Goal: Task Accomplishment & Management: Manage account settings

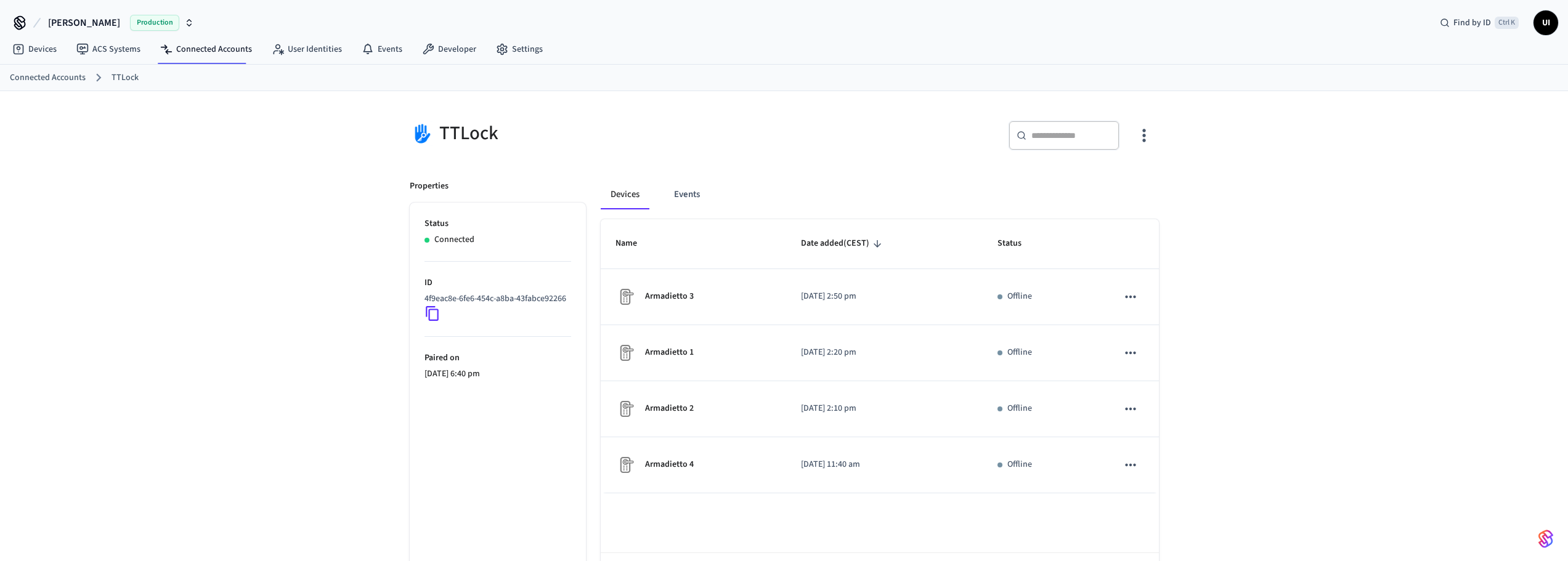
click at [51, 79] on link "Connected Accounts" at bounding box center [48, 78] width 76 height 13
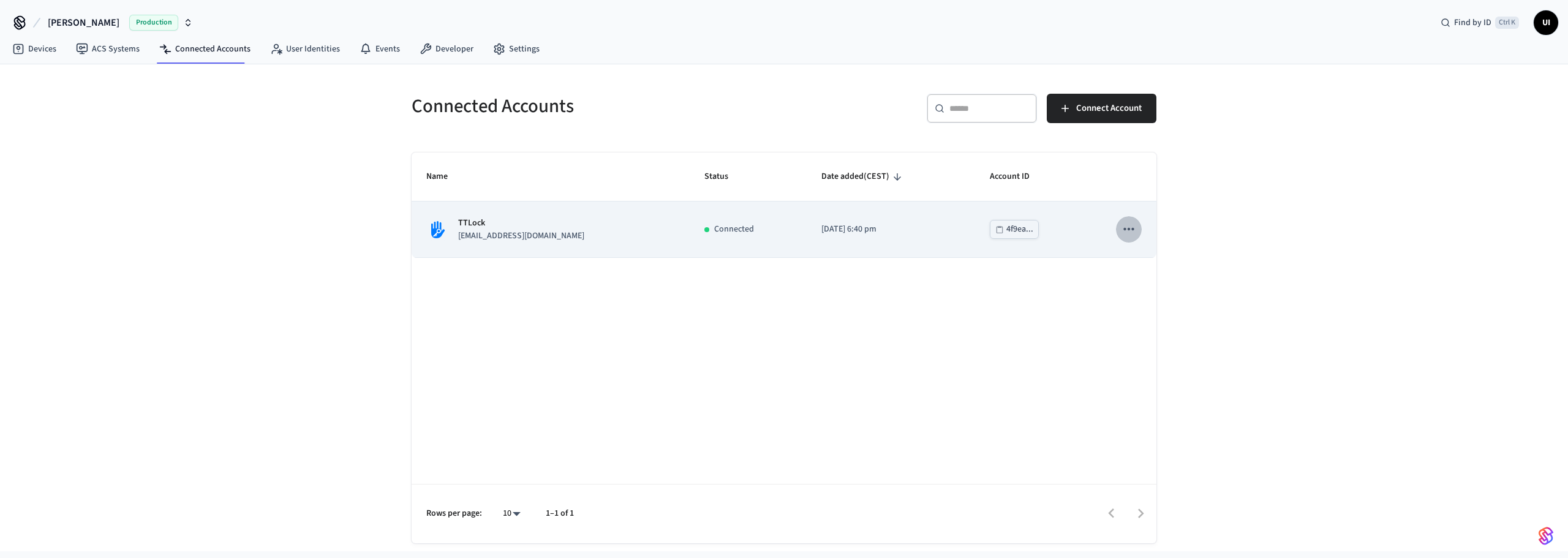
click at [1122, 227] on icon "sticky table" at bounding box center [1129, 229] width 16 height 16
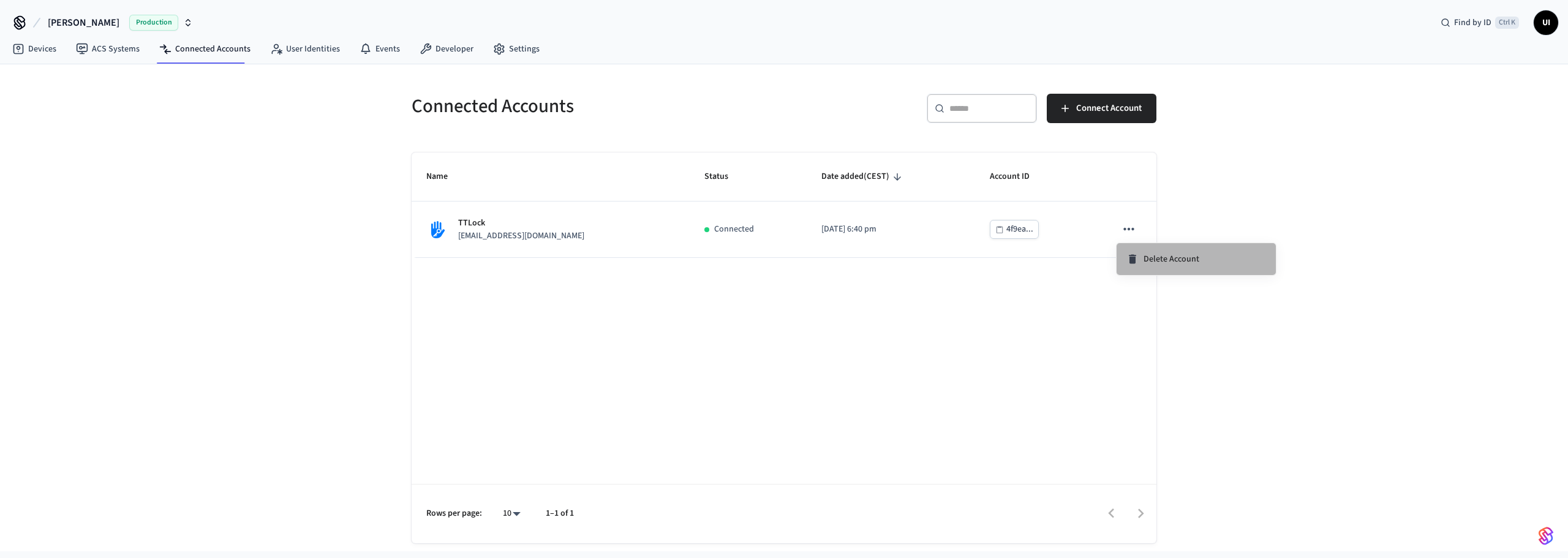
click at [1138, 260] on icon at bounding box center [1133, 259] width 13 height 13
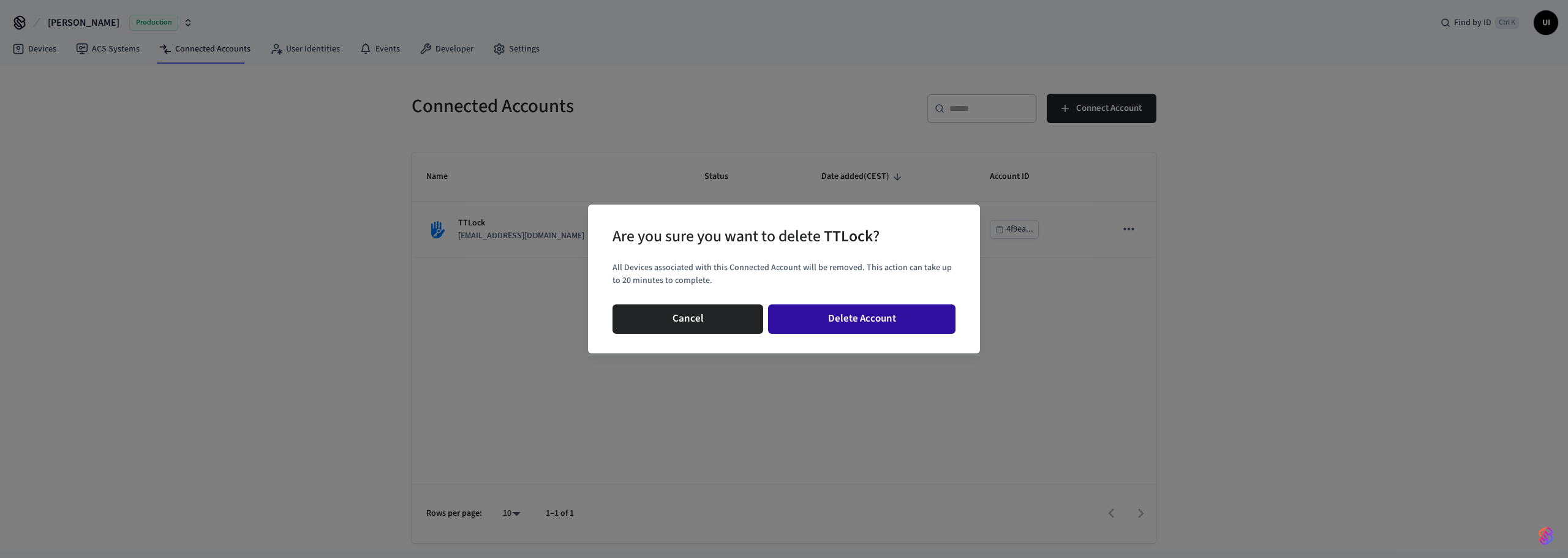
click at [843, 321] on button "Delete Account" at bounding box center [862, 319] width 188 height 30
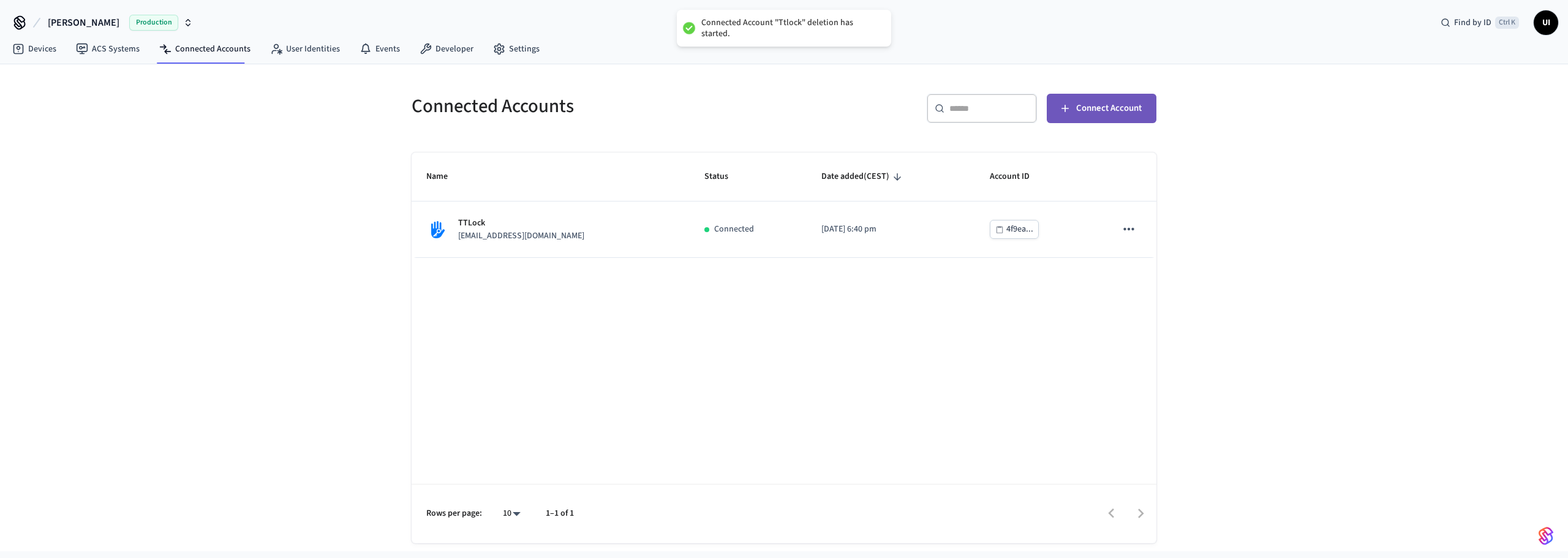
click at [1077, 106] on span "Connect Account" at bounding box center [1109, 108] width 66 height 16
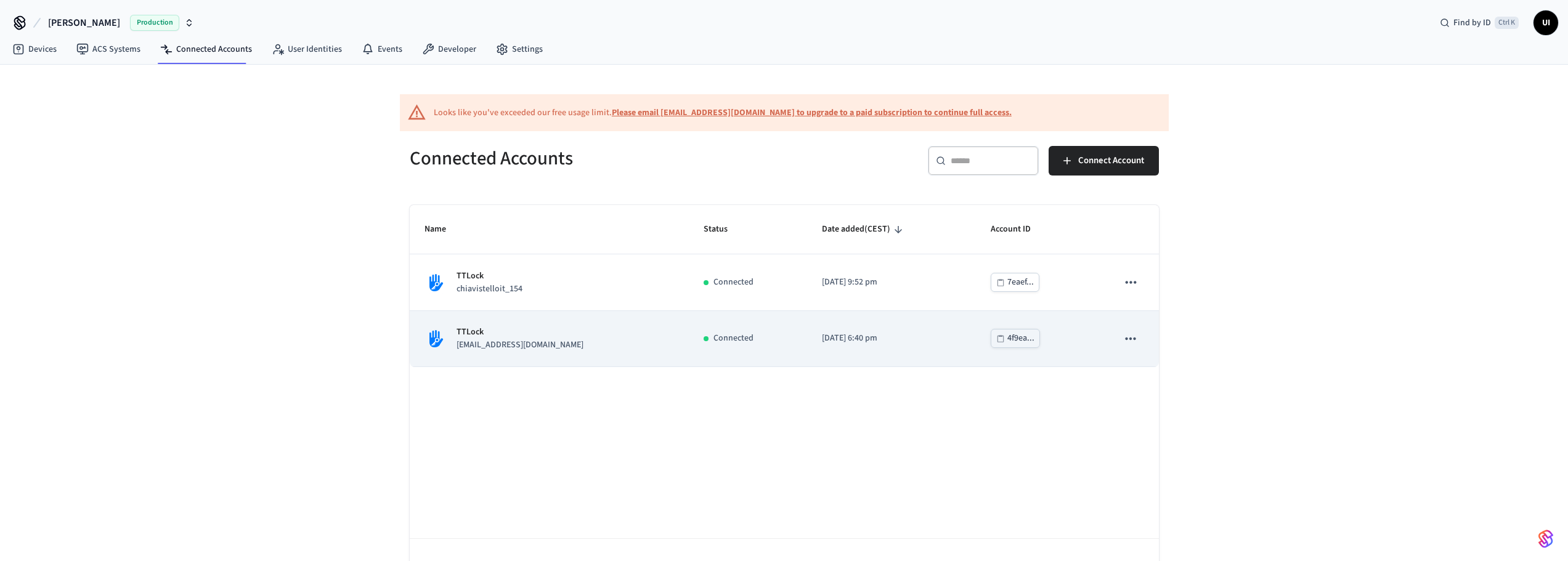
click at [1129, 339] on icon "sticky table" at bounding box center [1131, 340] width 16 height 16
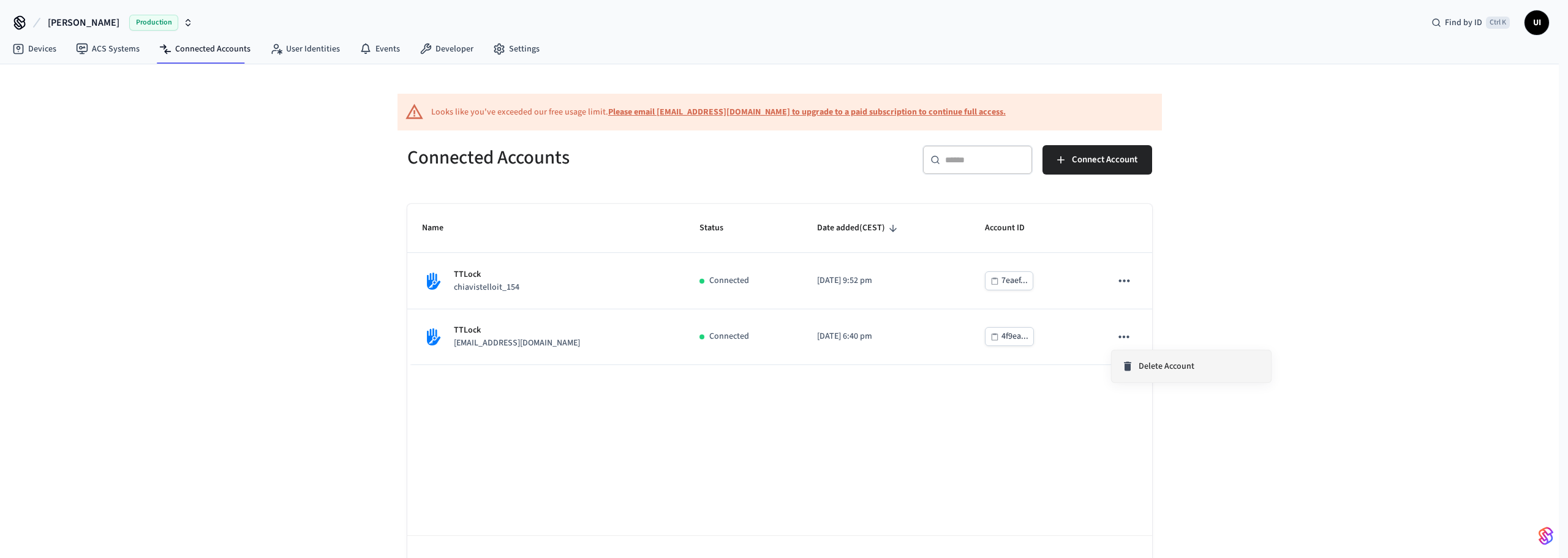
click at [1148, 365] on span "Delete Account" at bounding box center [1167, 367] width 56 height 13
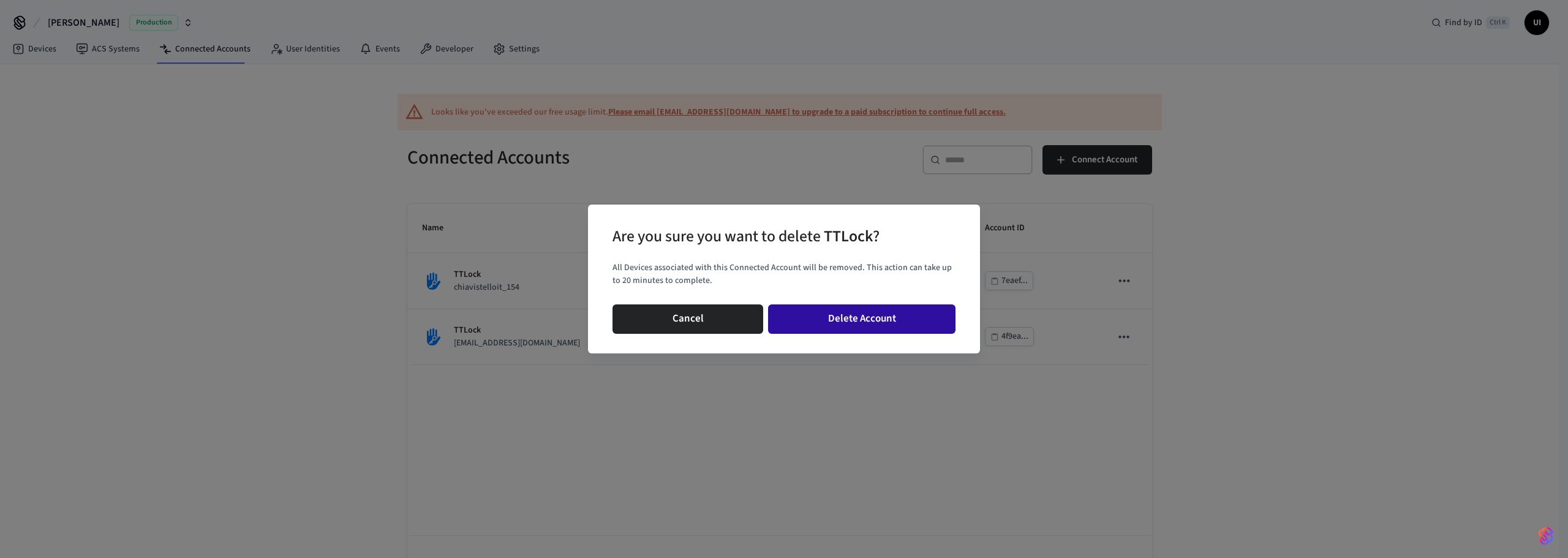
click at [837, 316] on button "Delete Account" at bounding box center [862, 319] width 188 height 30
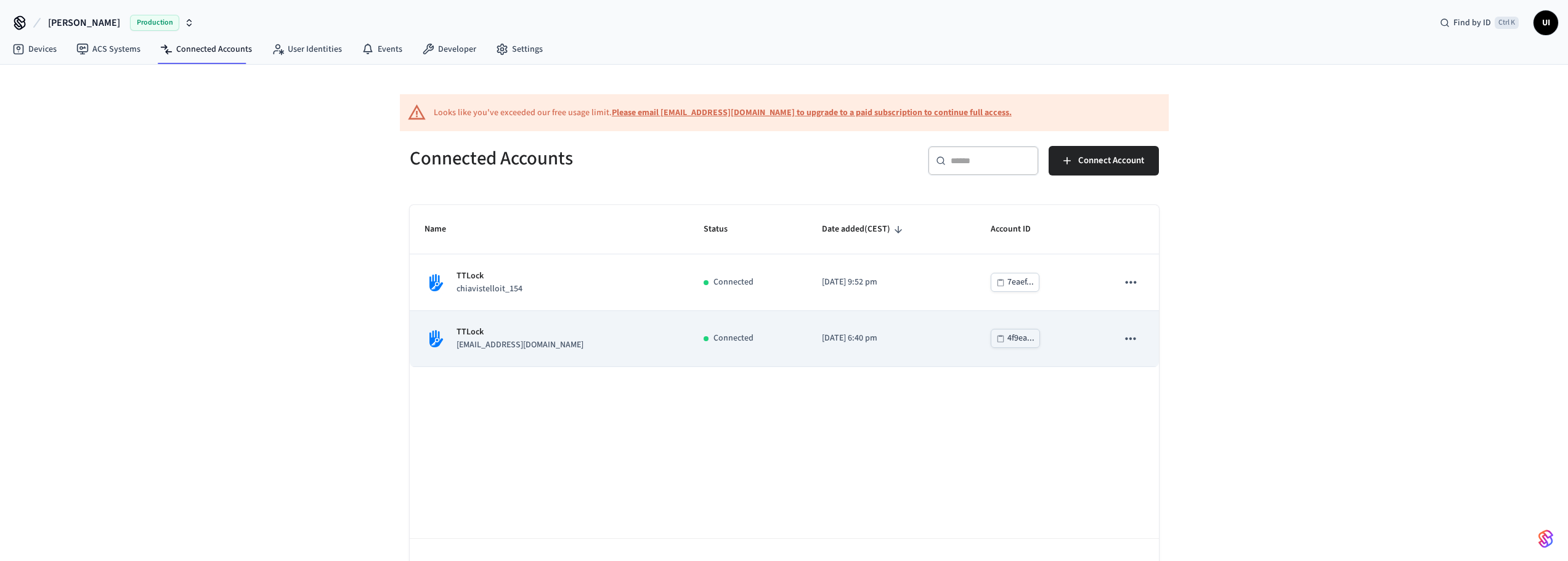
click at [846, 319] on td "2025/08/06 at 6:40 pm" at bounding box center [891, 340] width 169 height 56
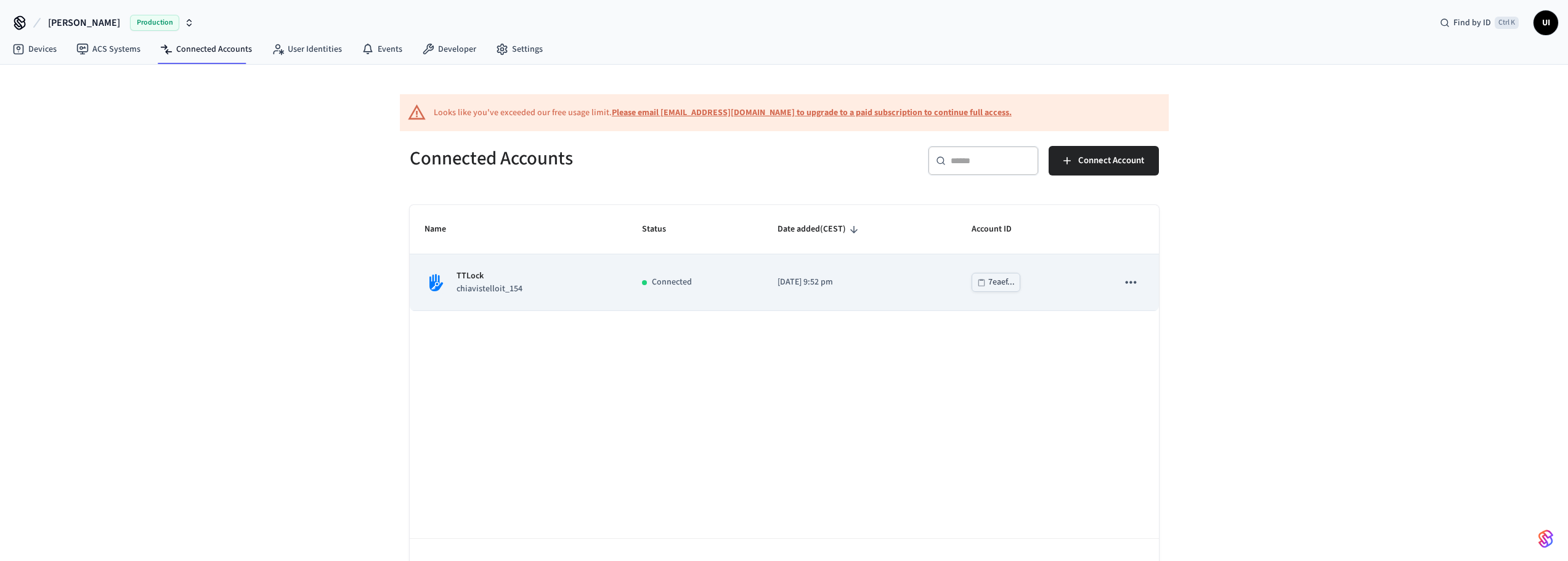
click at [818, 280] on p "[DATE] 9:52 pm" at bounding box center [860, 282] width 165 height 13
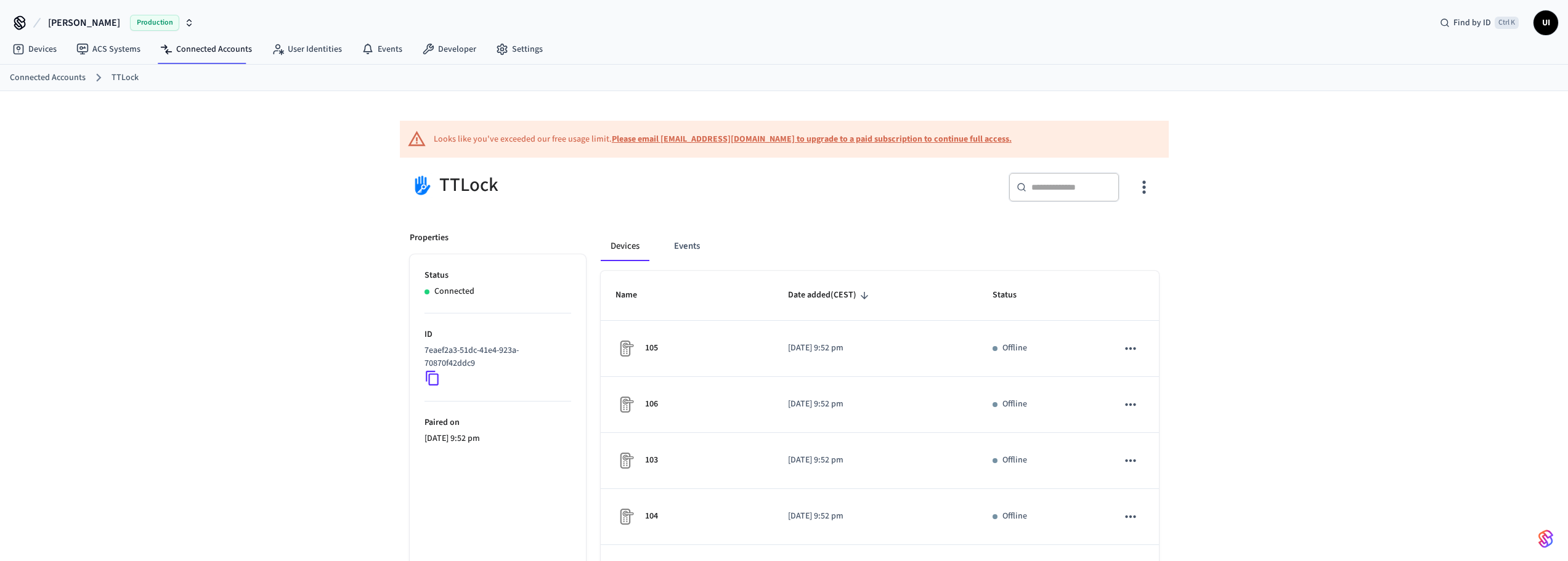
click at [74, 80] on link "Connected Accounts" at bounding box center [48, 78] width 76 height 13
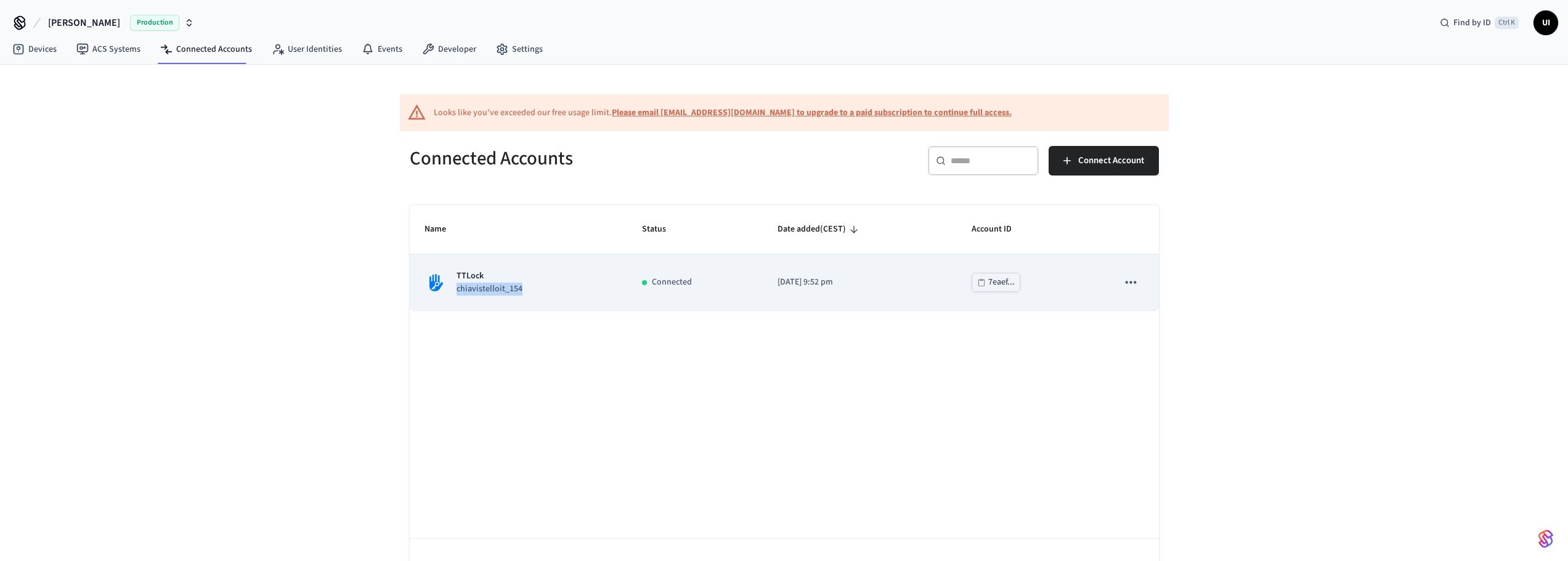
drag, startPoint x: 562, startPoint y: 290, endPoint x: 457, endPoint y: 288, distance: 105.0
click at [457, 288] on div "TTLock chiavistelloit_154" at bounding box center [518, 282] width 188 height 26
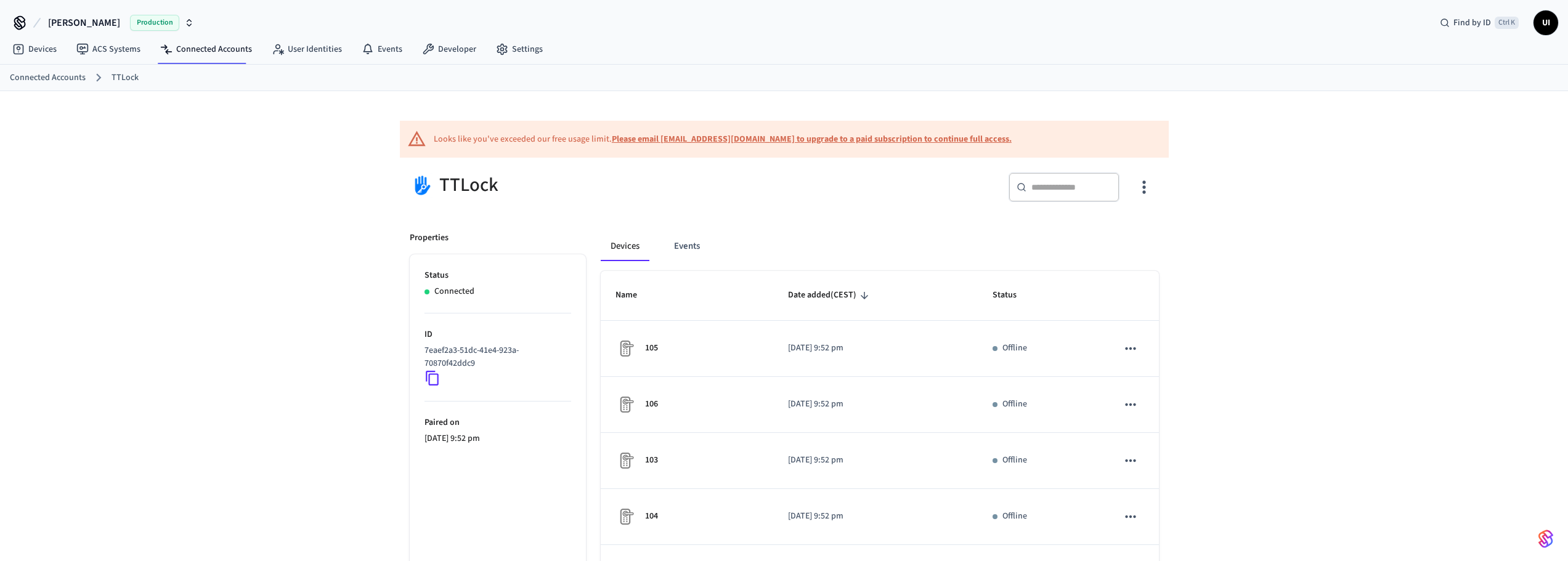
drag, startPoint x: 457, startPoint y: 288, endPoint x: 444, endPoint y: 310, distance: 25.6
click at [444, 310] on li "Status Connected" at bounding box center [498, 291] width 147 height 44
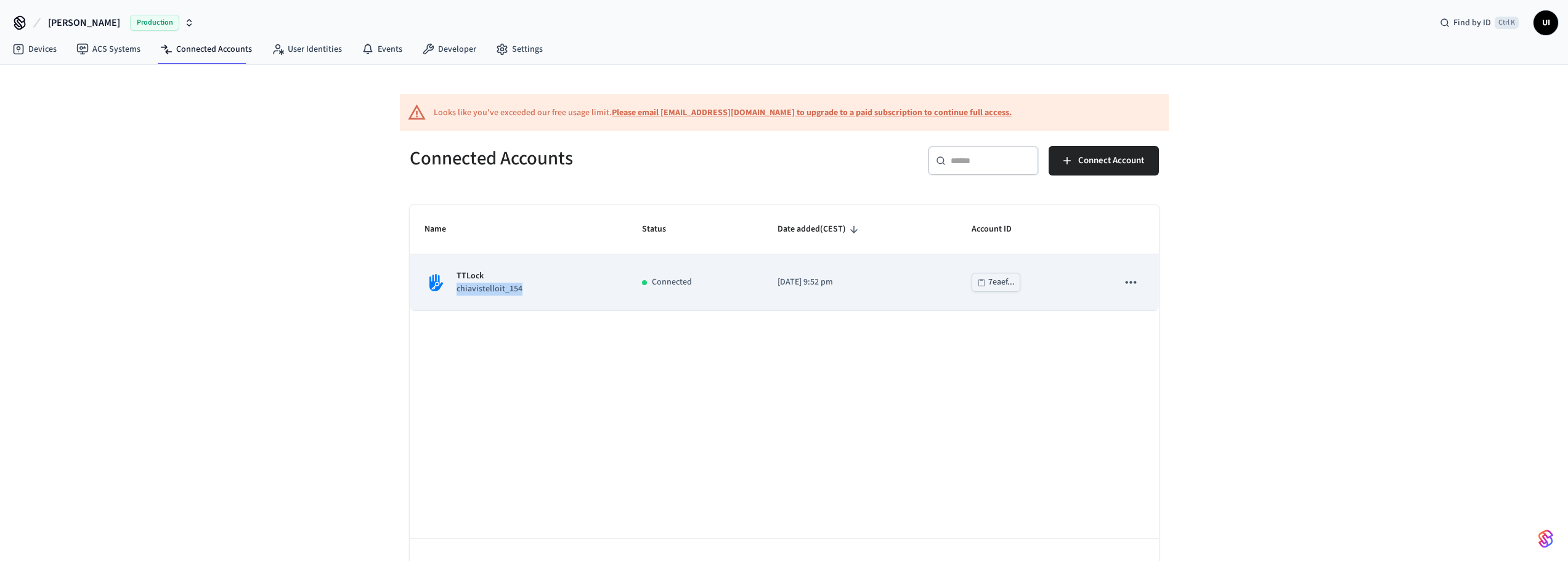
drag, startPoint x: 556, startPoint y: 296, endPoint x: 456, endPoint y: 293, distance: 100.0
click at [456, 293] on td "TTLock chiavistelloit_154" at bounding box center [518, 282] width 218 height 56
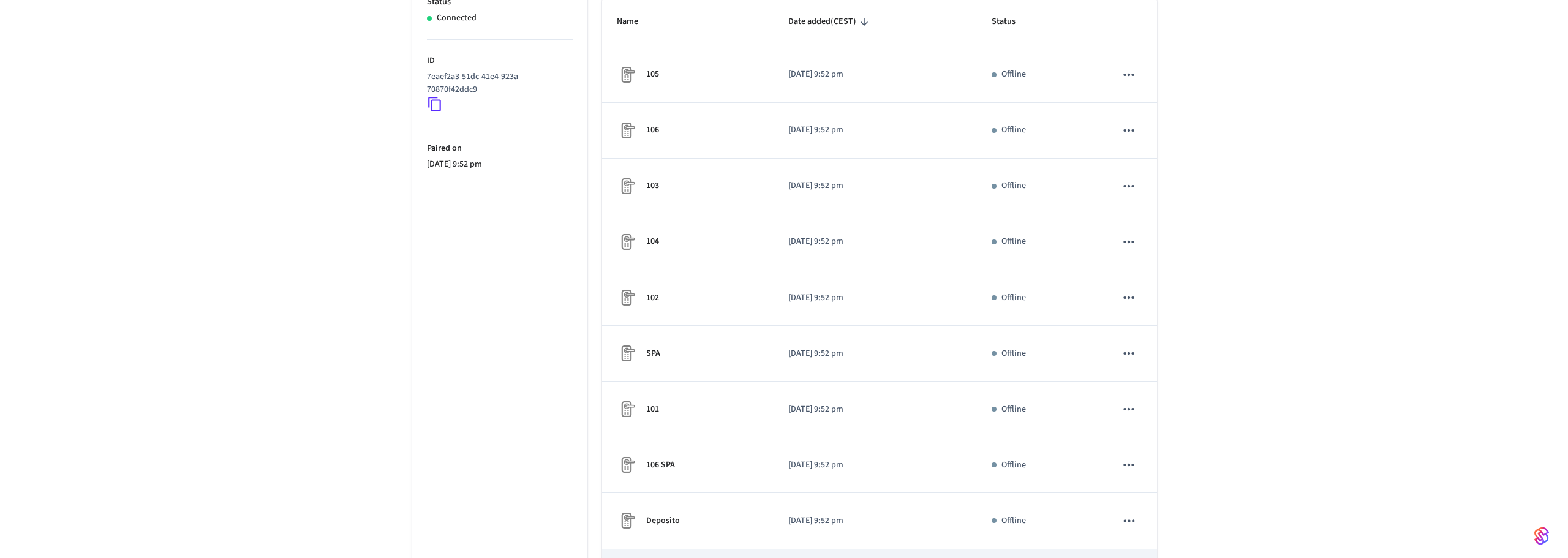
scroll to position [379, 0]
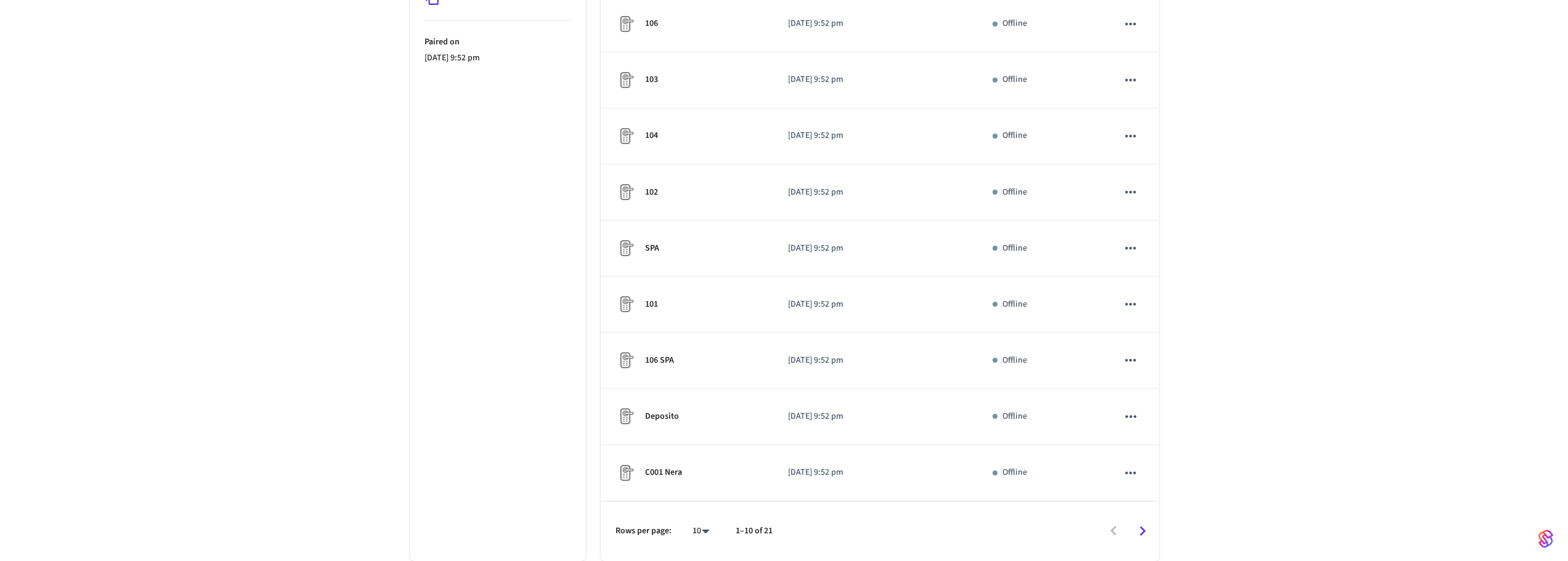
click at [701, 535] on body "Umberto I Production Find by ID Ctrl K UI Devices ACS Systems Connected Account…" at bounding box center [784, 90] width 1568 height 942
click at [708, 497] on li "100" at bounding box center [696, 492] width 33 height 34
type input "***"
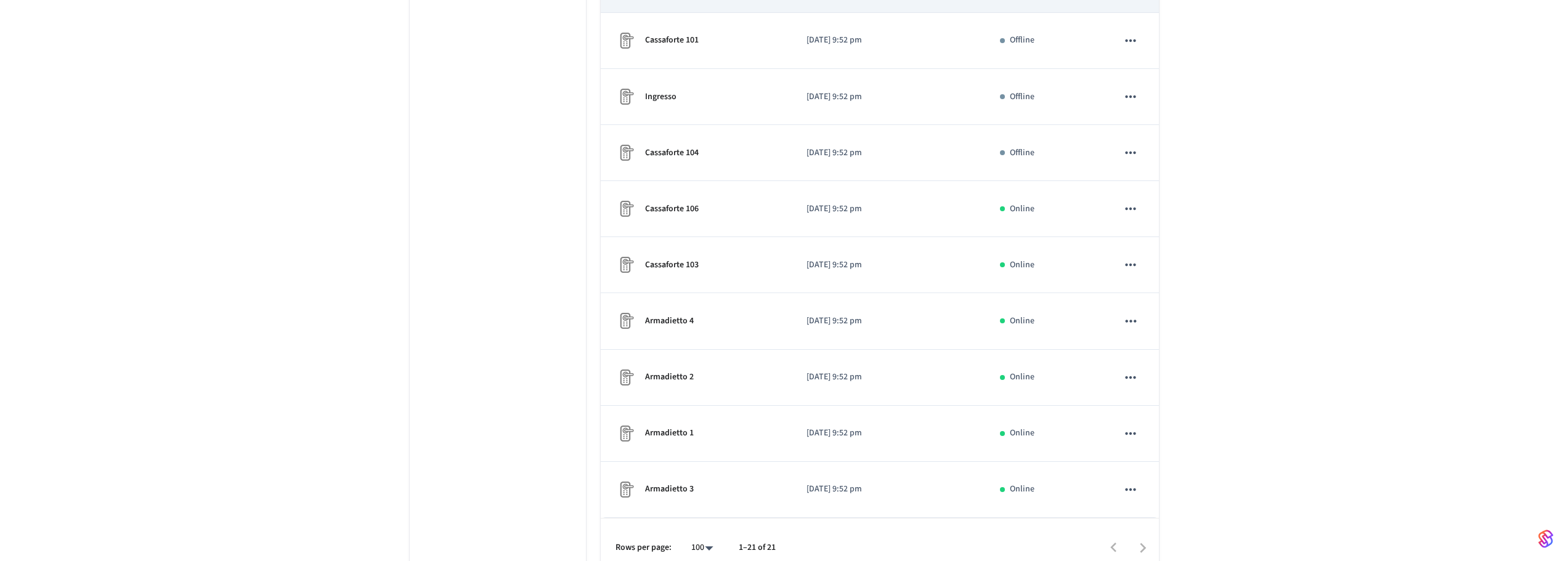
scroll to position [999, 0]
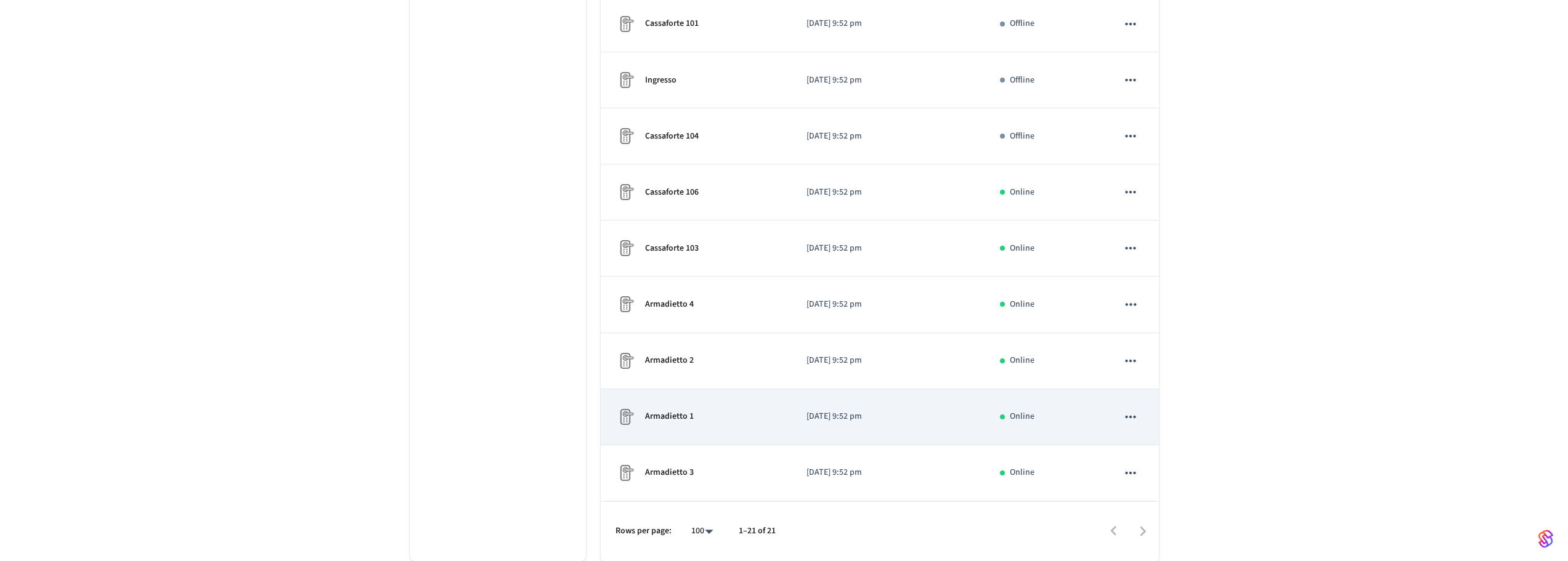
click at [753, 412] on div "Armadietto 1" at bounding box center [696, 418] width 162 height 20
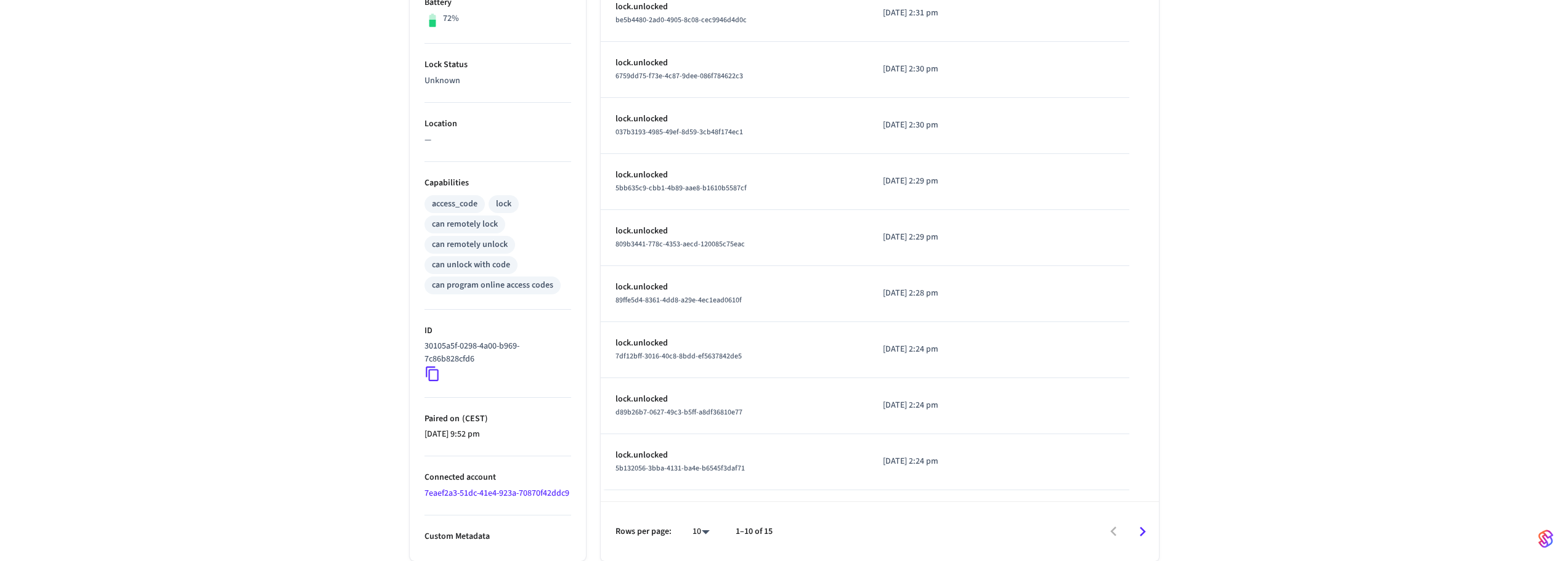
scroll to position [404, 0]
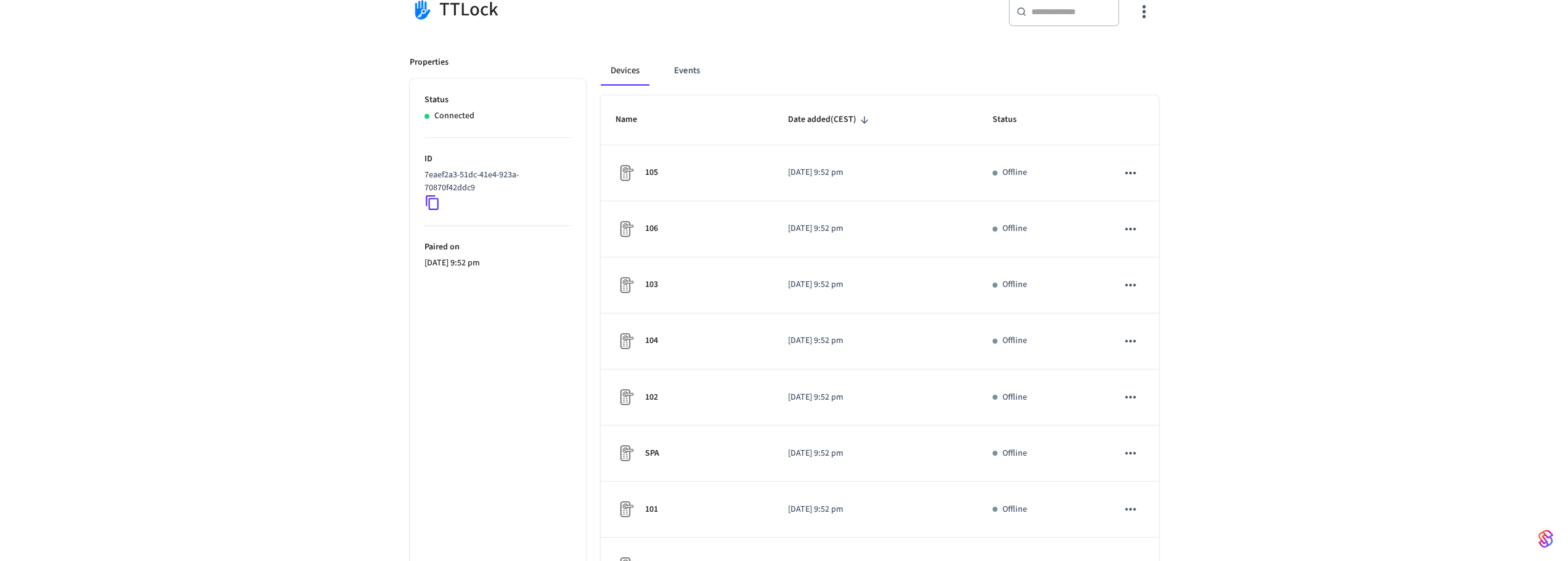
scroll to position [381, 0]
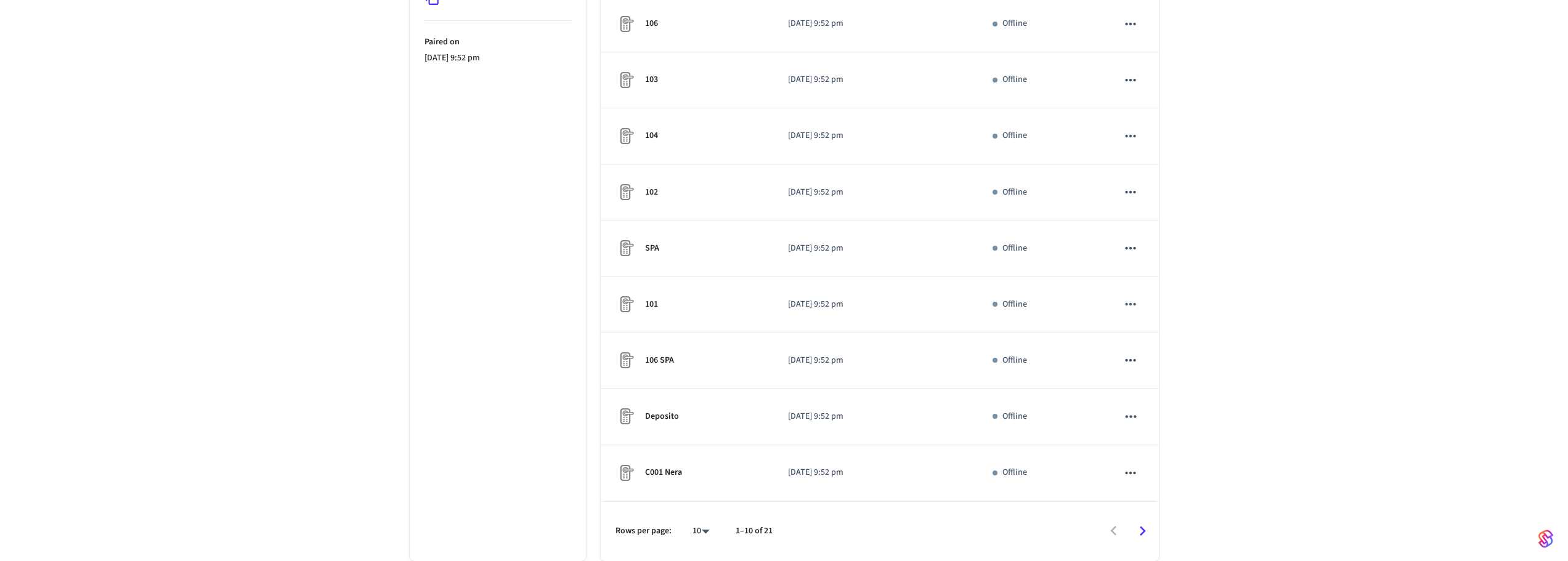
click at [1135, 530] on icon "Go to next page" at bounding box center [1142, 531] width 19 height 19
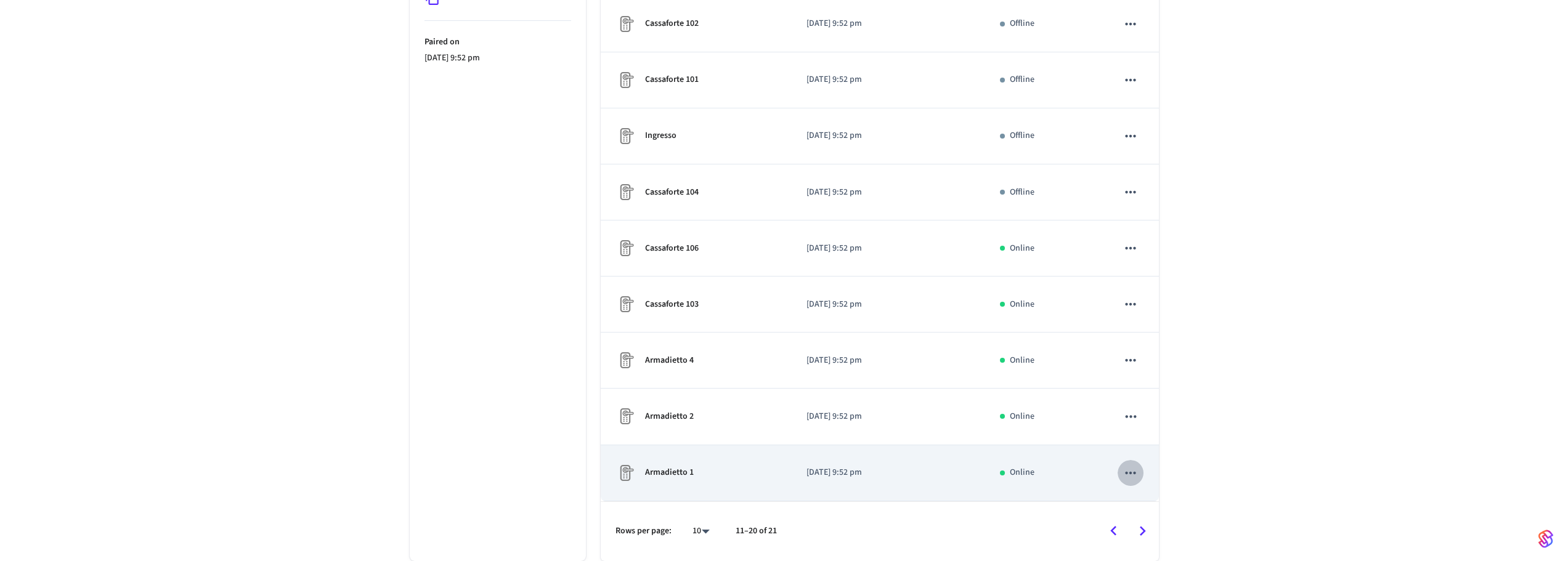
click at [1129, 474] on icon "sticky table" at bounding box center [1131, 474] width 16 height 16
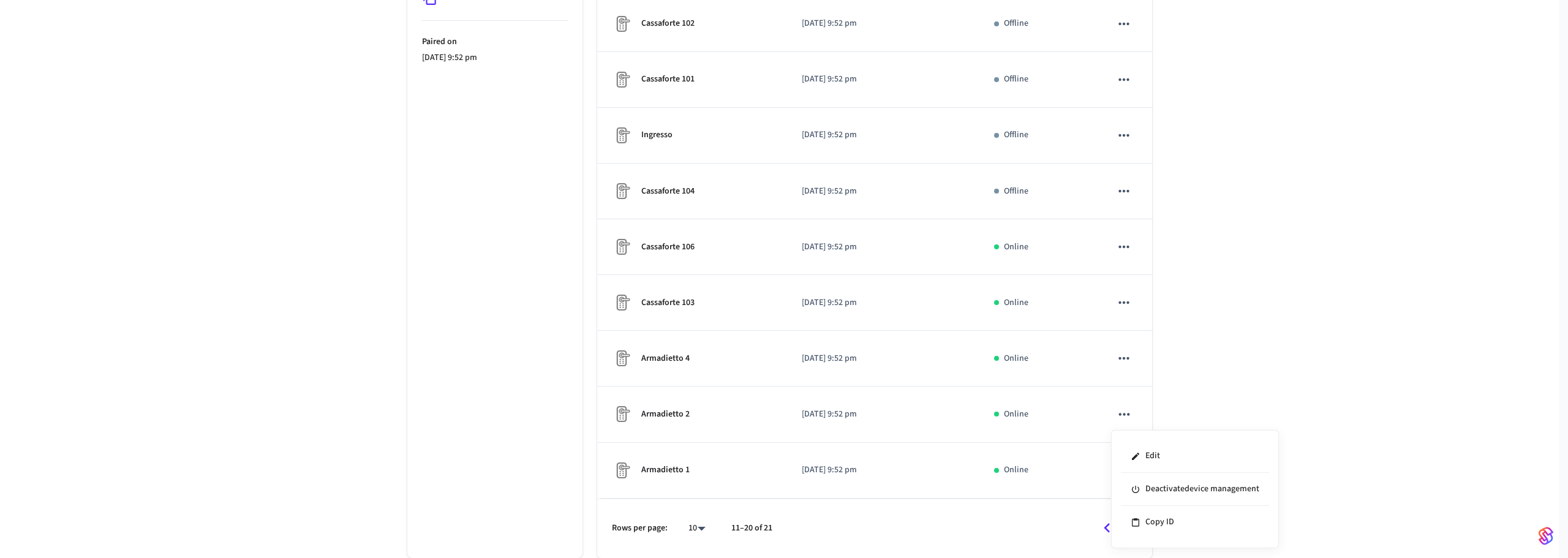
click at [1118, 138] on div at bounding box center [784, 279] width 1568 height 558
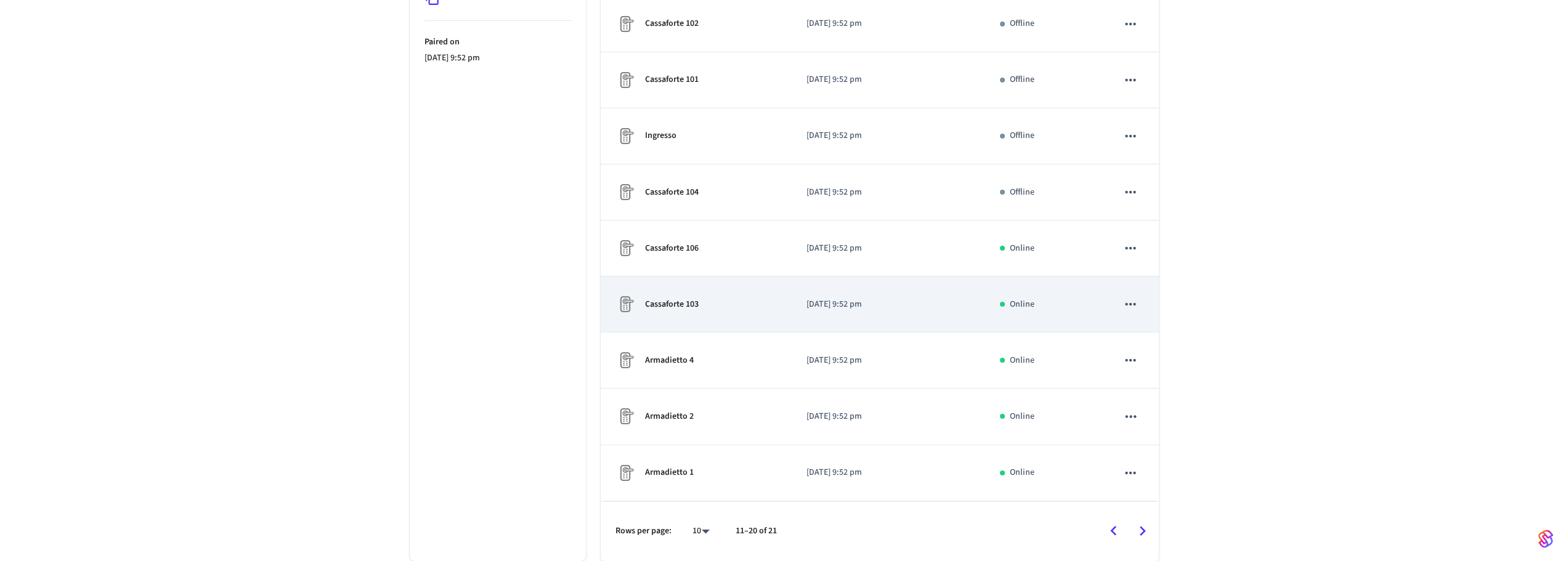
scroll to position [175, 0]
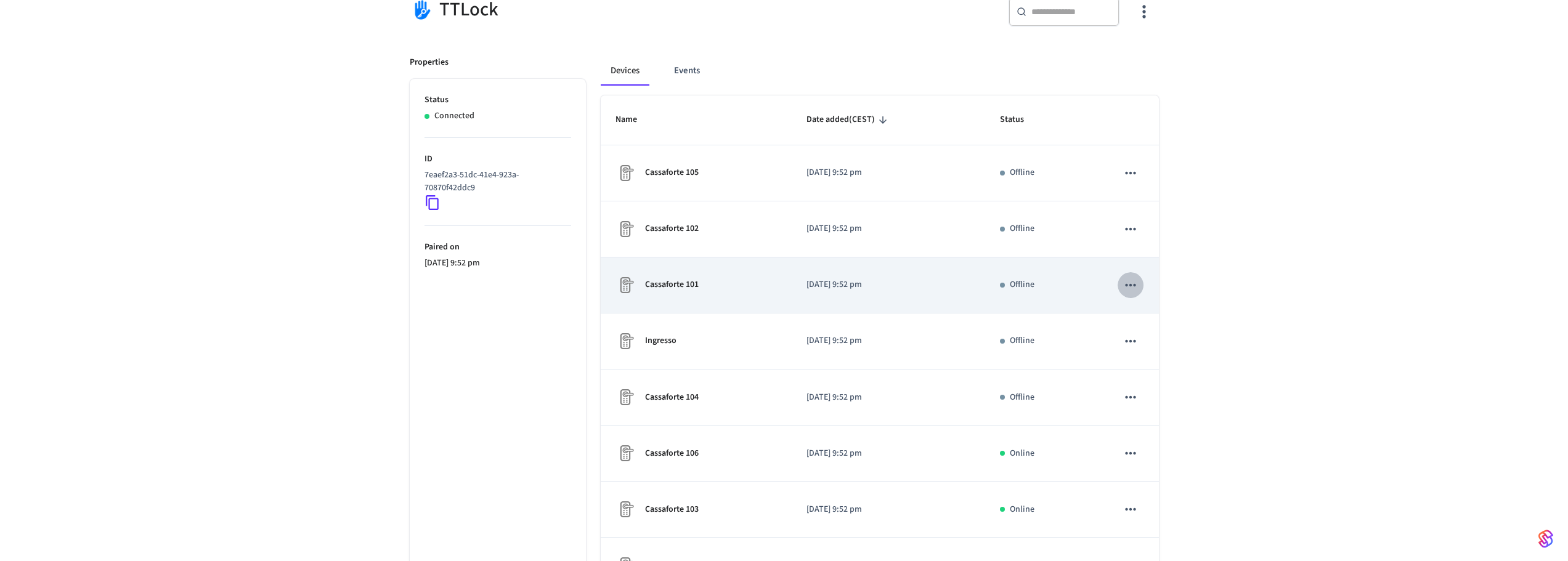
click at [1129, 281] on icon "sticky table" at bounding box center [1131, 286] width 16 height 16
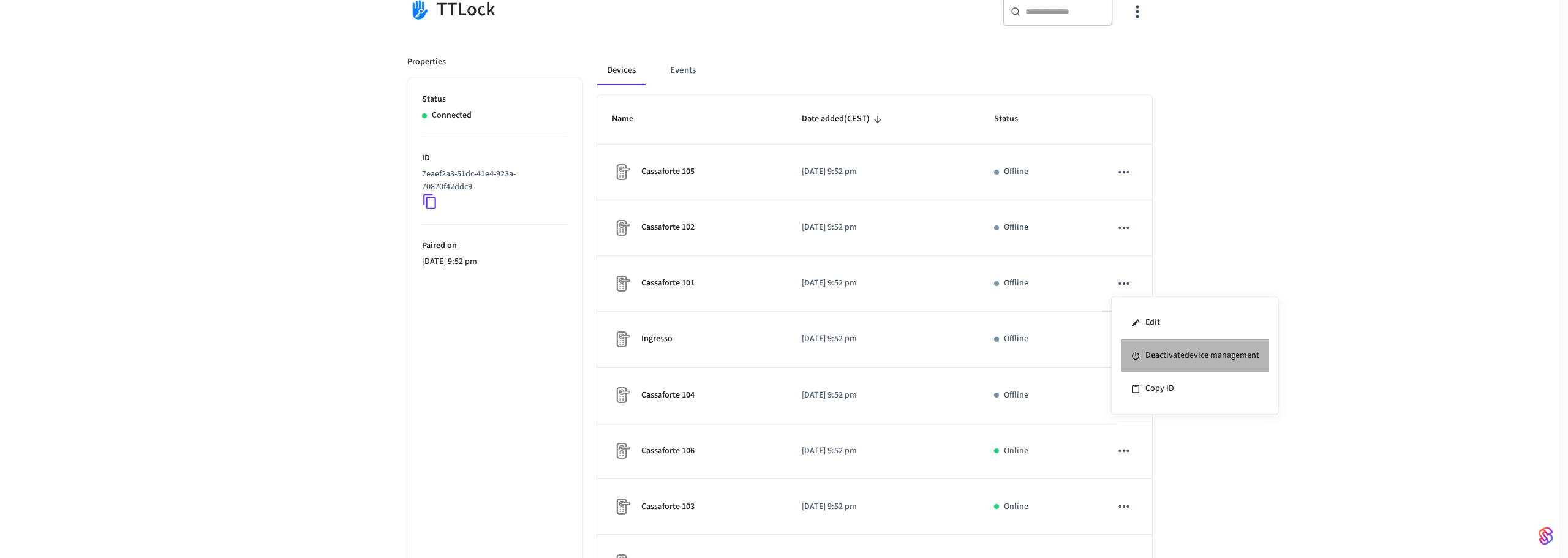
click at [1155, 356] on li "Deactivate device management" at bounding box center [1194, 356] width 148 height 33
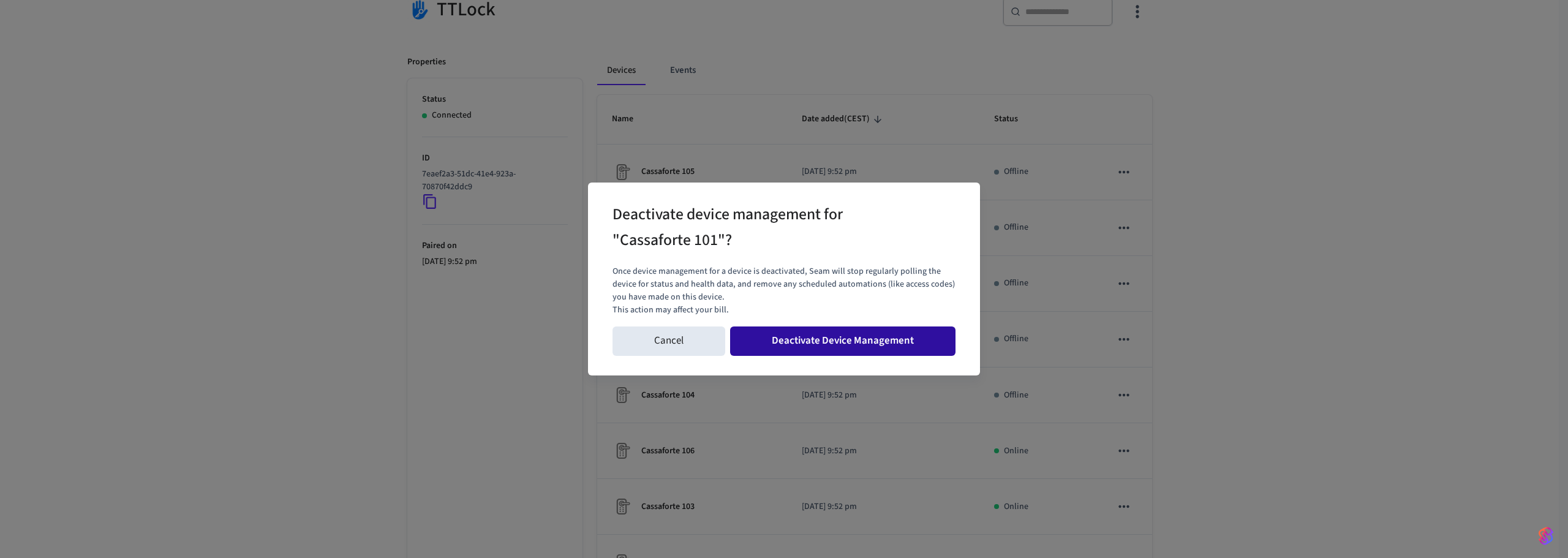
click at [890, 340] on button "Deactivate Device Management" at bounding box center [843, 341] width 226 height 30
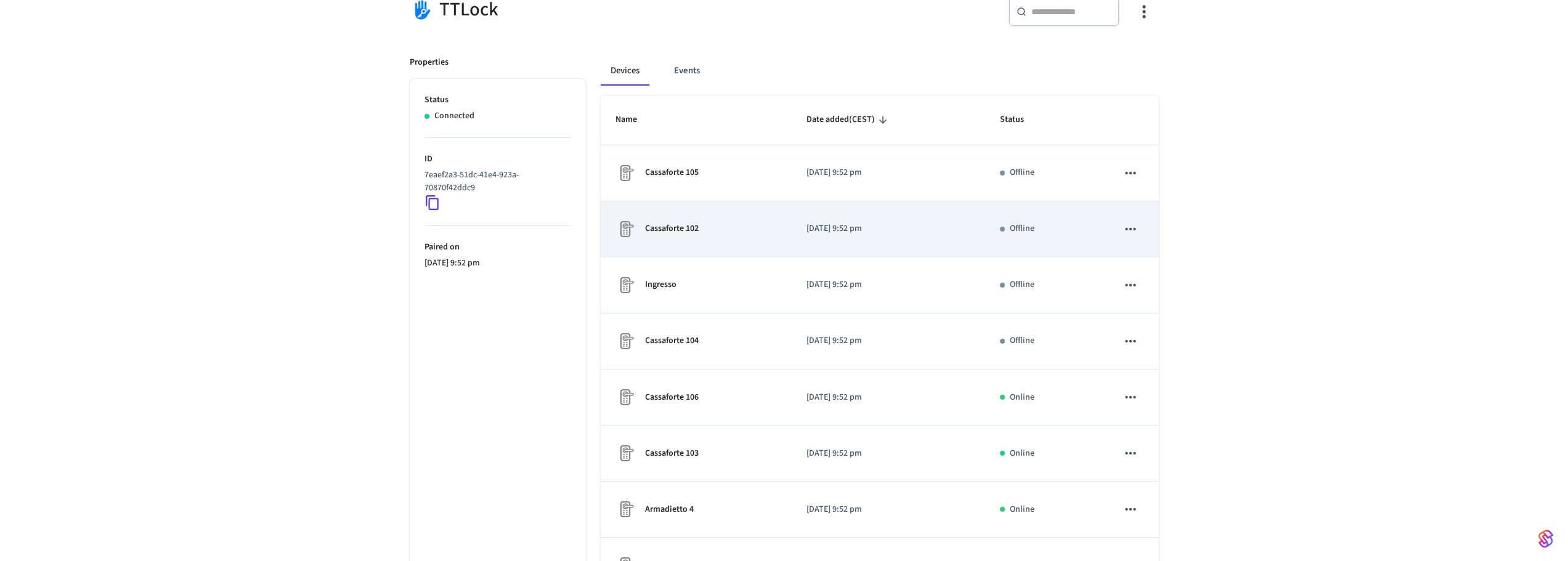
click at [1130, 232] on icon "sticky table" at bounding box center [1131, 230] width 16 height 16
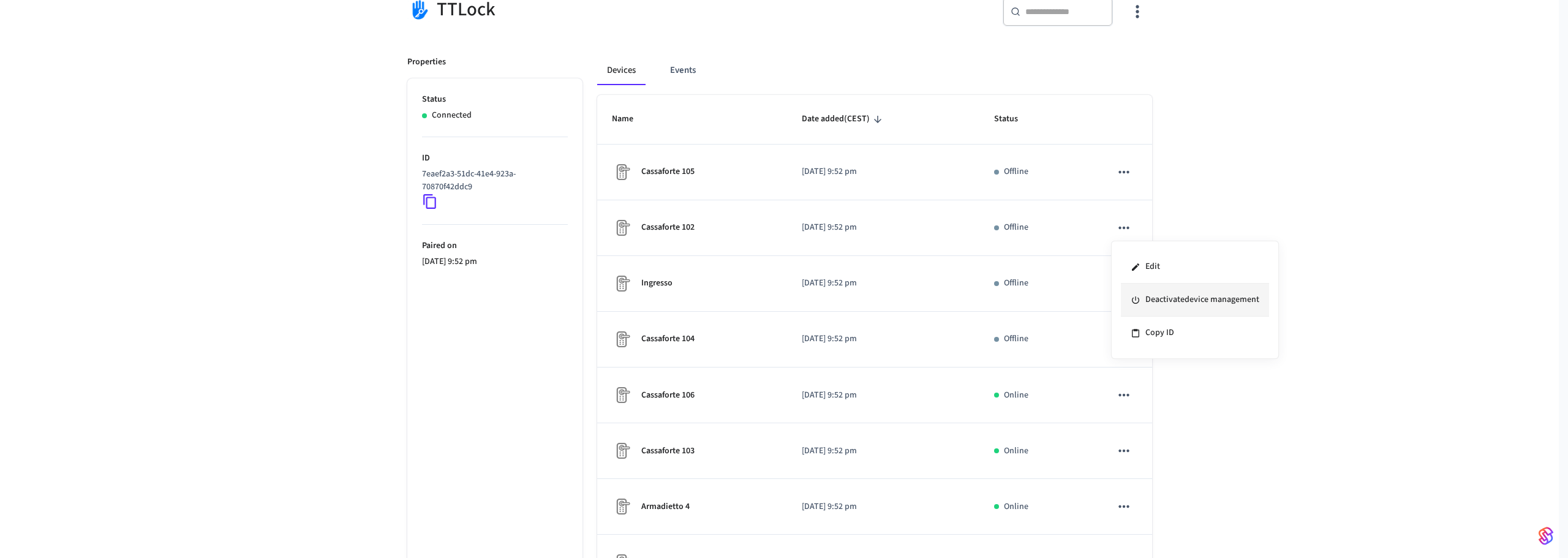
click at [1159, 303] on li "Deactivate device management" at bounding box center [1194, 300] width 148 height 33
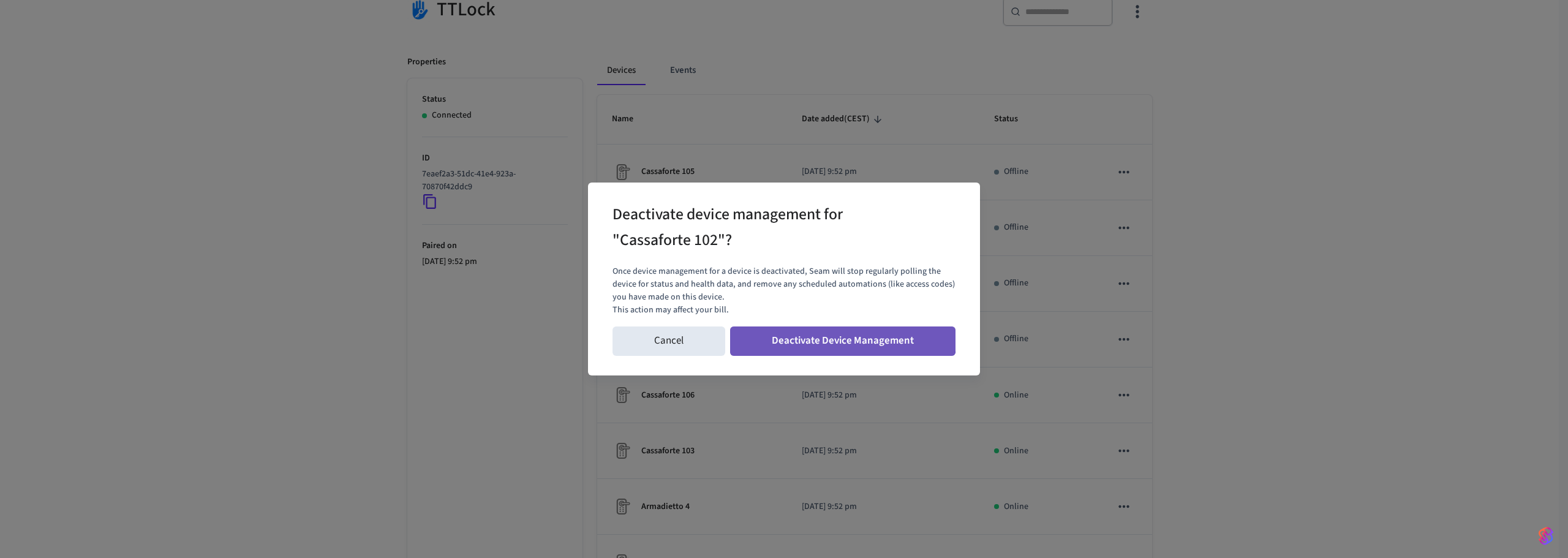
click at [831, 339] on button "Deactivate Device Management" at bounding box center [843, 341] width 226 height 30
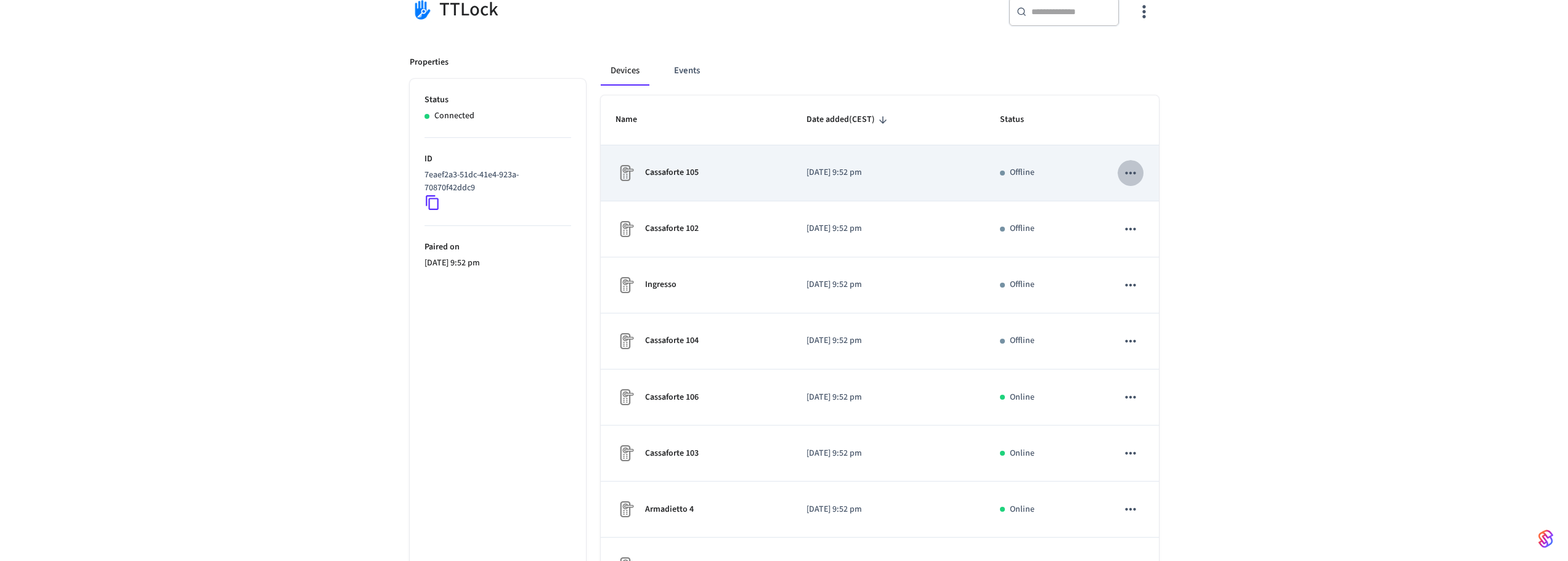
click at [1133, 172] on icon "sticky table" at bounding box center [1131, 172] width 11 height 3
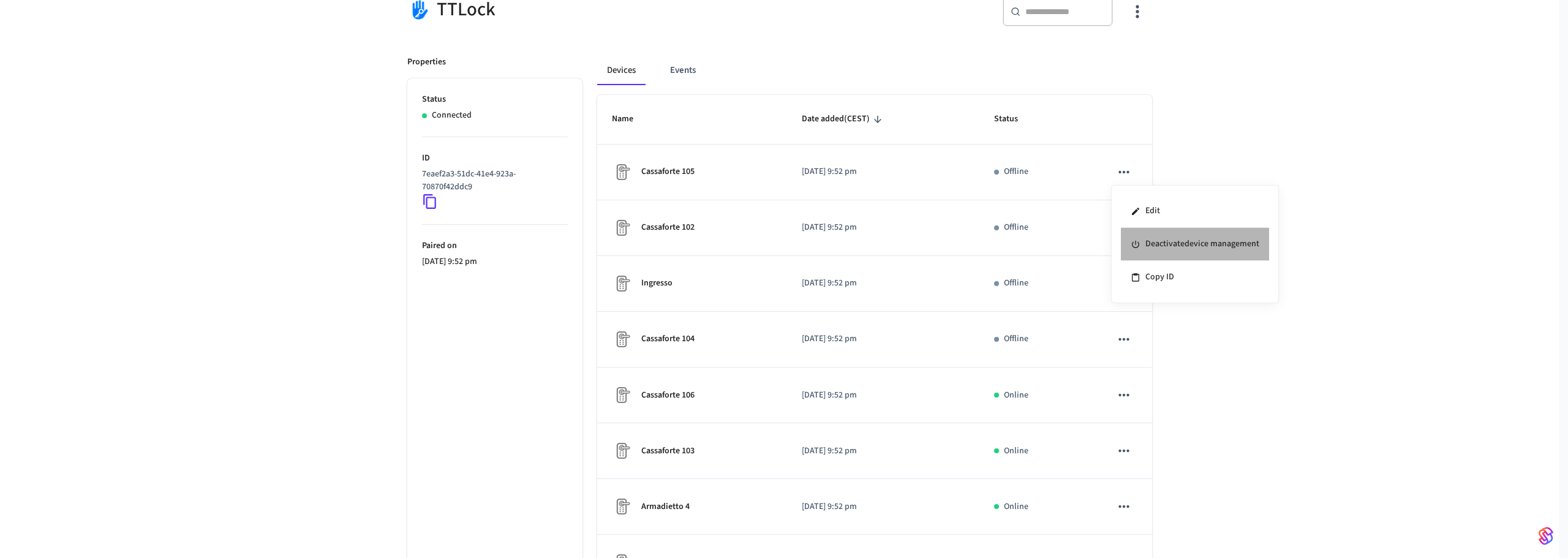
click at [1158, 255] on li "Deactivate device management" at bounding box center [1194, 245] width 148 height 33
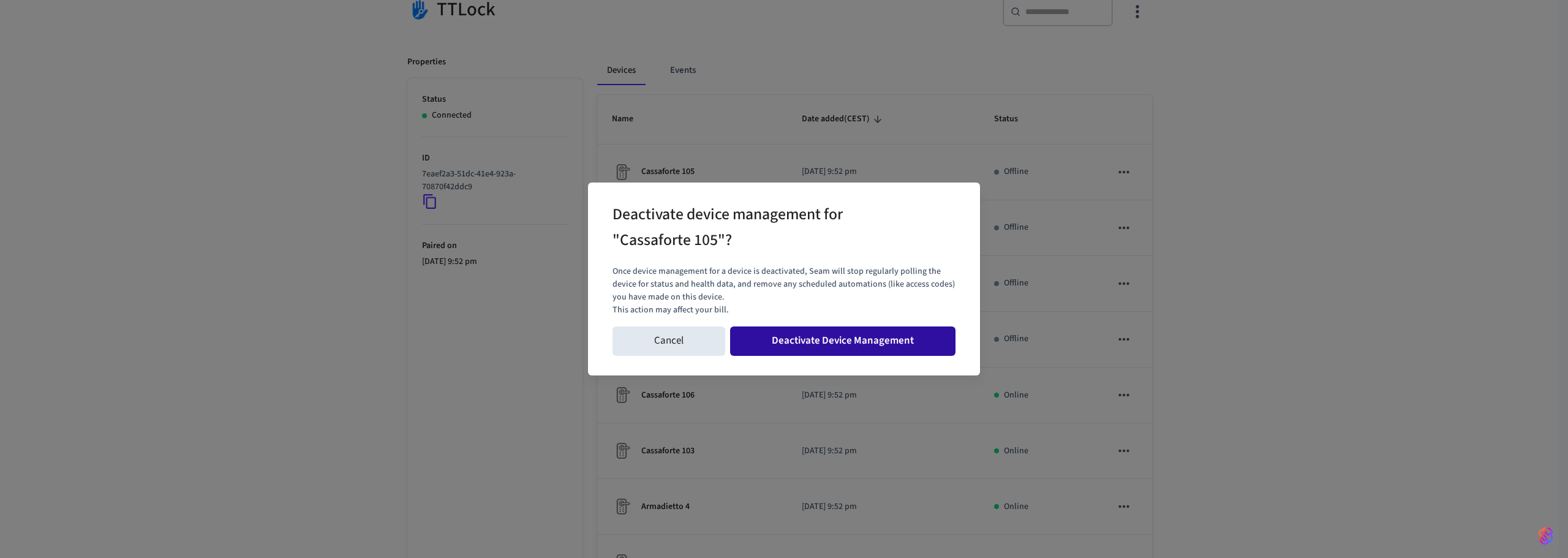
click at [874, 336] on button "Deactivate Device Management" at bounding box center [843, 341] width 226 height 30
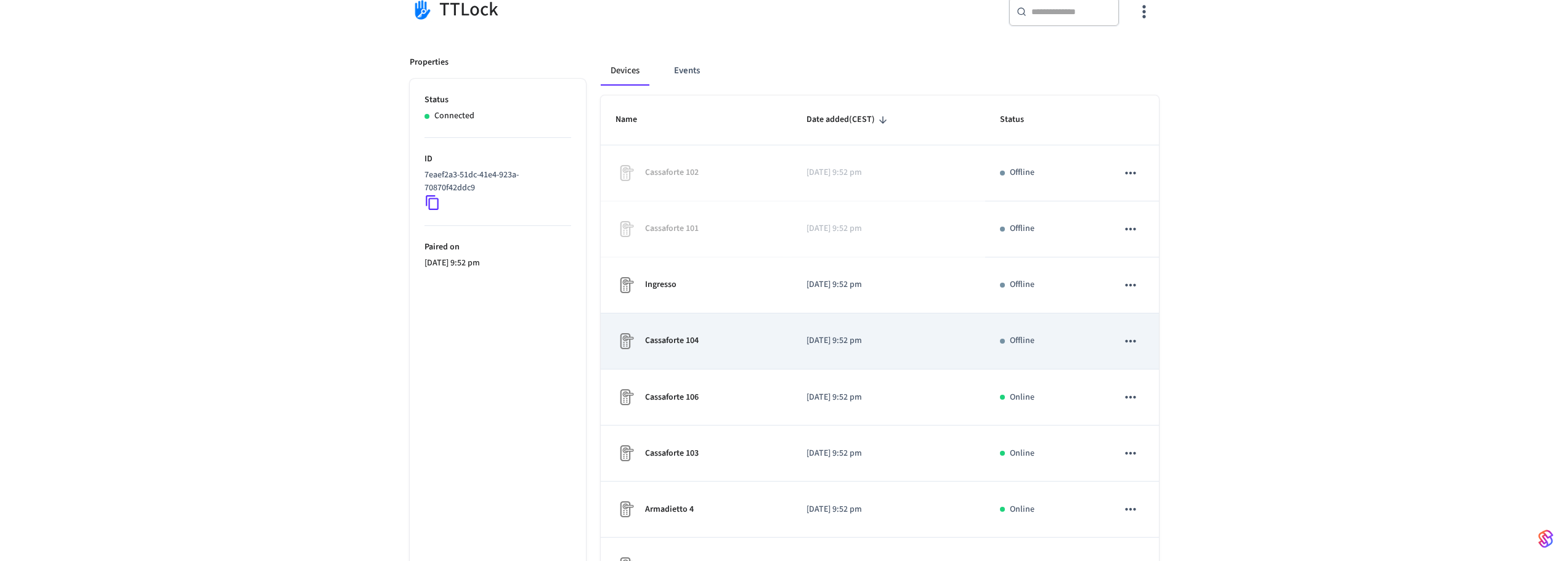
click at [1126, 340] on icon "sticky table" at bounding box center [1131, 341] width 11 height 3
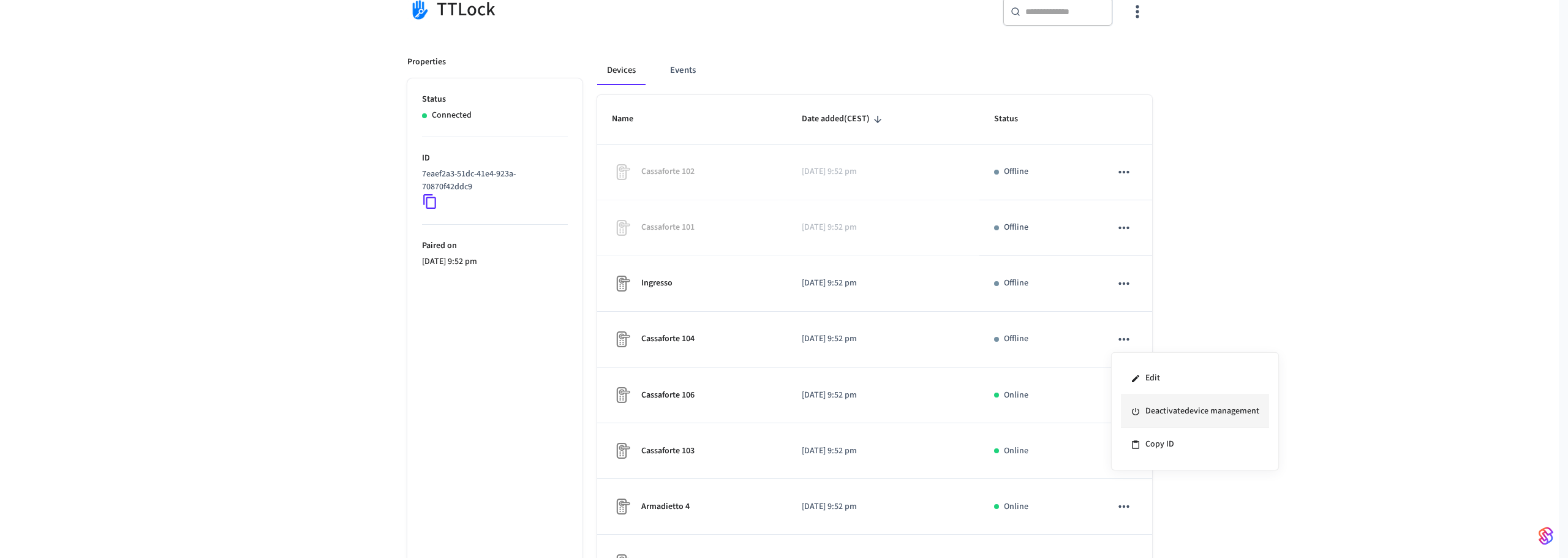
click at [1156, 410] on li "Deactivate device management" at bounding box center [1194, 412] width 148 height 33
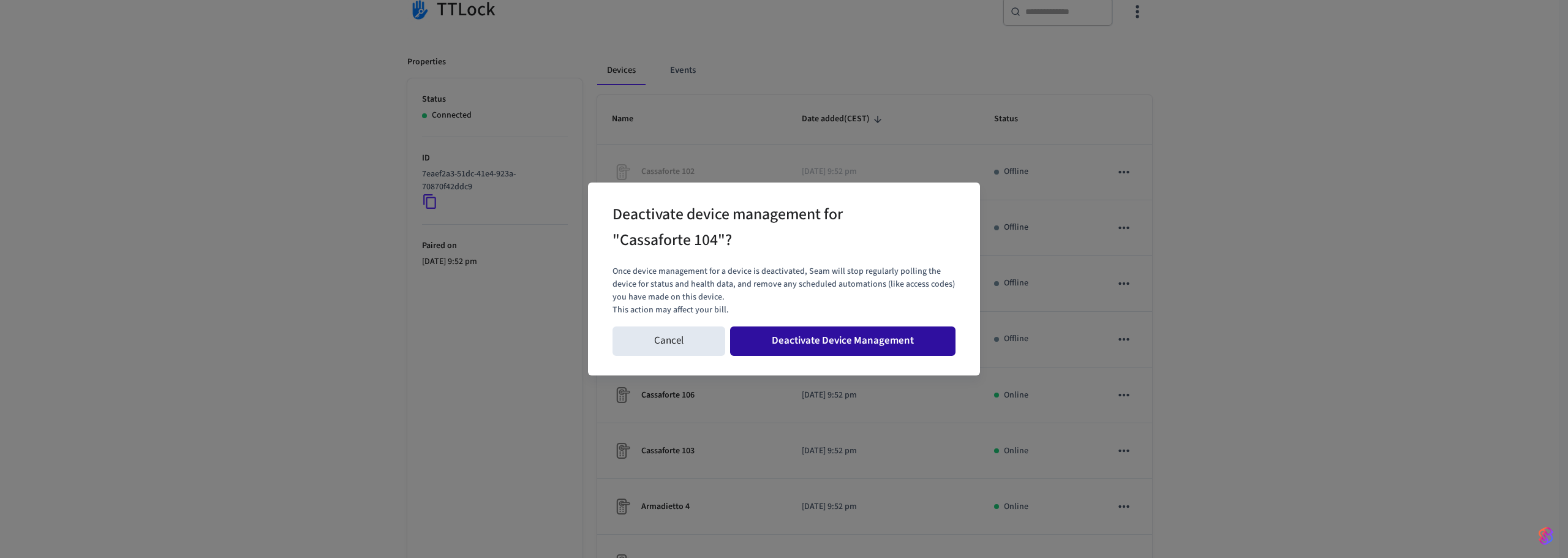
click at [871, 335] on button "Deactivate Device Management" at bounding box center [843, 341] width 226 height 30
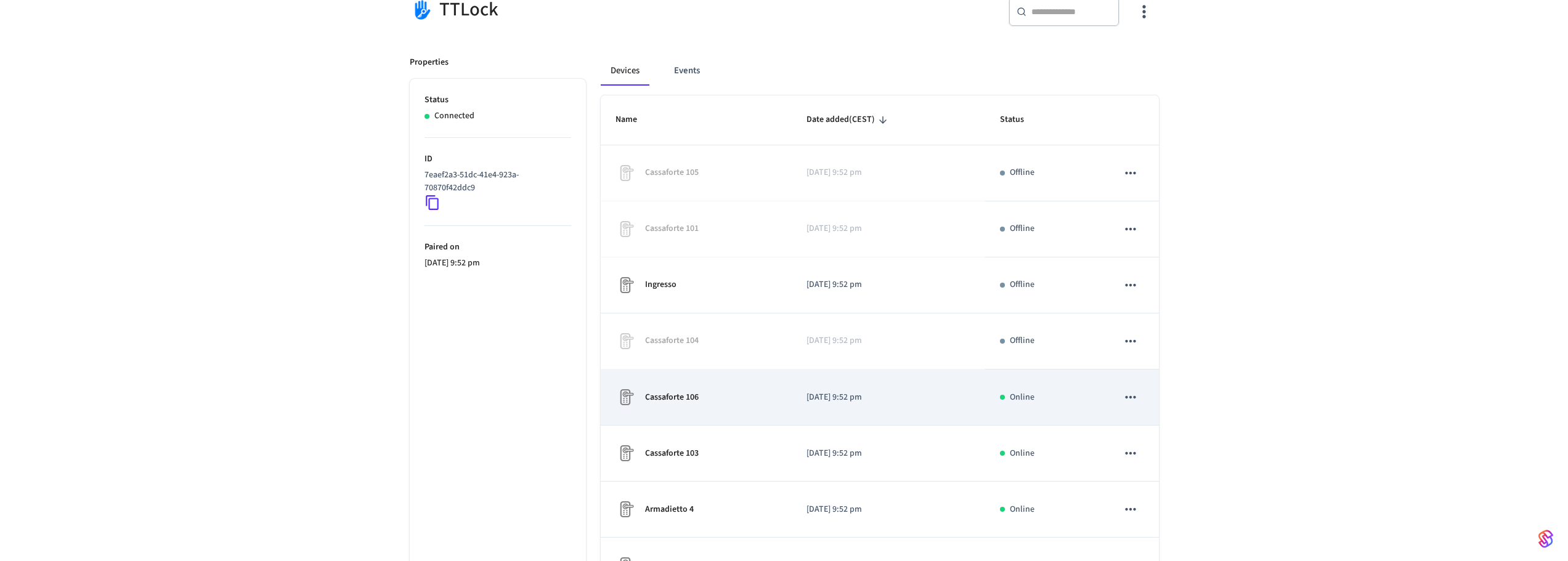
click at [1132, 394] on icon "sticky table" at bounding box center [1131, 398] width 16 height 16
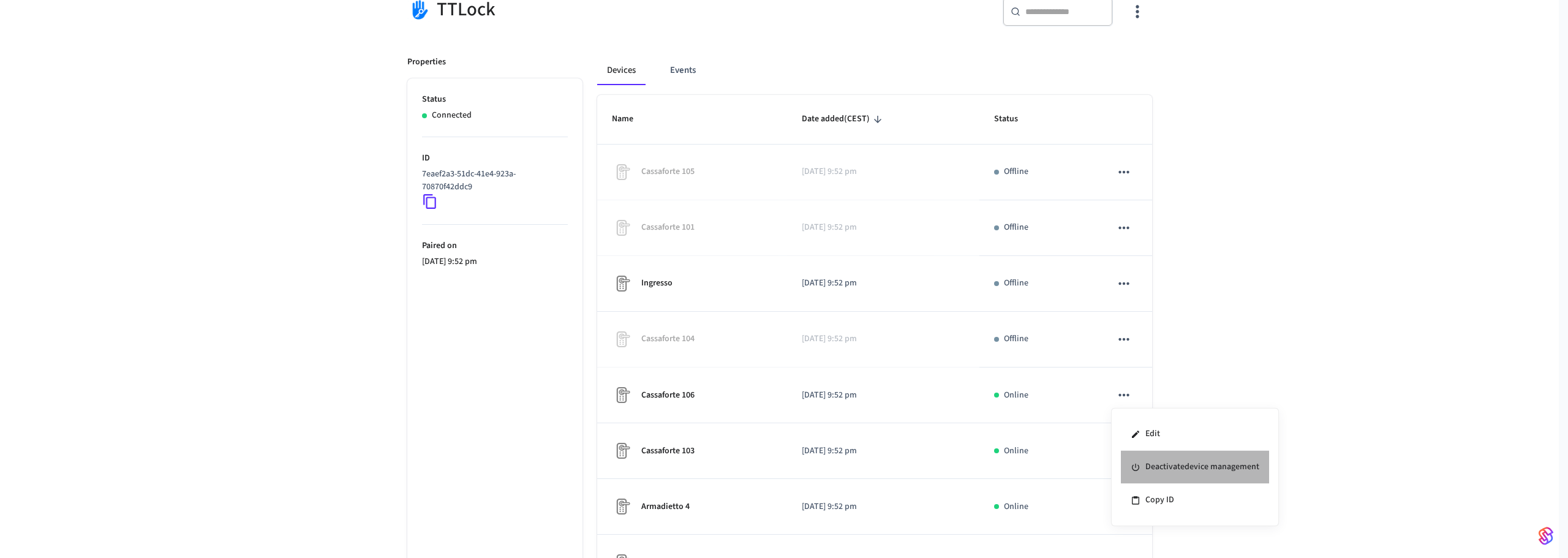
click at [1159, 463] on li "Deactivate device management" at bounding box center [1194, 468] width 148 height 33
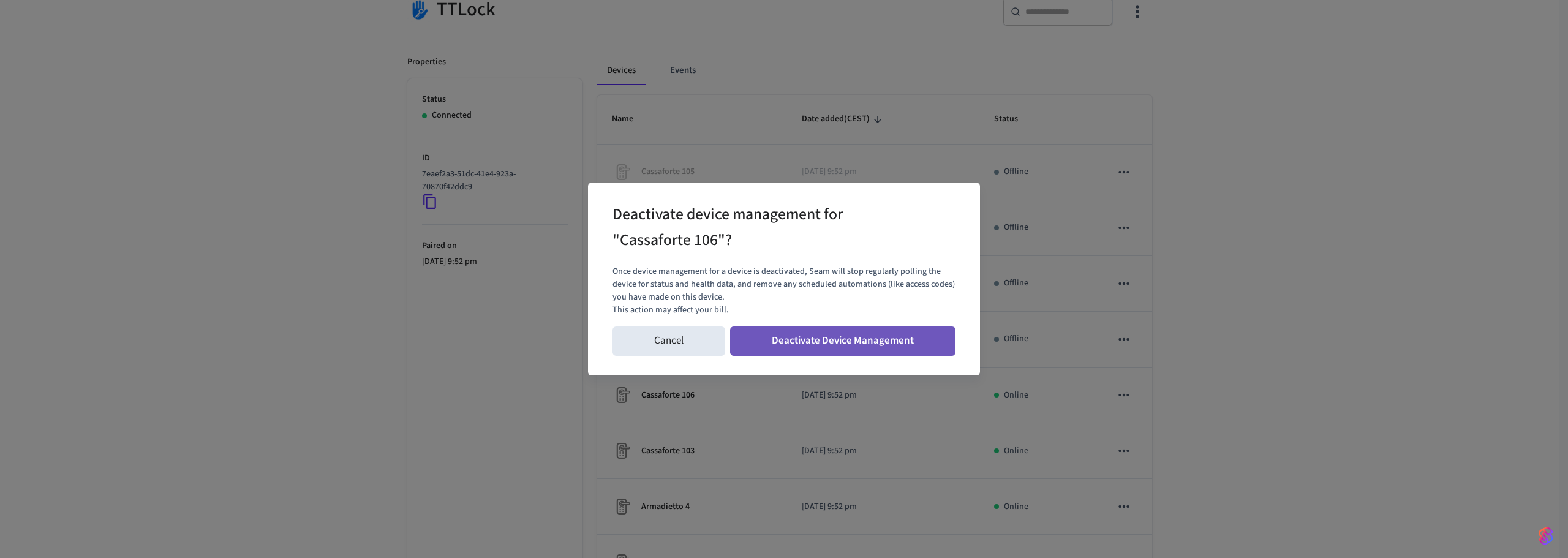
click at [891, 346] on button "Deactivate Device Management" at bounding box center [843, 341] width 226 height 30
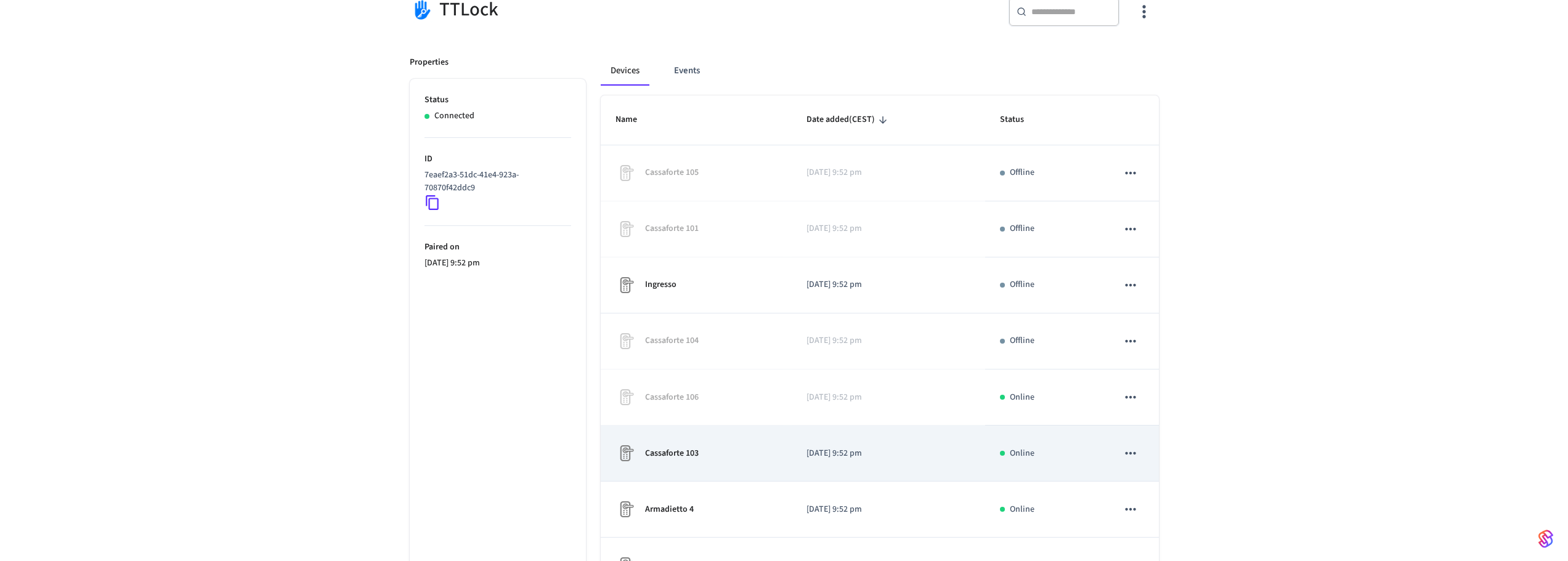
click at [1134, 440] on td "sticky table" at bounding box center [1130, 454] width 55 height 56
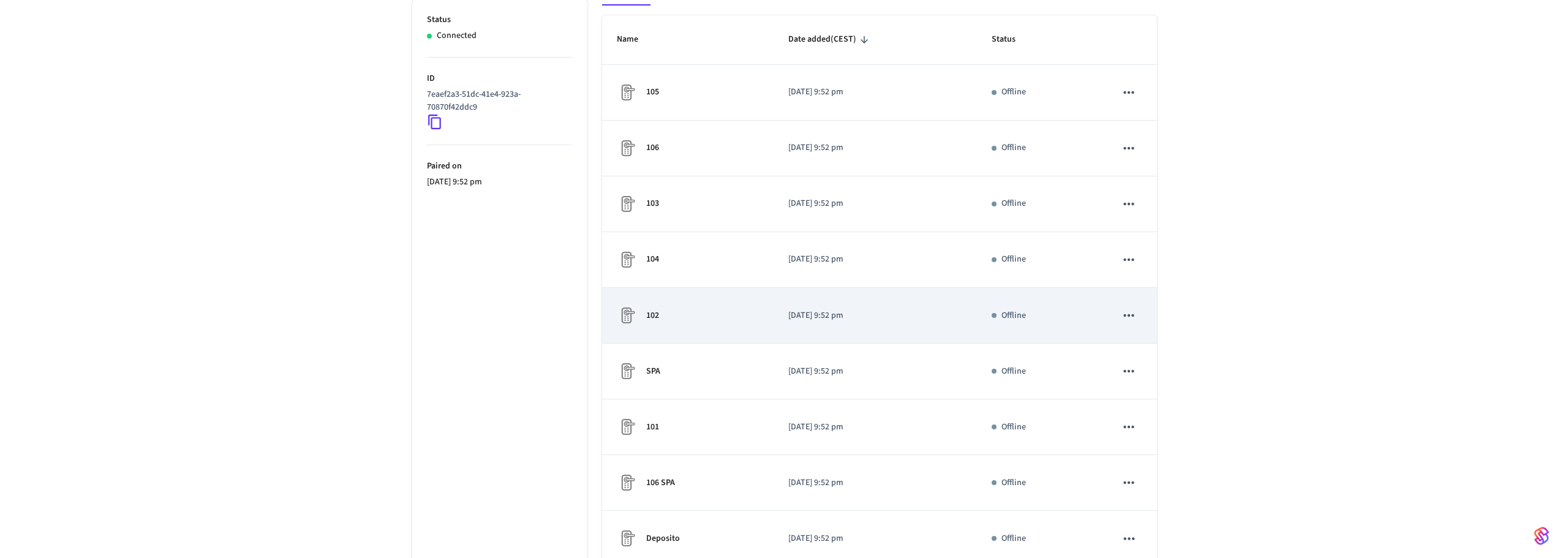
scroll to position [379, 0]
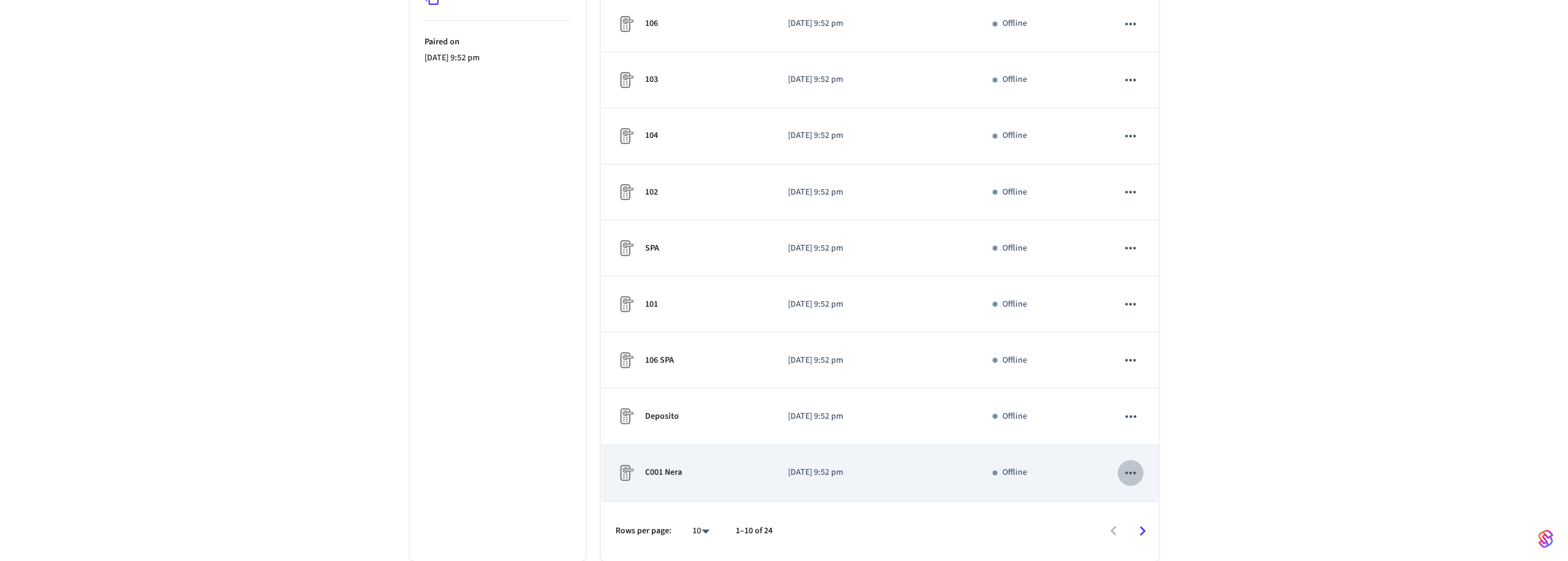
click at [1126, 473] on icon "sticky table" at bounding box center [1131, 472] width 11 height 3
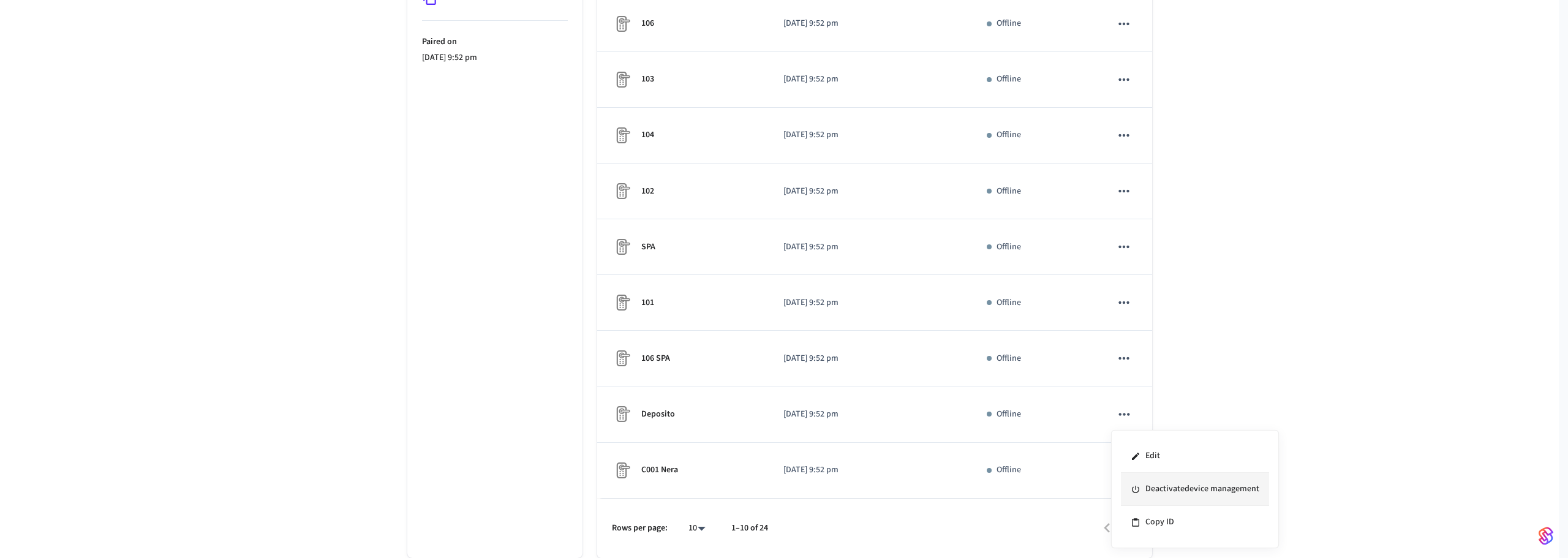
click at [1151, 490] on li "Deactivate device management" at bounding box center [1194, 489] width 148 height 33
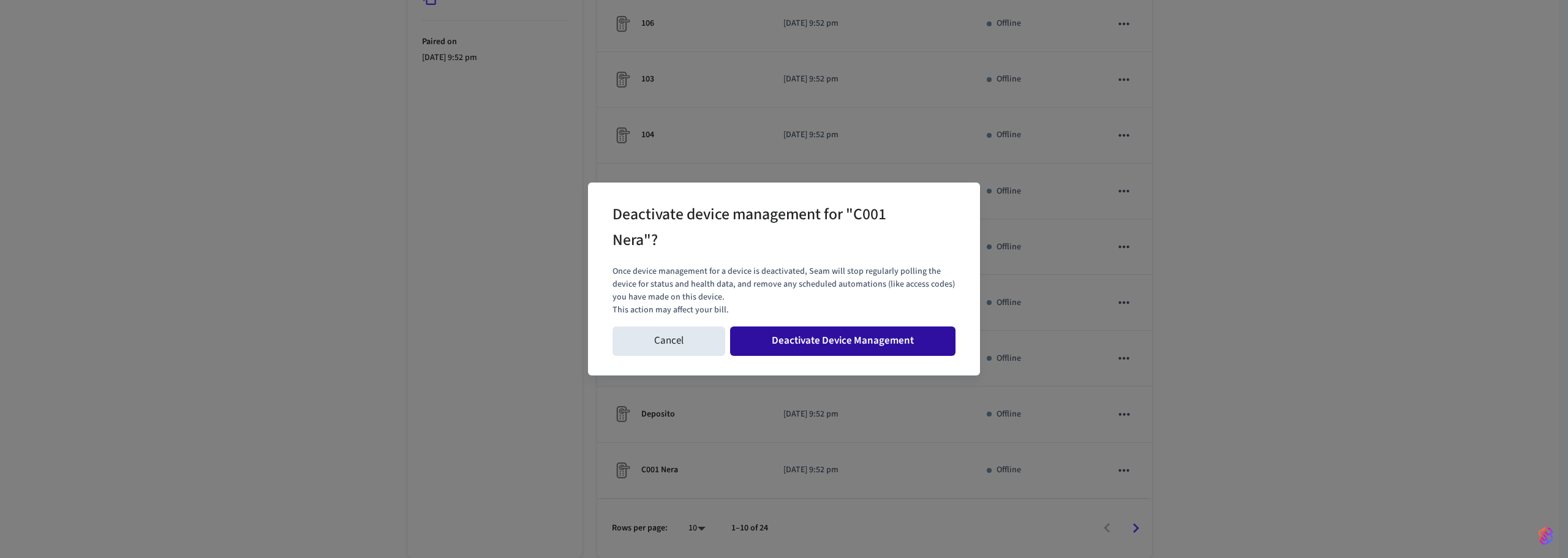
click at [797, 333] on button "Deactivate Device Management" at bounding box center [843, 341] width 226 height 30
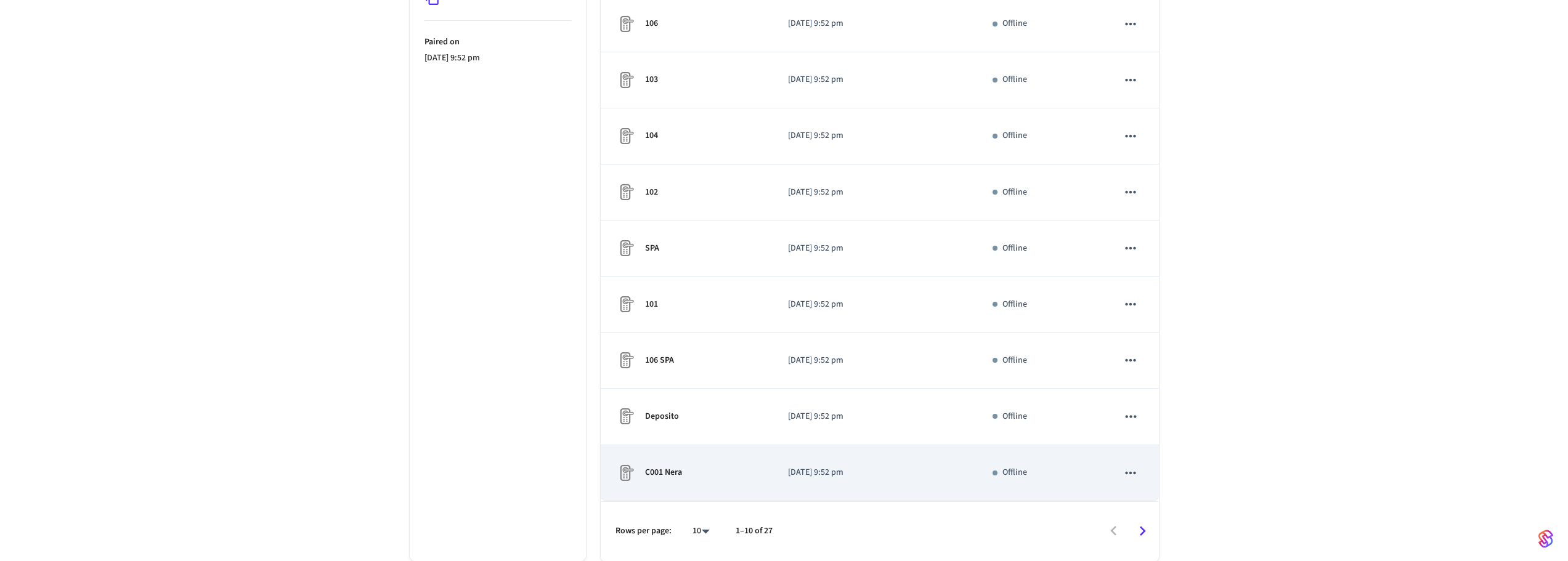
click at [1132, 470] on icon "sticky table" at bounding box center [1131, 474] width 16 height 16
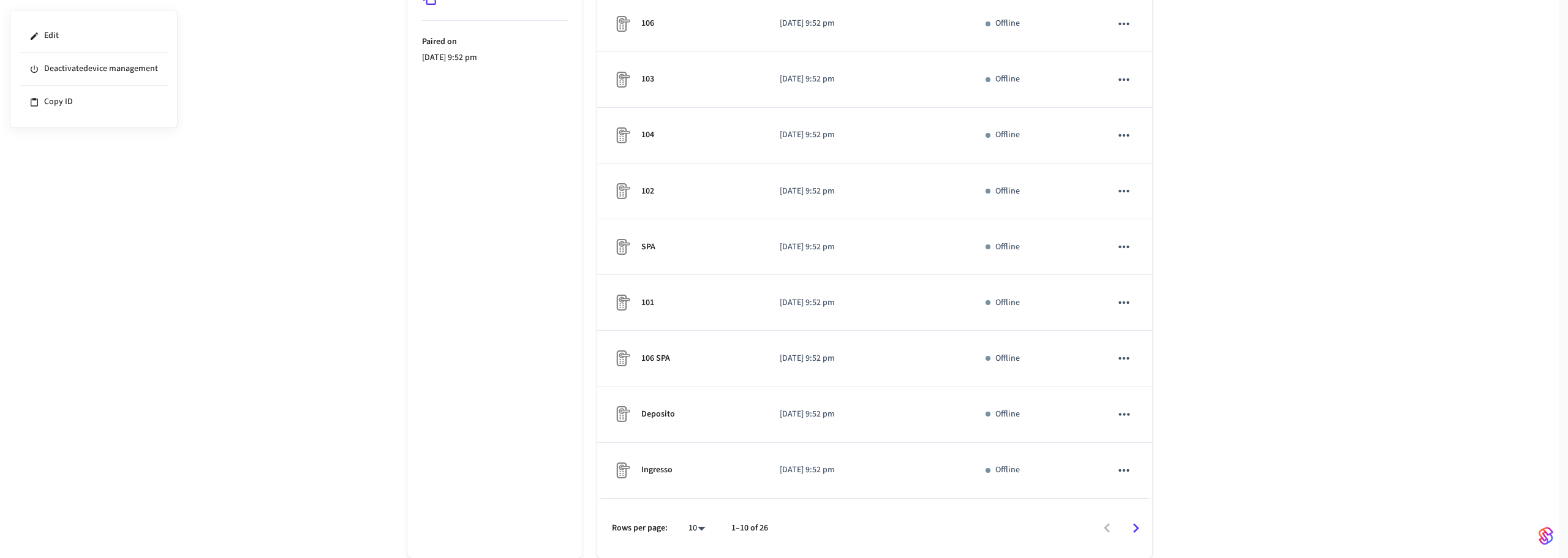
click at [695, 529] on div at bounding box center [784, 279] width 1568 height 558
click at [705, 526] on body "Umberto I Production Find by ID Ctrl K UI Devices ACS Systems Connected Account…" at bounding box center [784, 89] width 1568 height 937
click at [701, 496] on li "100" at bounding box center [692, 489] width 32 height 33
type input "***"
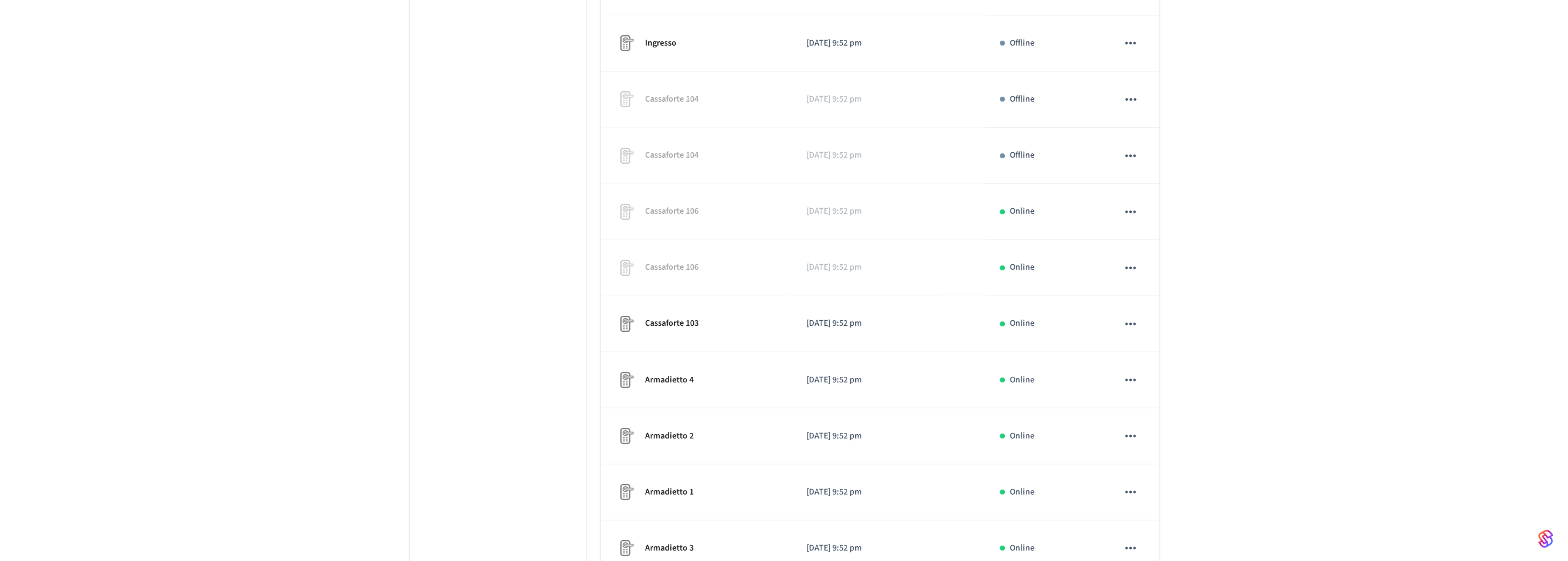
scroll to position [1233, 0]
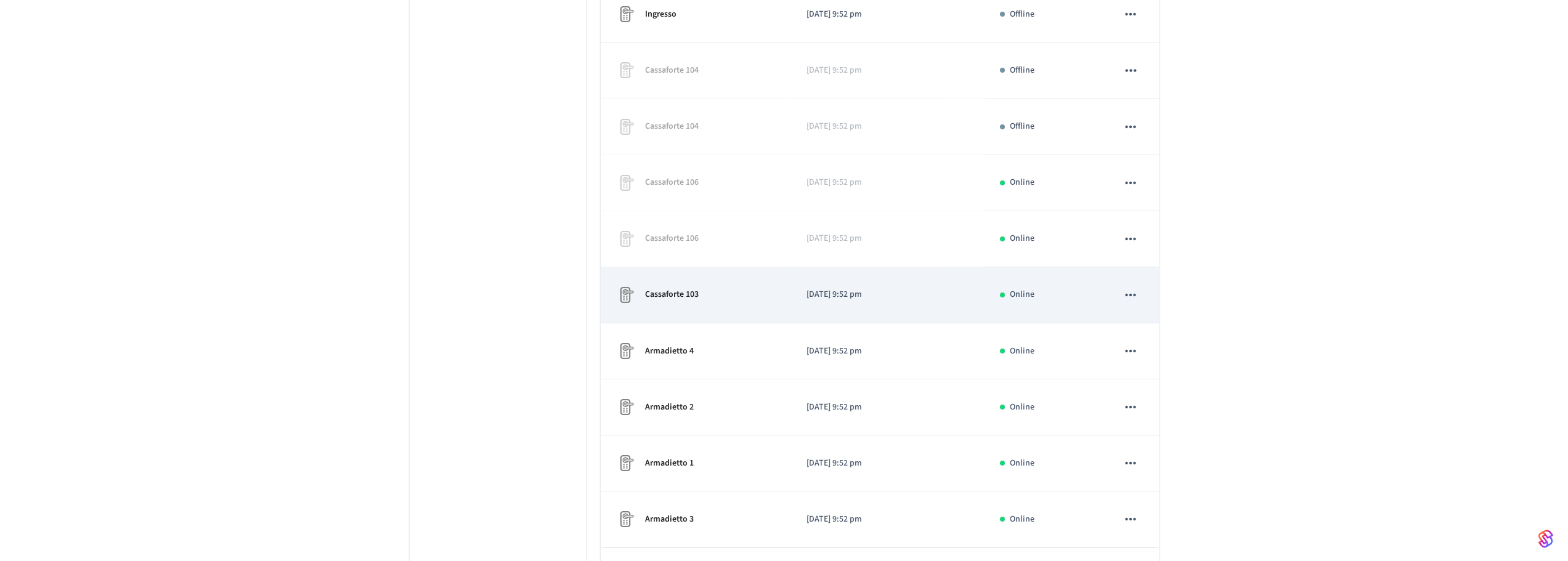
click at [1132, 291] on icon "sticky table" at bounding box center [1131, 295] width 16 height 16
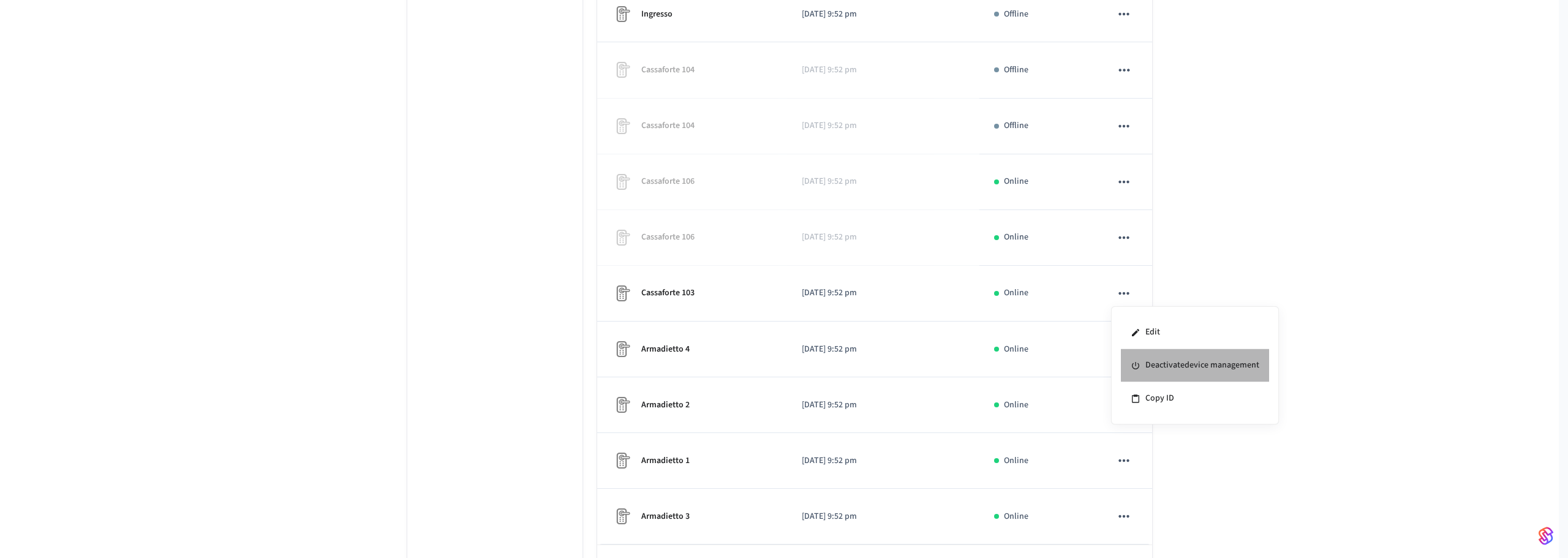
click at [1137, 358] on li "Deactivate device management" at bounding box center [1194, 366] width 148 height 33
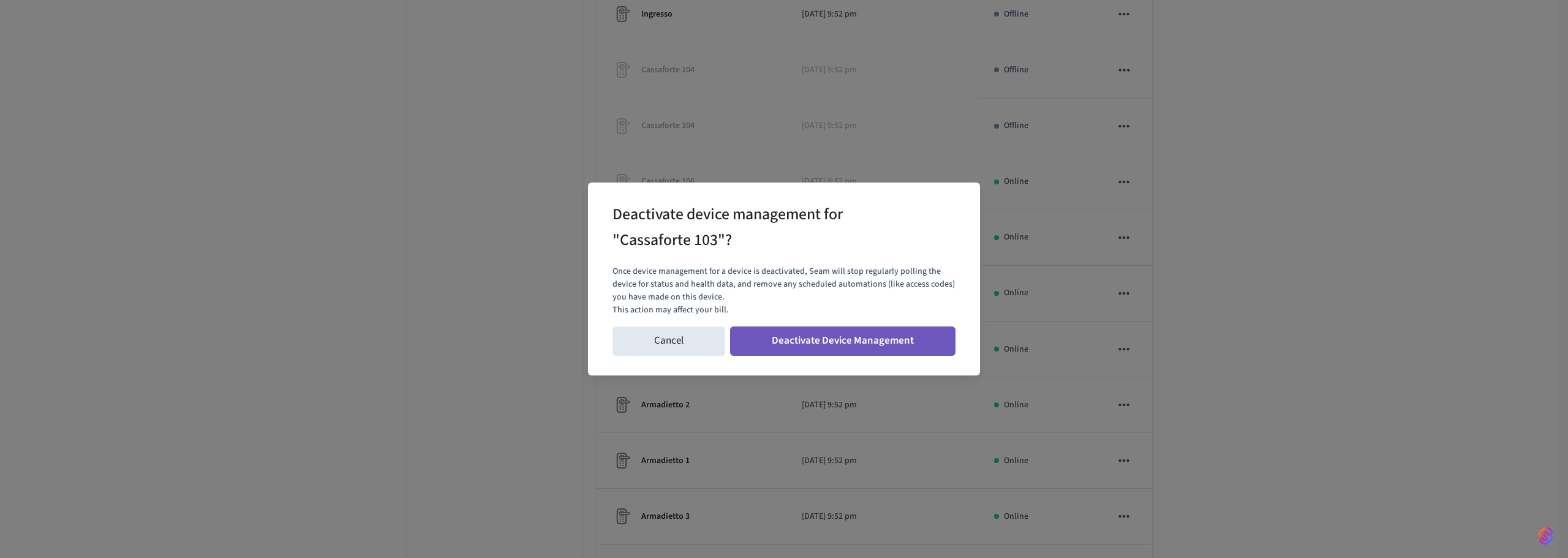
click at [790, 345] on button "Deactivate Device Management" at bounding box center [843, 341] width 226 height 30
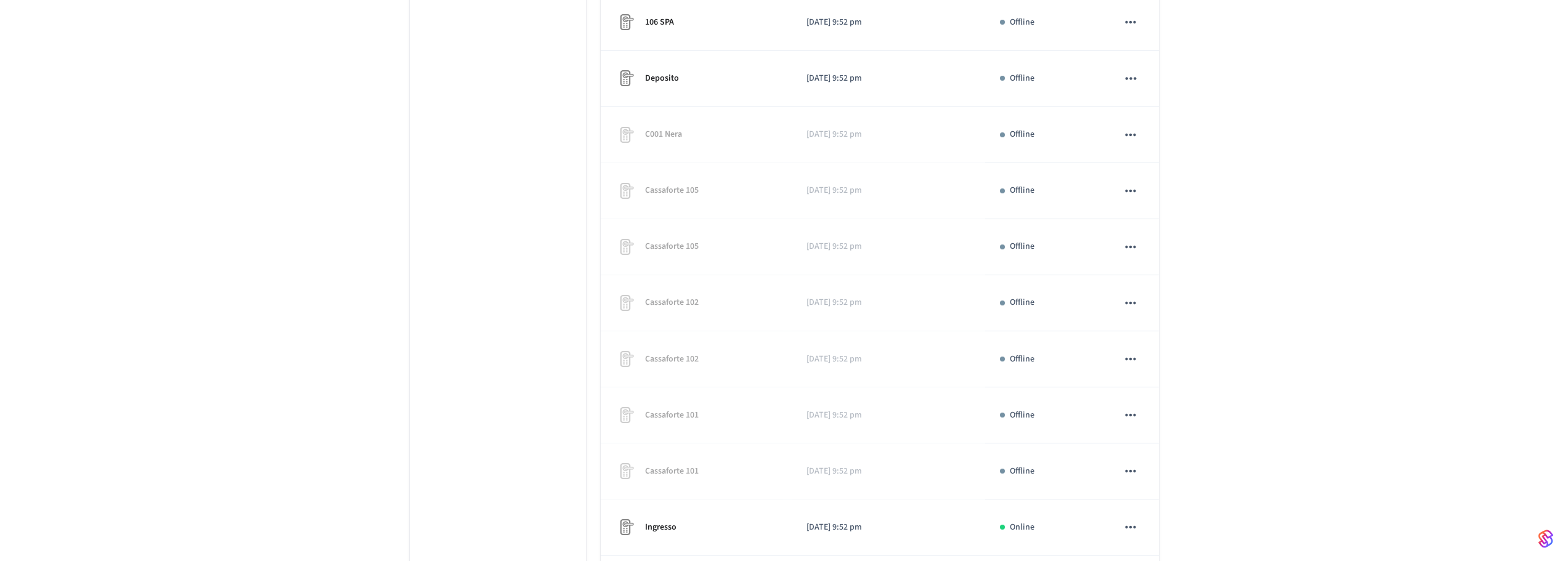
scroll to position [1028, 0]
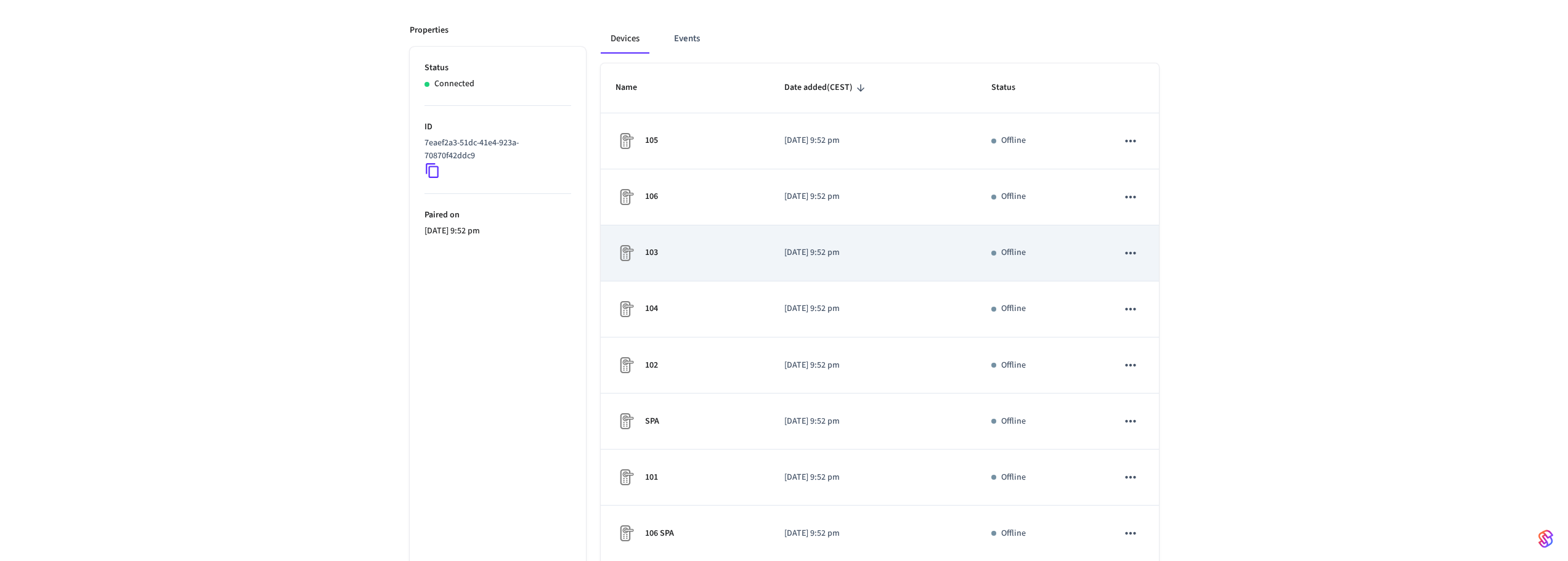
scroll to position [330, 0]
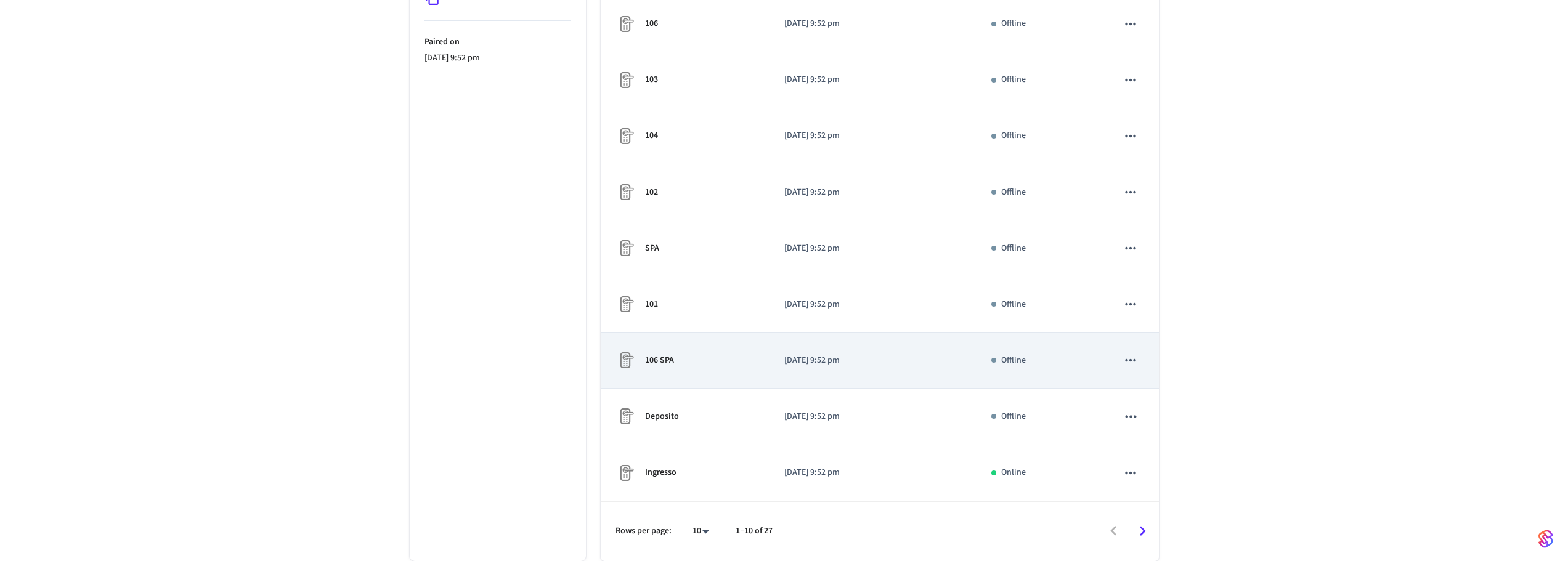
click at [1133, 363] on icon "sticky table" at bounding box center [1131, 360] width 16 height 16
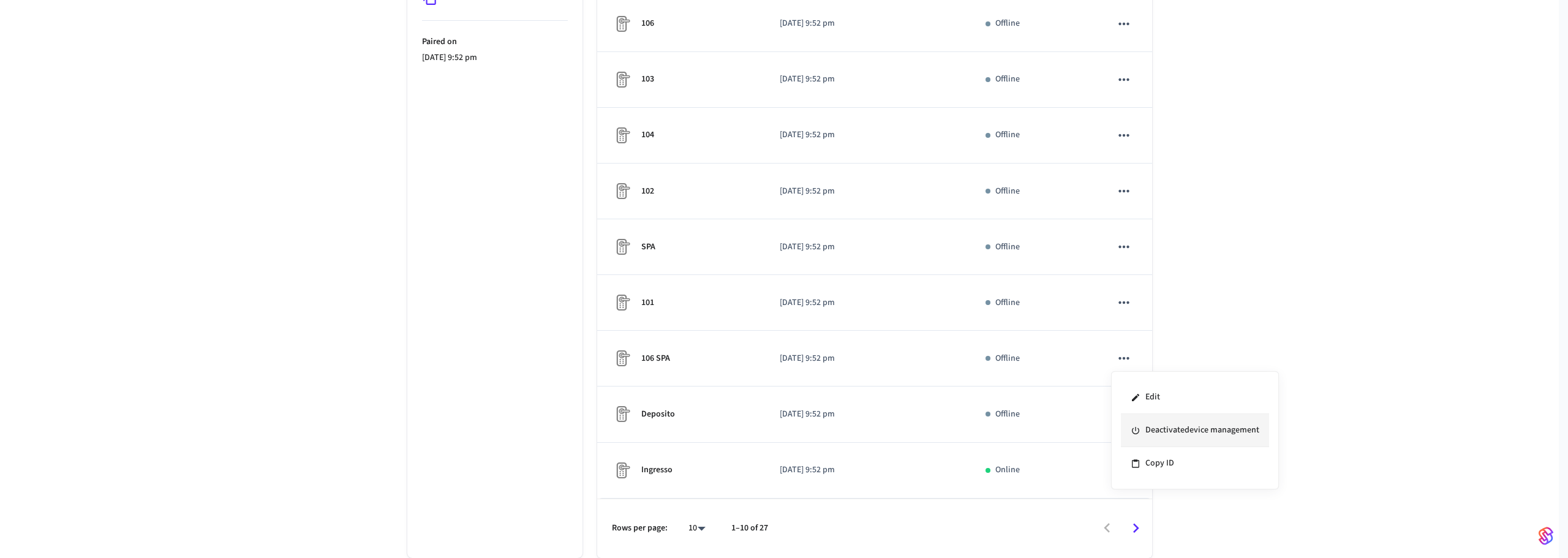
click at [1157, 426] on li "Deactivate device management" at bounding box center [1194, 431] width 148 height 33
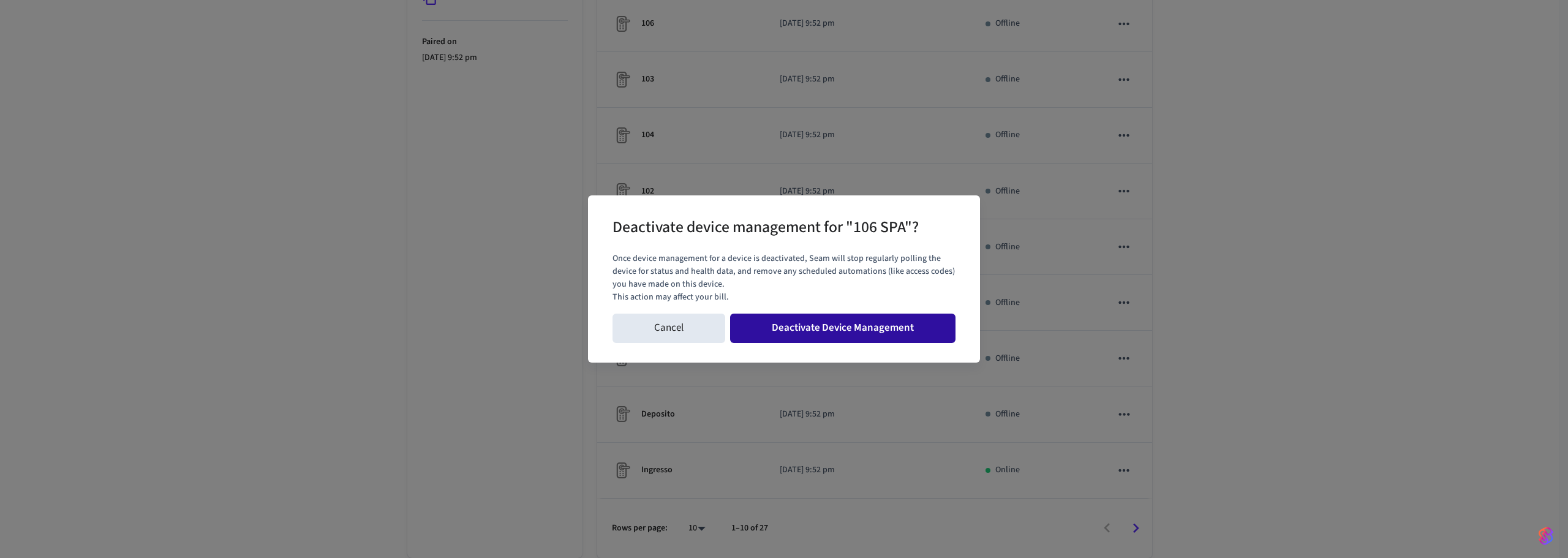
click at [863, 326] on button "Deactivate Device Management" at bounding box center [843, 329] width 226 height 30
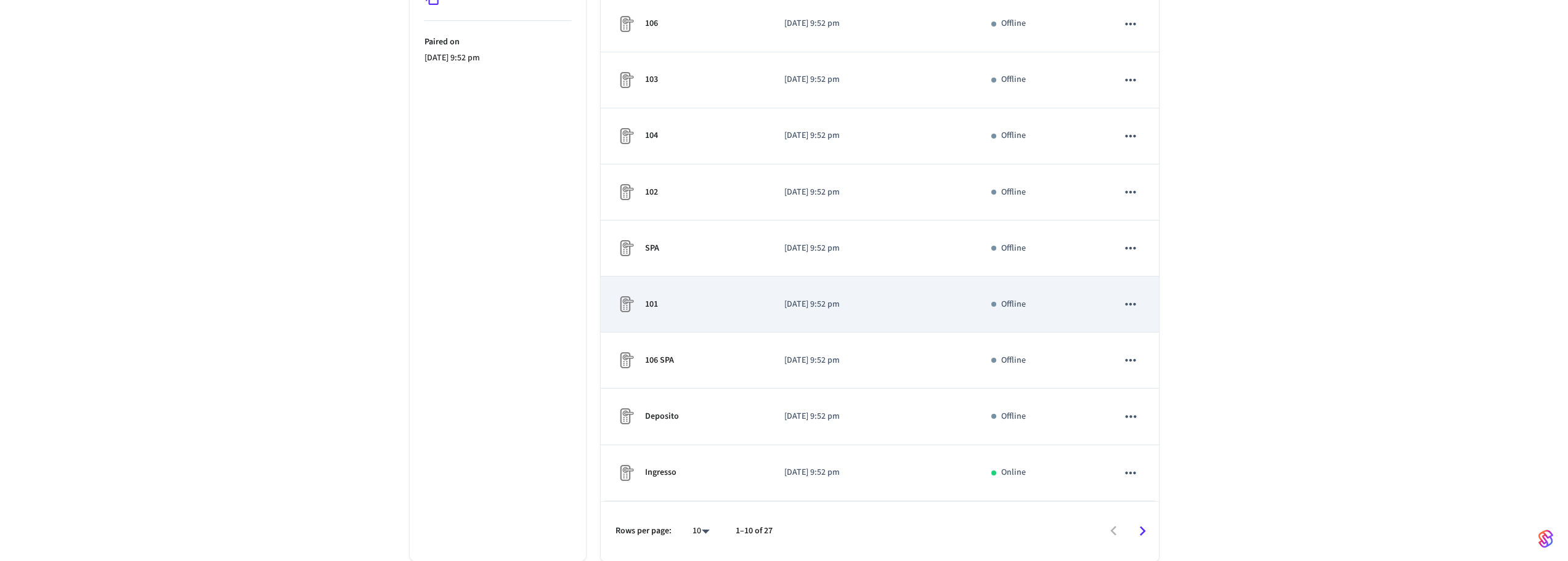
click at [1136, 304] on icon "sticky table" at bounding box center [1131, 304] width 11 height 3
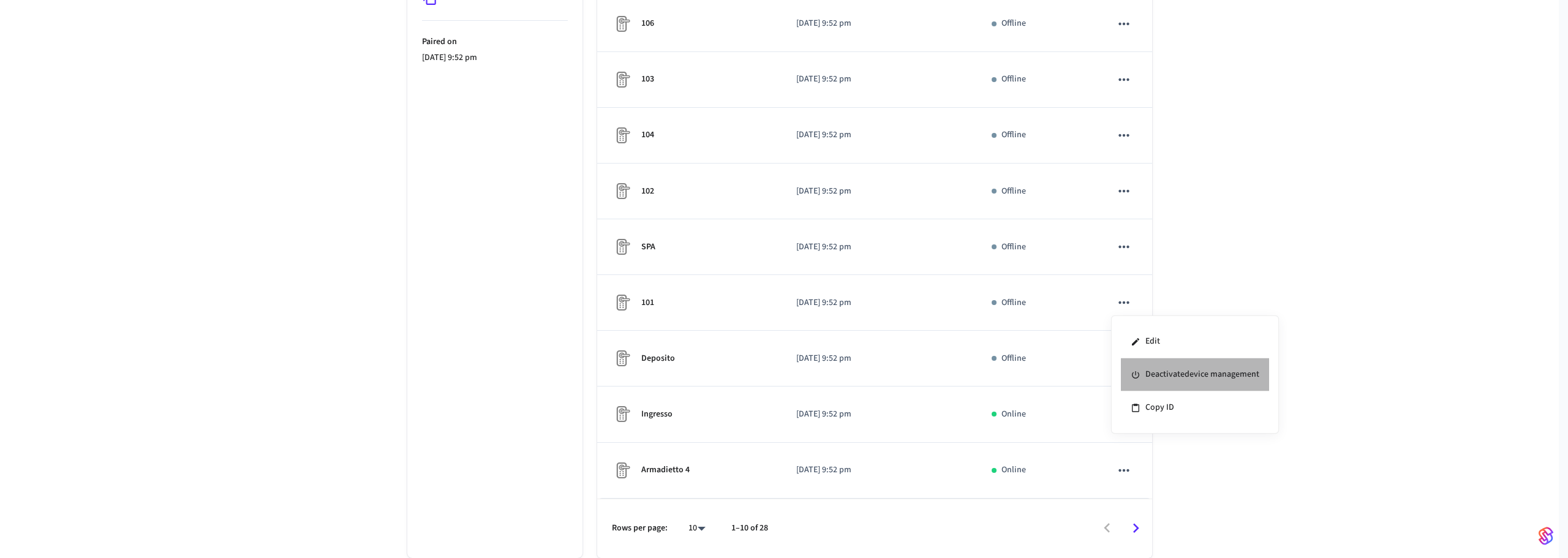
click at [1148, 372] on li "Deactivate device management" at bounding box center [1194, 375] width 148 height 33
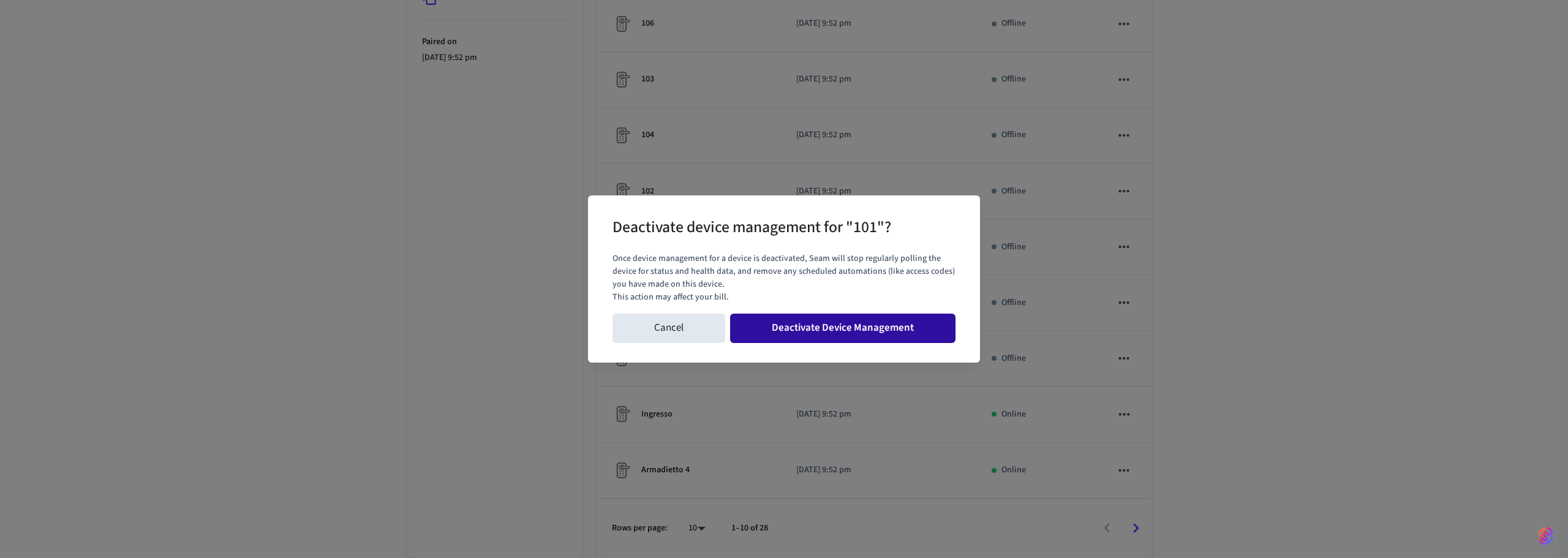
click at [860, 322] on button "Deactivate Device Management" at bounding box center [843, 329] width 226 height 30
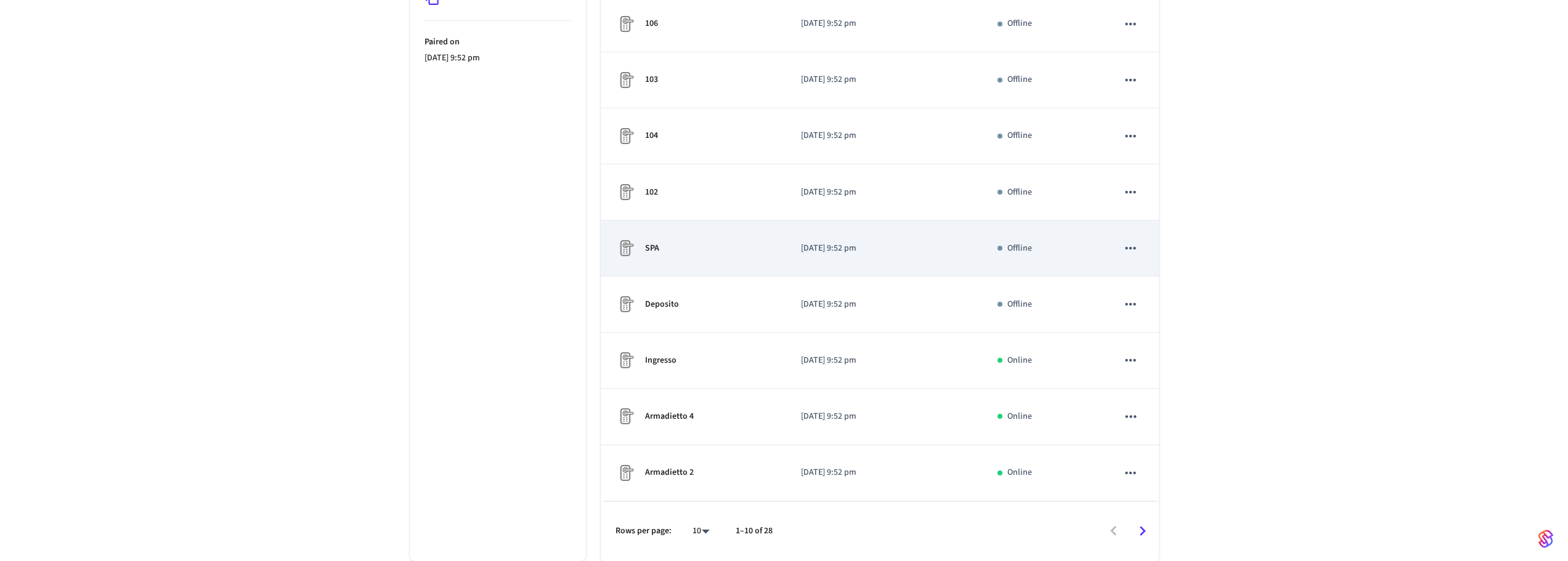
click at [1132, 248] on icon "sticky table" at bounding box center [1131, 249] width 16 height 16
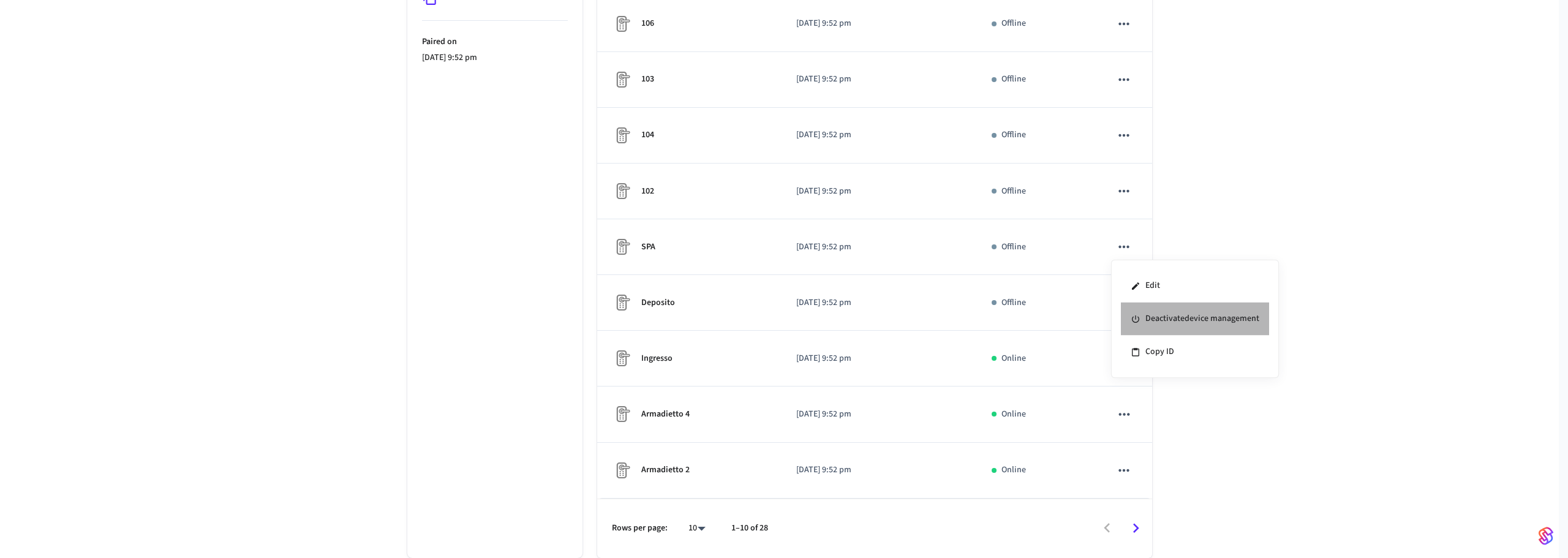
click at [1158, 315] on li "Deactivate device management" at bounding box center [1194, 319] width 148 height 33
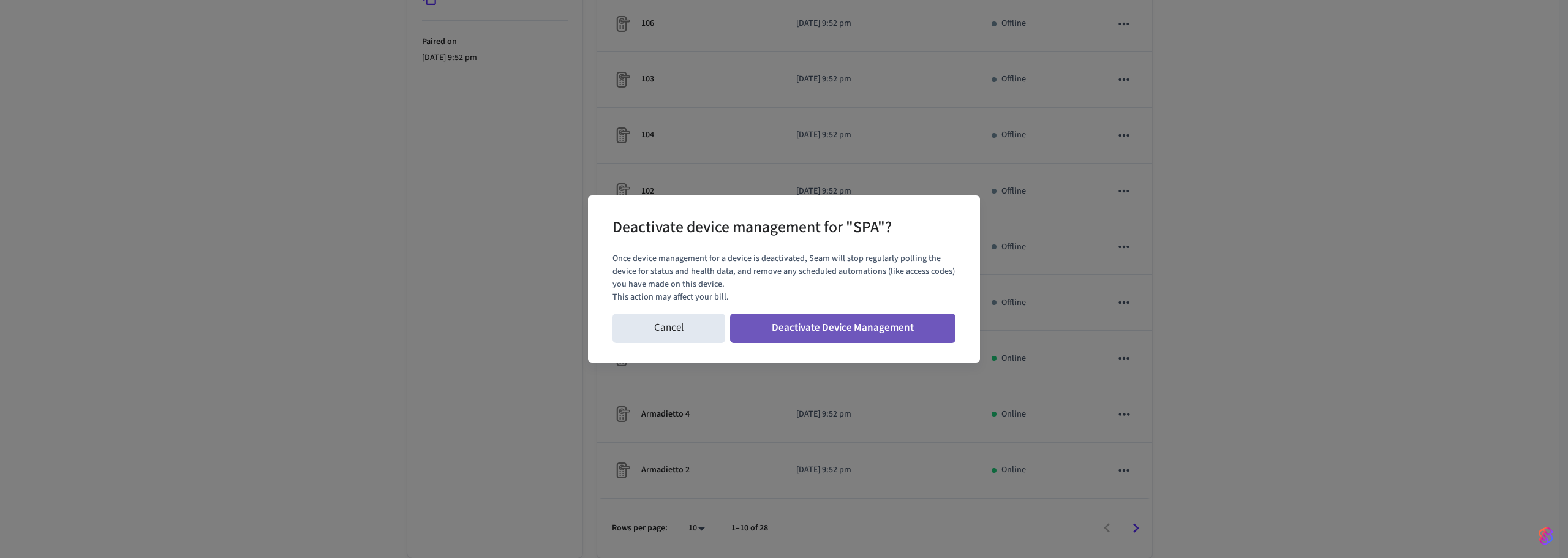
click at [891, 335] on button "Deactivate Device Management" at bounding box center [843, 329] width 226 height 30
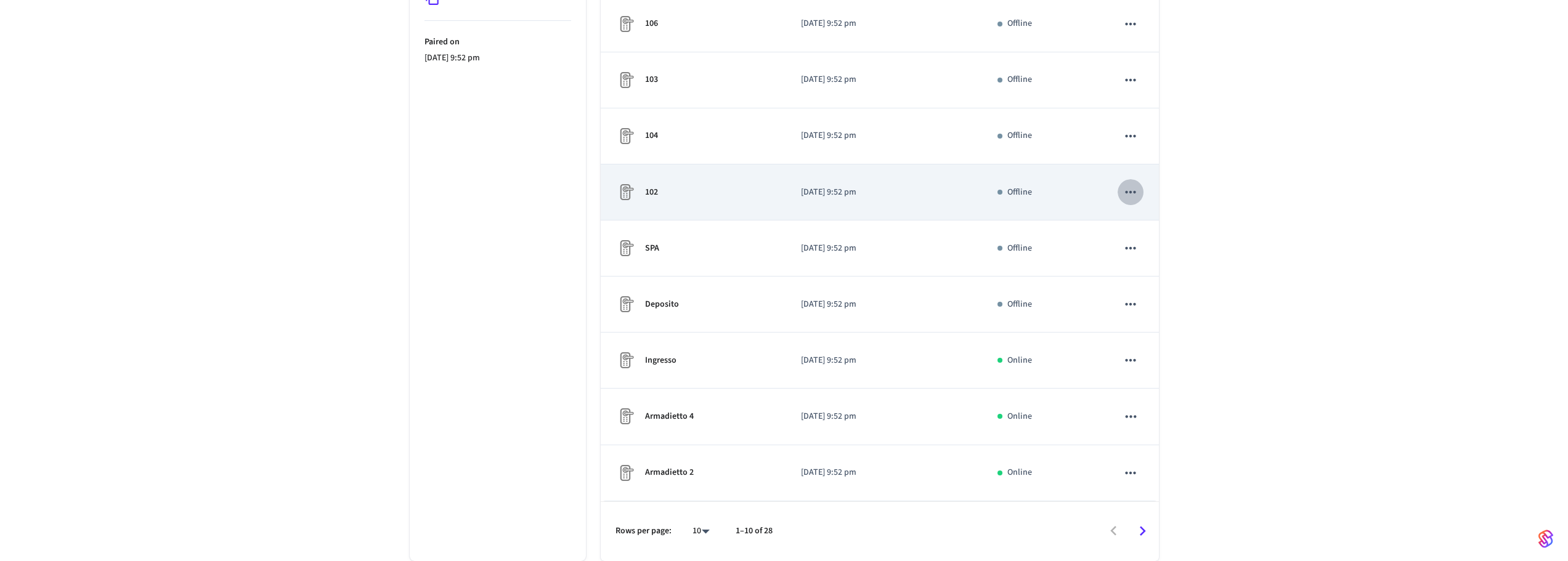
click at [1135, 192] on icon "sticky table" at bounding box center [1131, 192] width 11 height 3
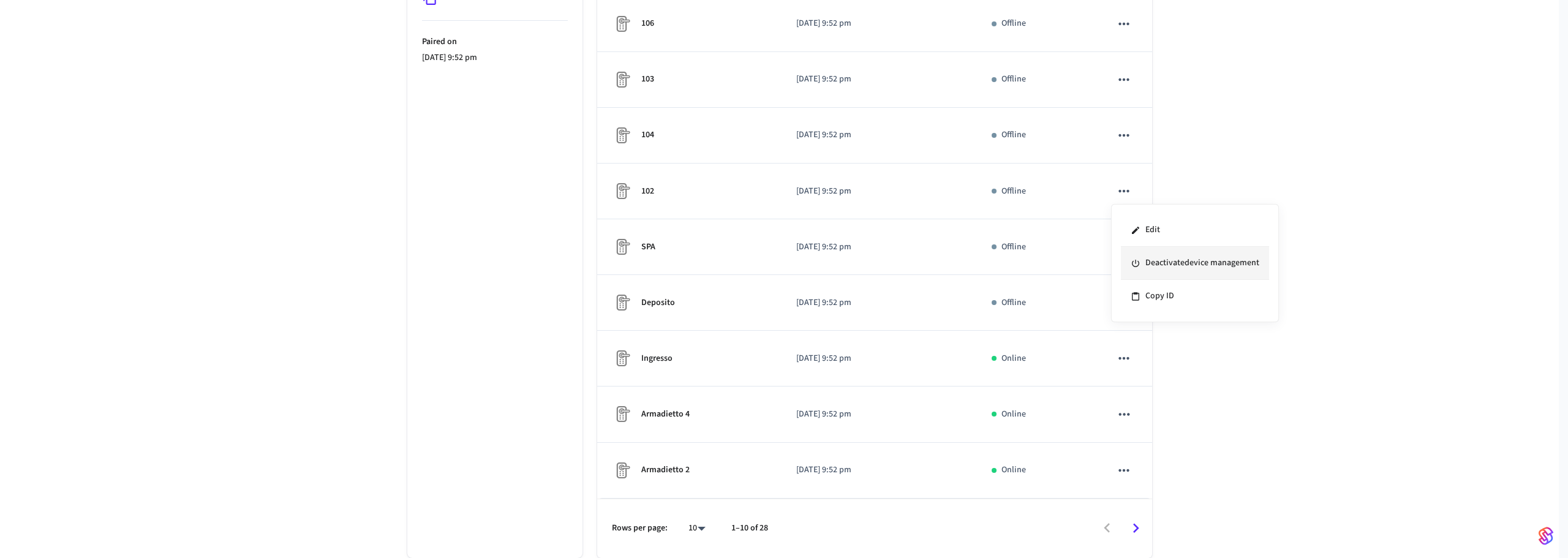
click at [1139, 261] on icon at bounding box center [1135, 263] width 10 height 10
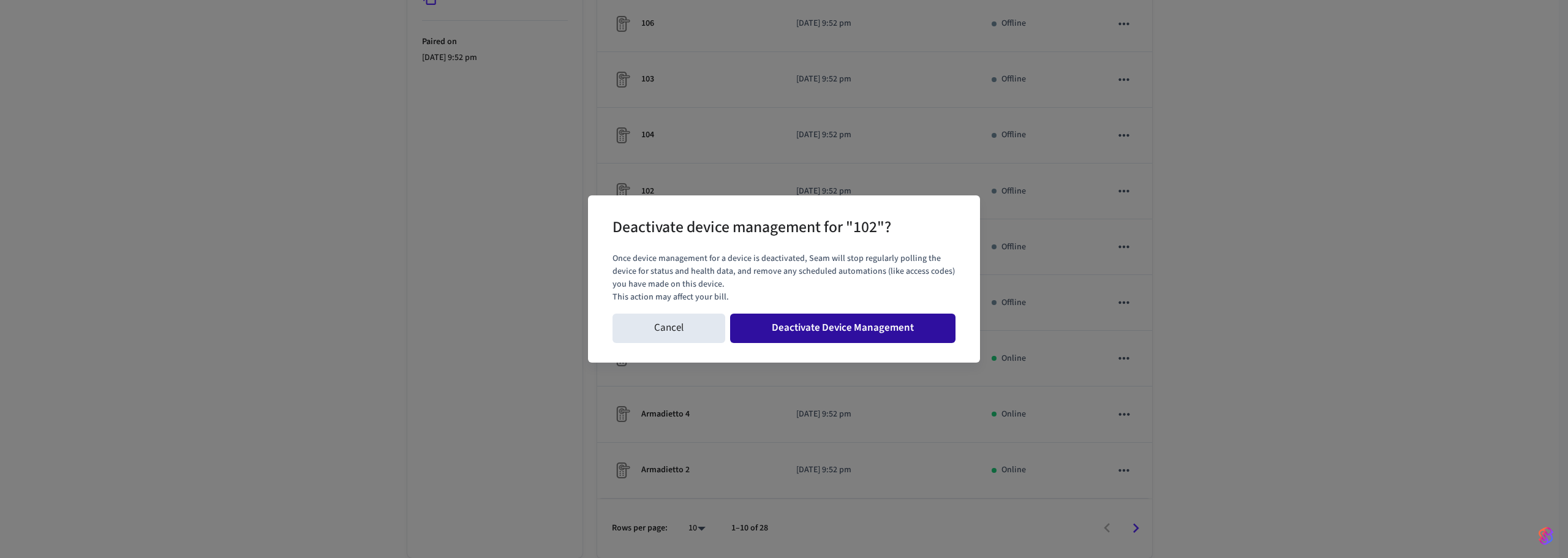
click at [890, 333] on button "Deactivate Device Management" at bounding box center [843, 329] width 226 height 30
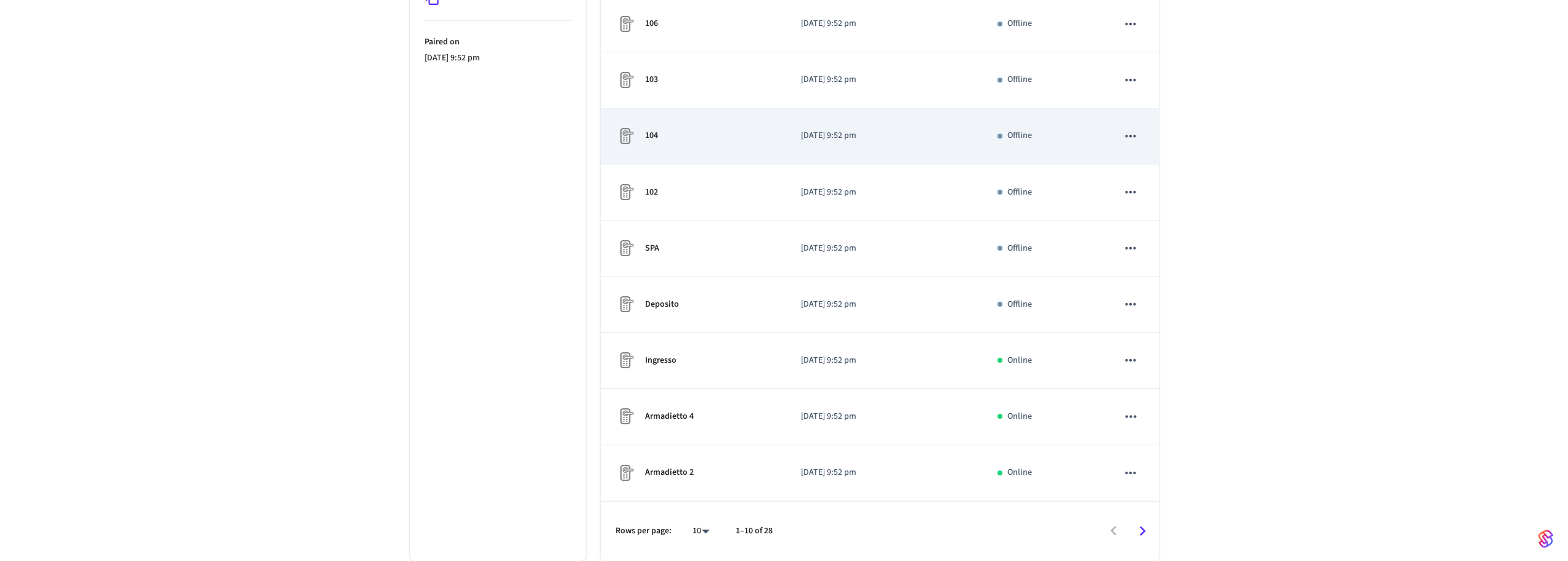
click at [1133, 133] on icon "sticky table" at bounding box center [1131, 136] width 16 height 16
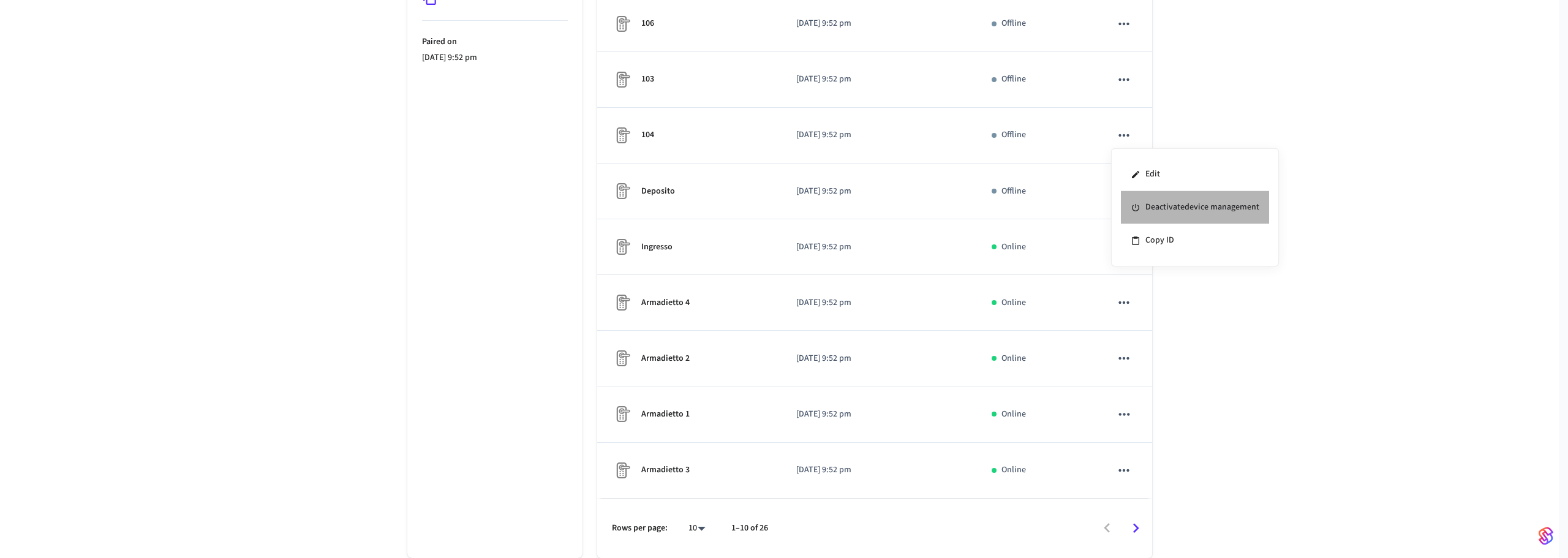
click at [1149, 214] on li "Deactivate device management" at bounding box center [1194, 208] width 148 height 33
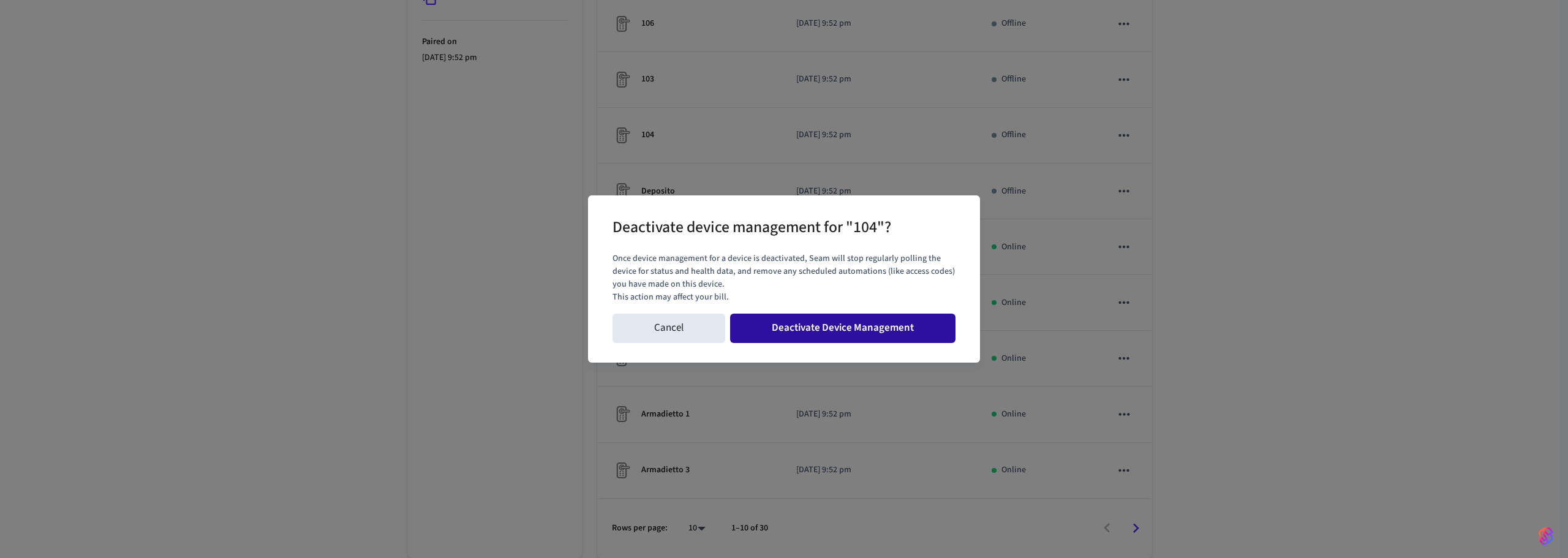
click at [874, 339] on button "Deactivate Device Management" at bounding box center [843, 329] width 226 height 30
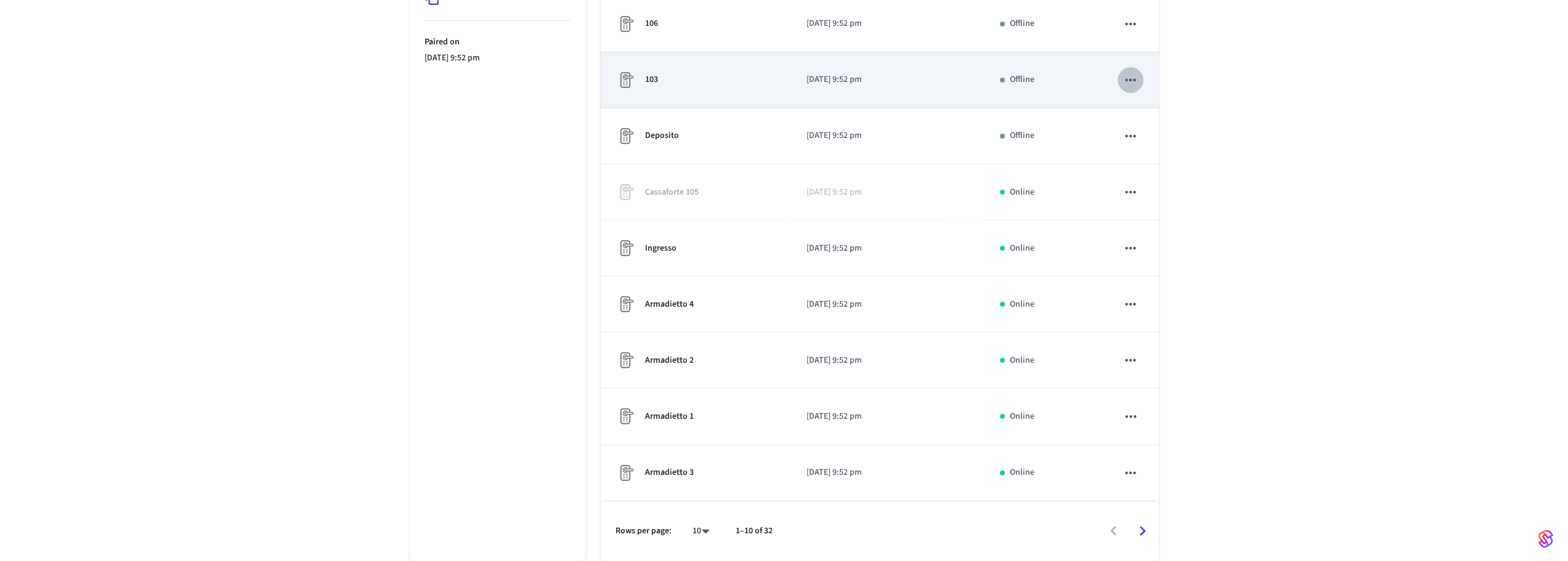
click at [1131, 74] on icon "sticky table" at bounding box center [1131, 80] width 16 height 16
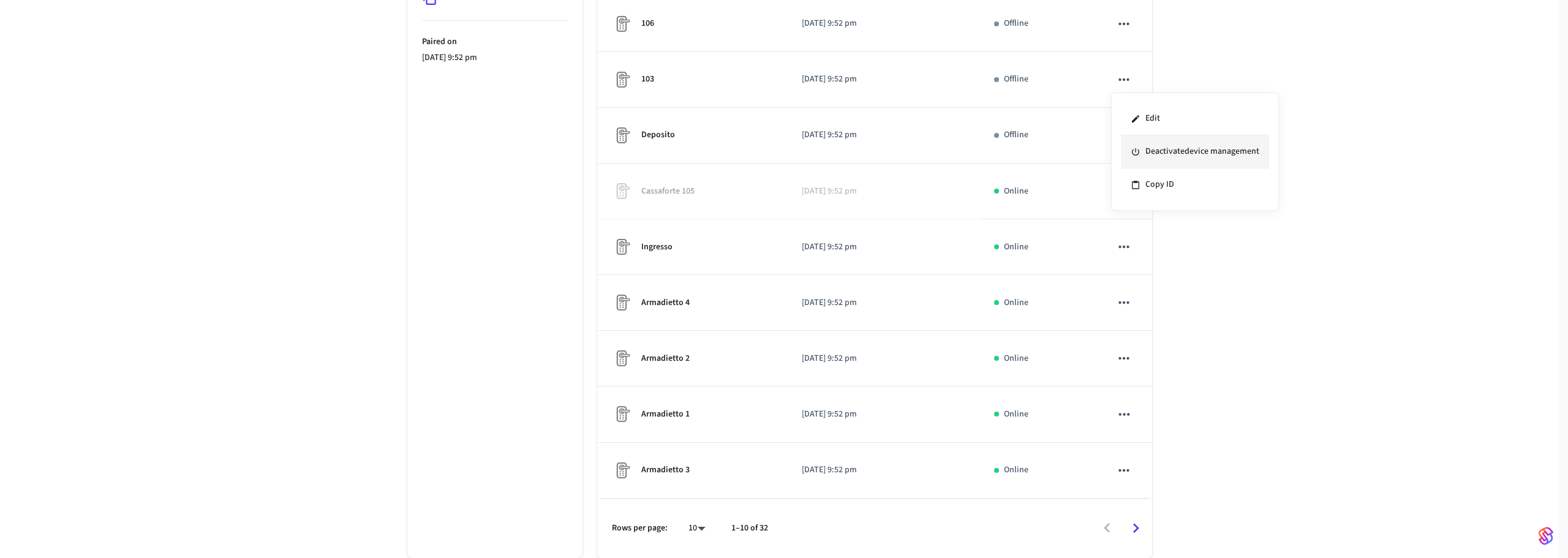
click at [1155, 149] on li "Deactivate device management" at bounding box center [1194, 152] width 148 height 33
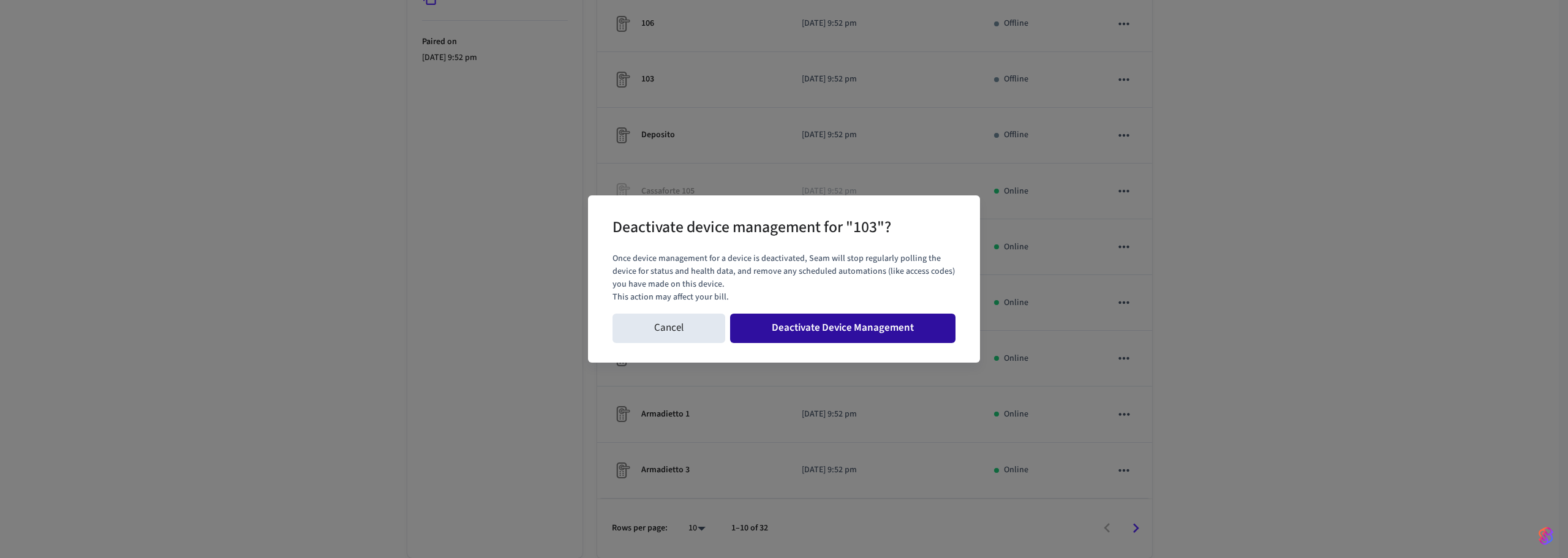
click at [819, 328] on button "Deactivate Device Management" at bounding box center [843, 329] width 226 height 30
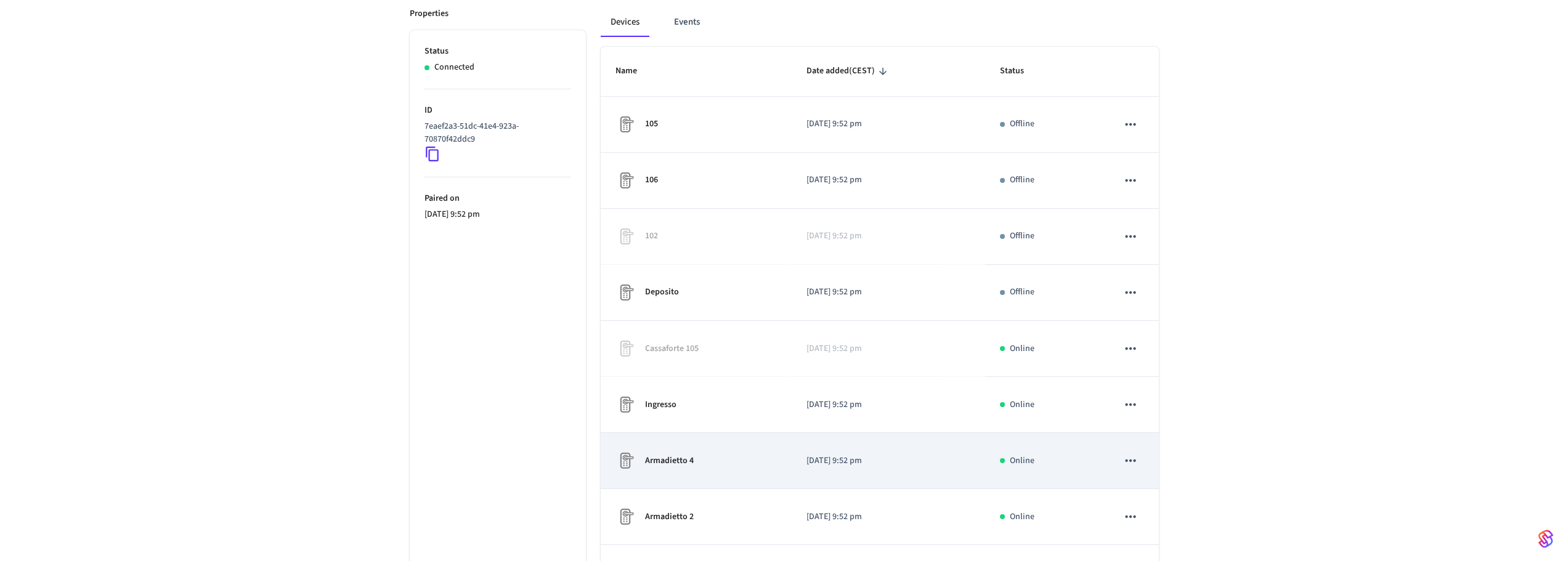
scroll to position [123, 0]
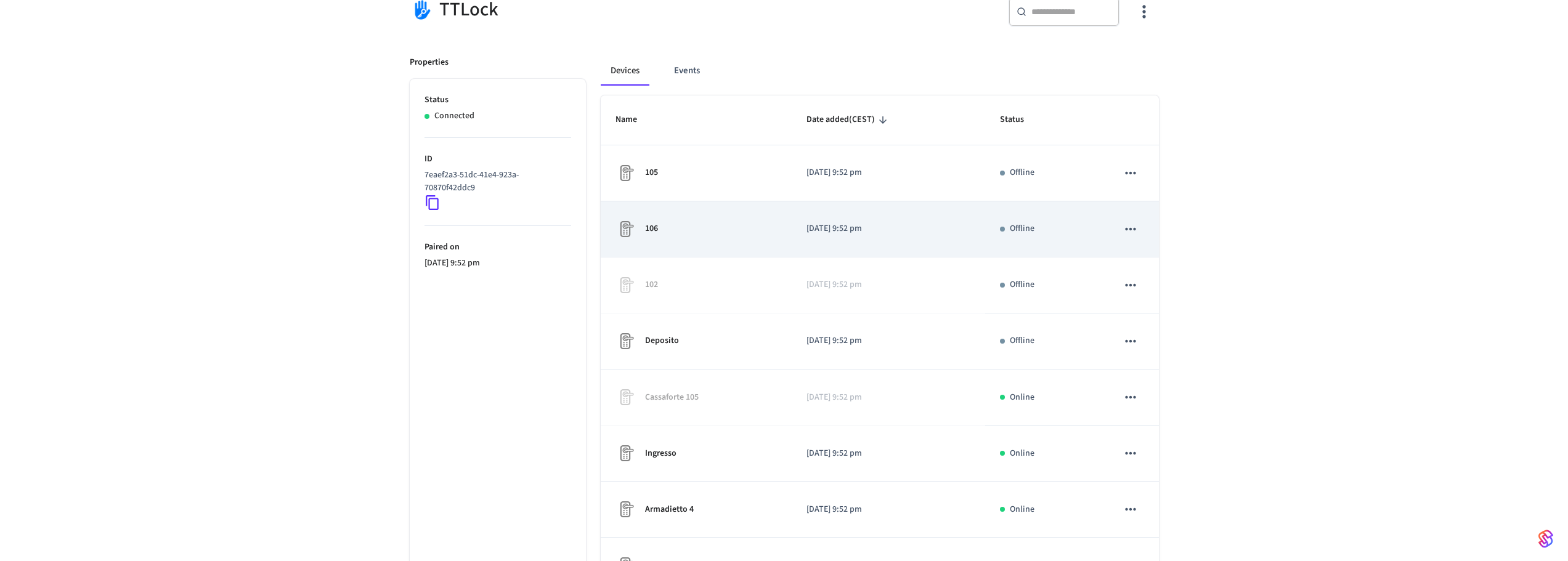
click at [1112, 232] on td "sticky table" at bounding box center [1130, 230] width 55 height 56
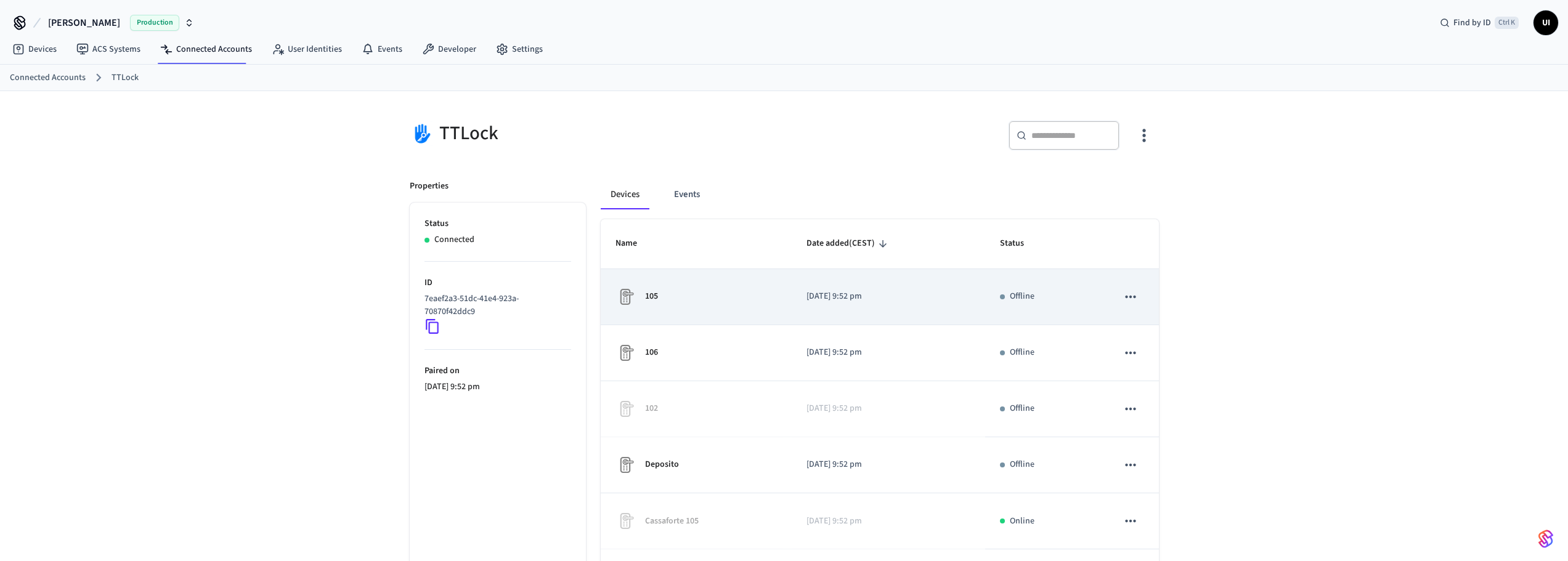
click at [1138, 297] on icon "sticky table" at bounding box center [1131, 297] width 16 height 16
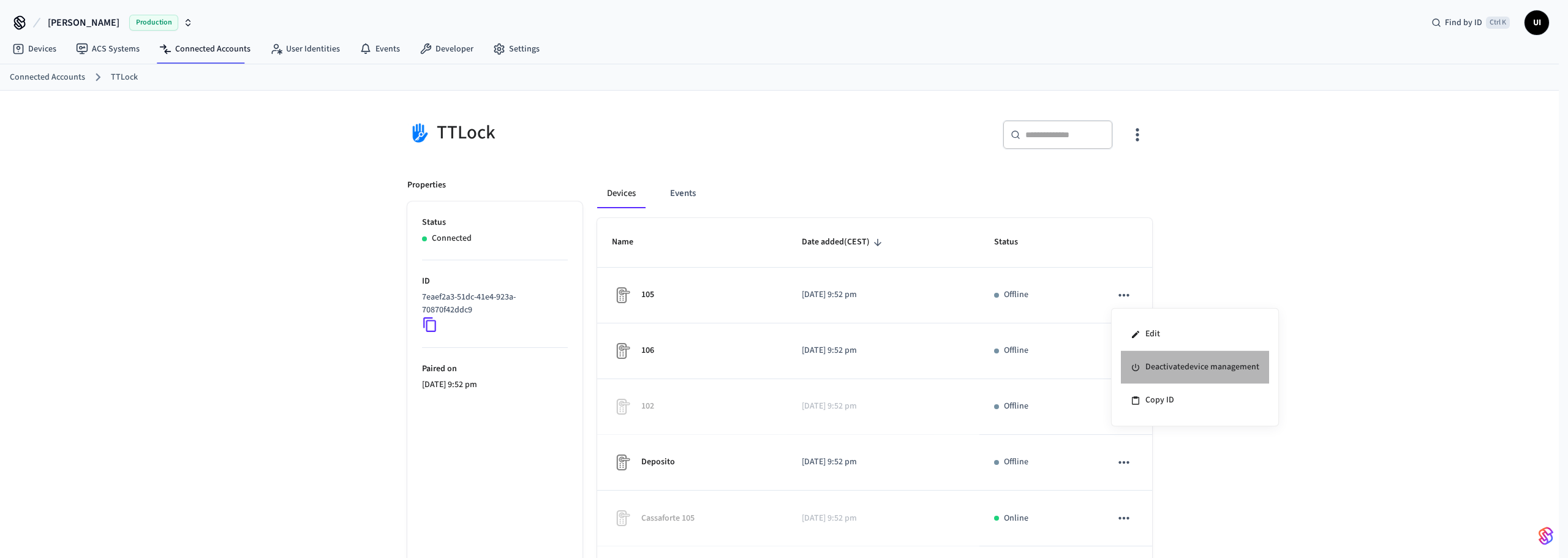
click at [1166, 376] on li "Deactivate device management" at bounding box center [1194, 367] width 148 height 33
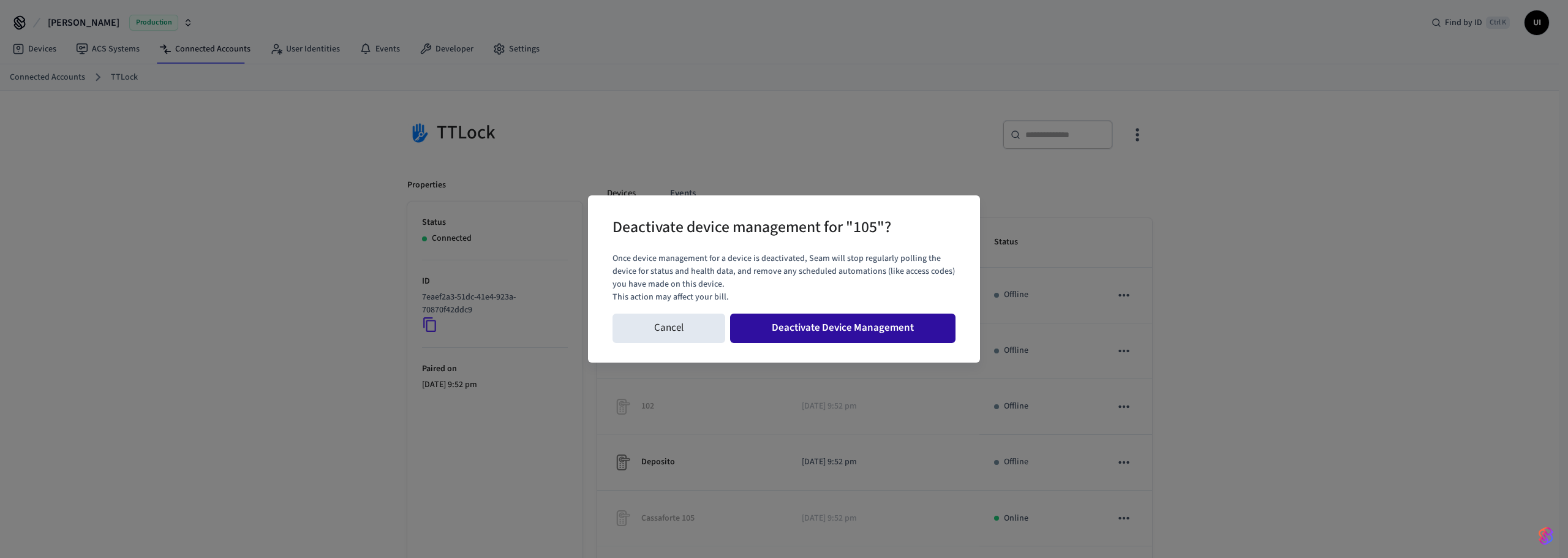
click at [814, 330] on button "Deactivate Device Management" at bounding box center [843, 329] width 226 height 30
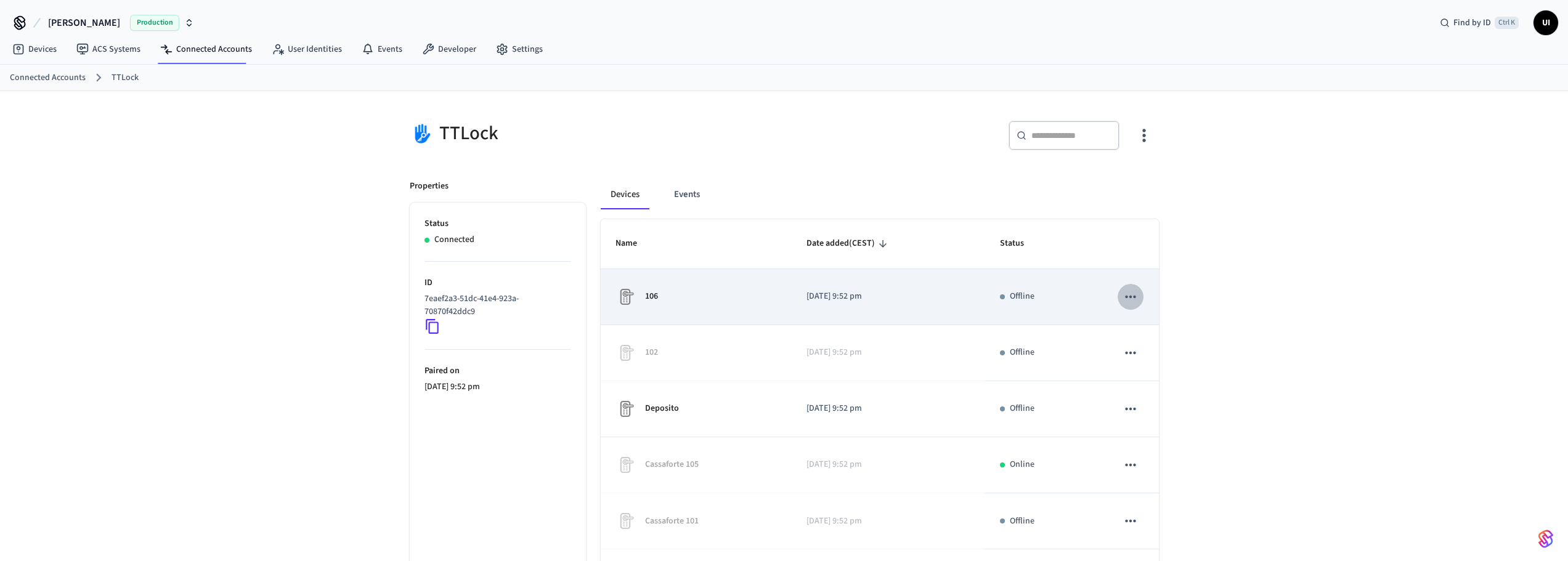
click at [1139, 295] on icon "sticky table" at bounding box center [1131, 297] width 16 height 16
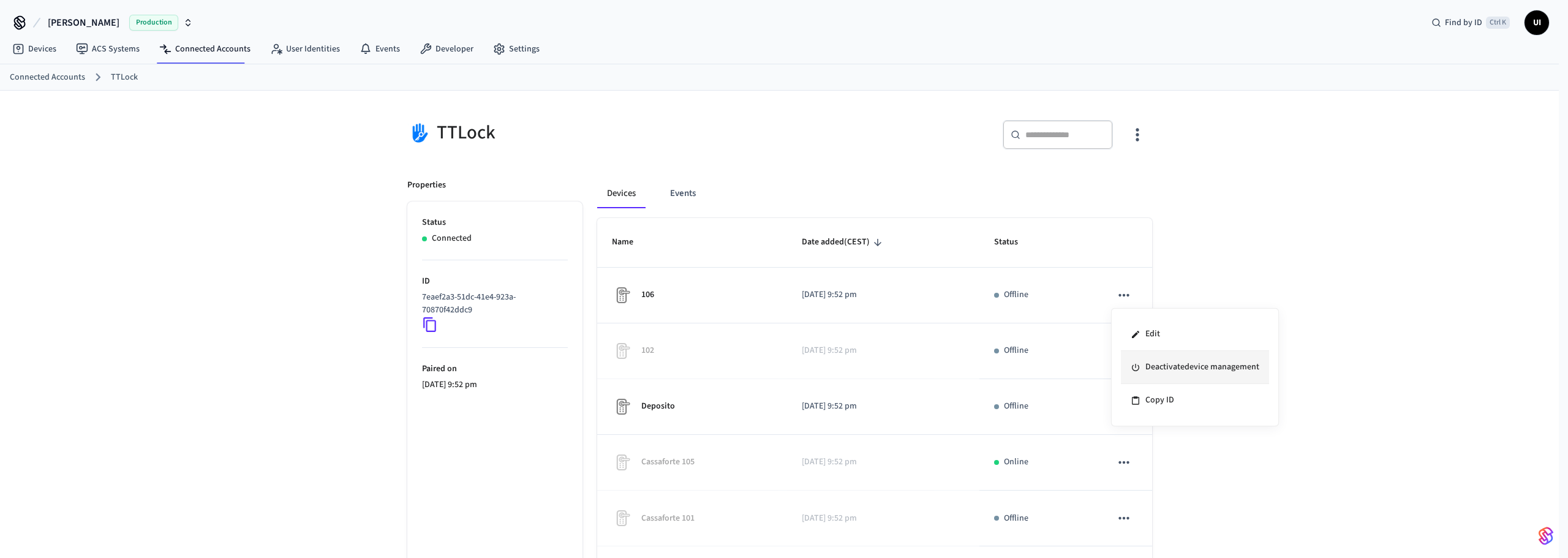
click at [1149, 362] on li "Deactivate device management" at bounding box center [1194, 367] width 148 height 33
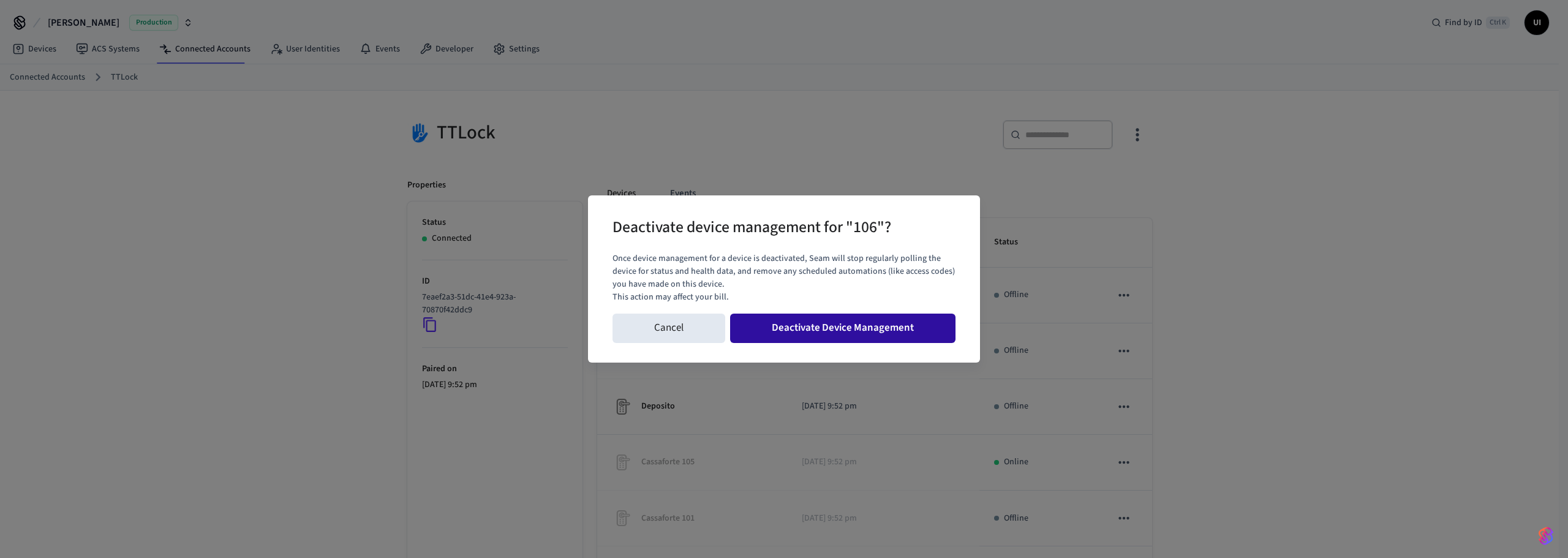
click at [853, 329] on button "Deactivate Device Management" at bounding box center [843, 329] width 226 height 30
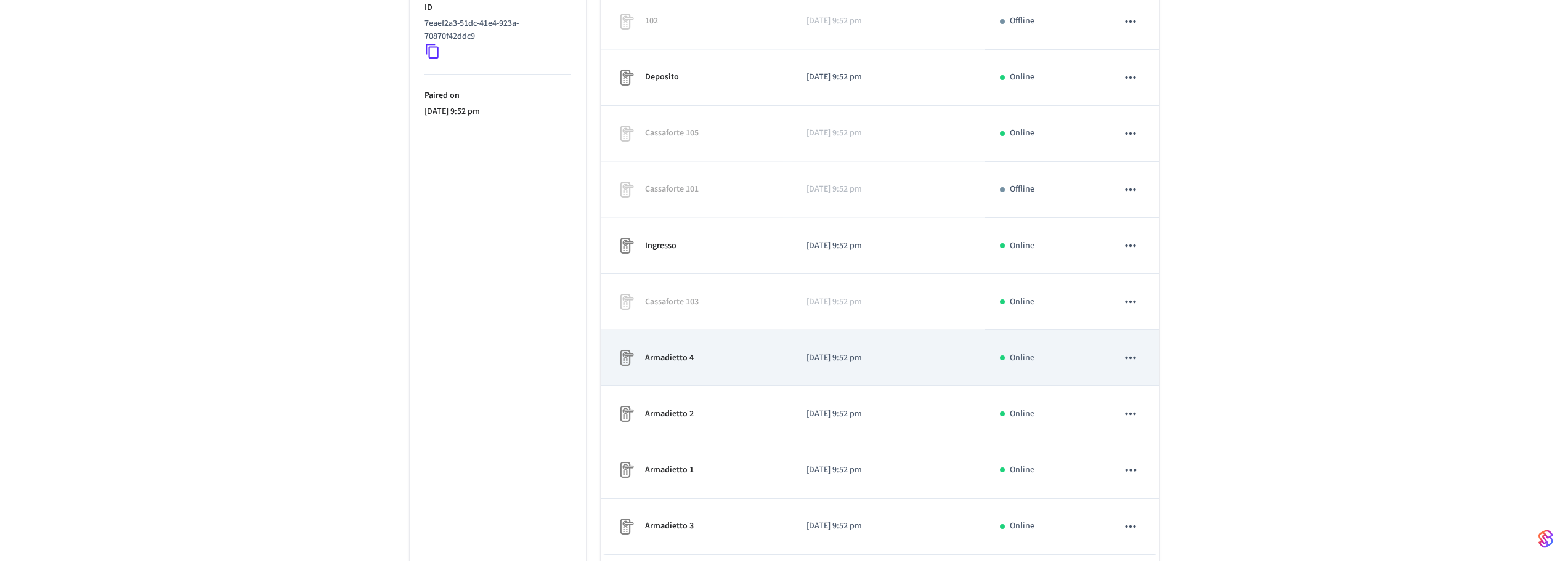
scroll to position [330, 0]
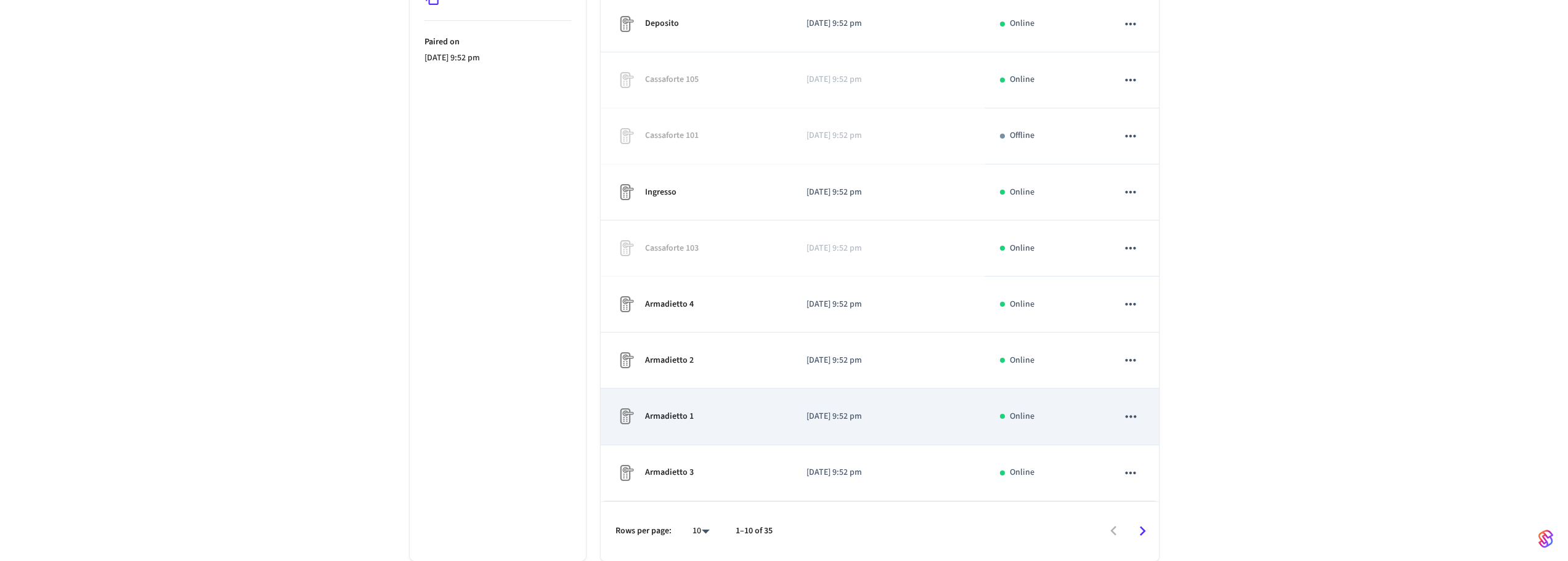
click at [1133, 418] on icon "sticky table" at bounding box center [1131, 417] width 16 height 16
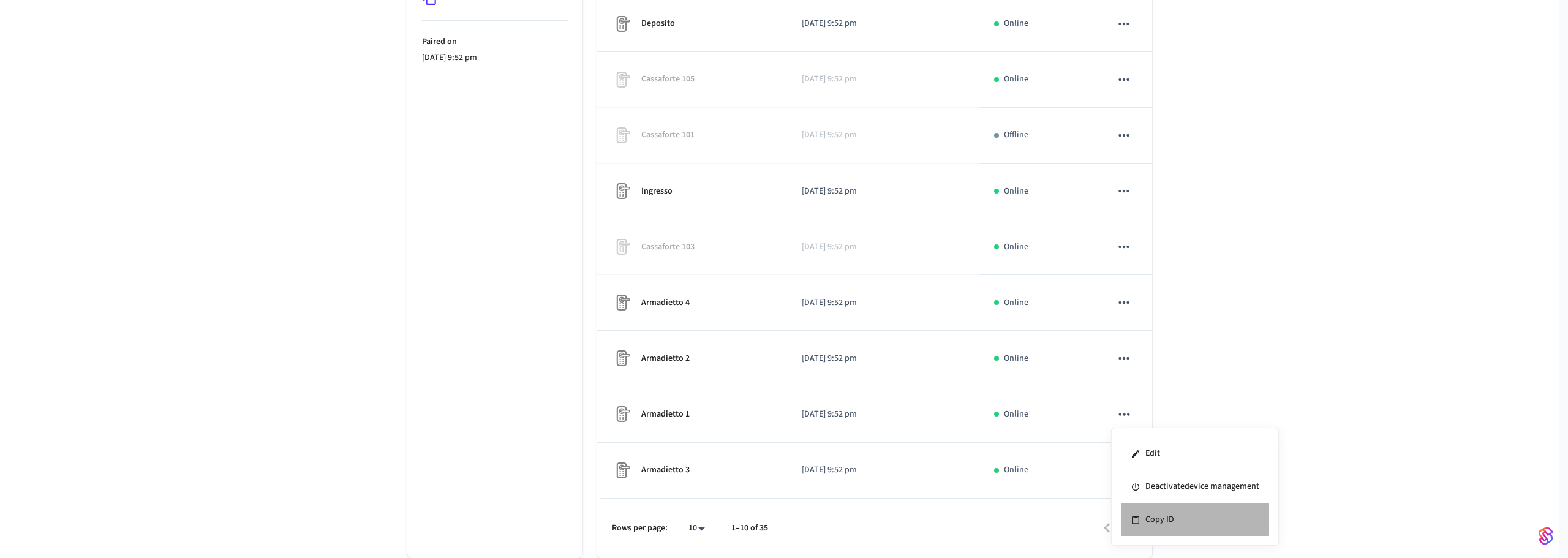
click at [1158, 520] on li "Copy ID" at bounding box center [1194, 520] width 148 height 33
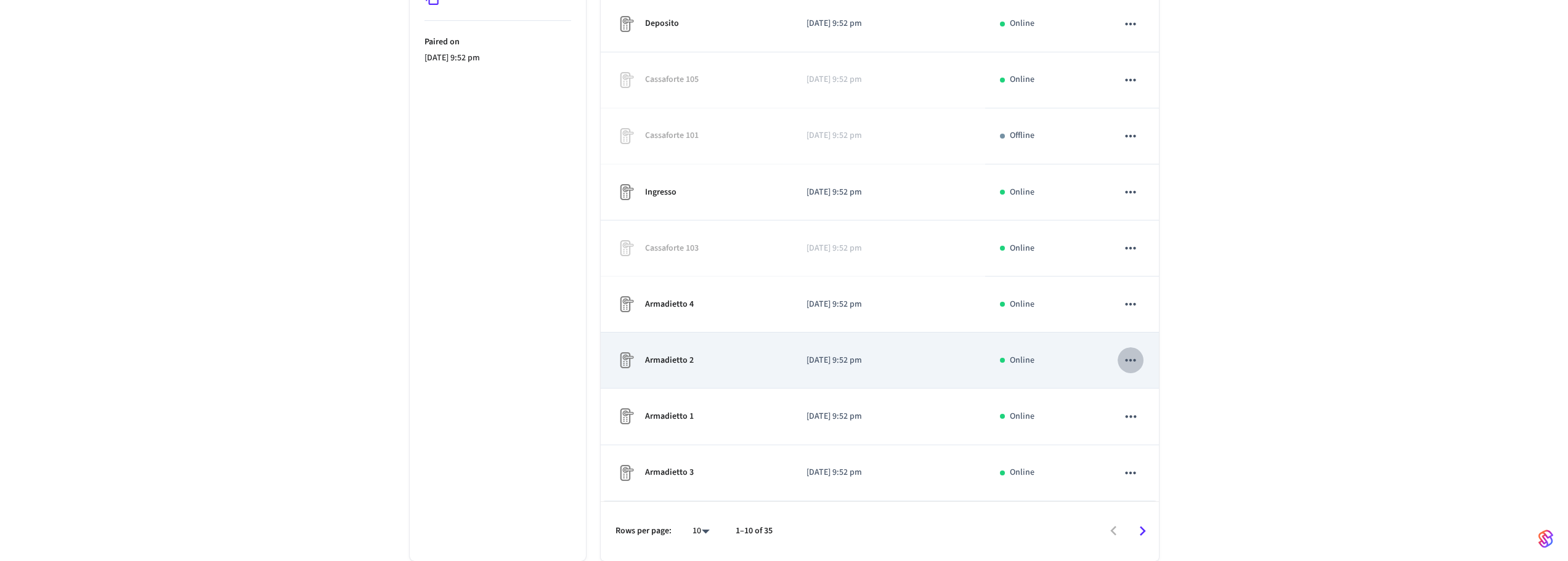
click at [1133, 356] on icon "sticky table" at bounding box center [1131, 360] width 16 height 16
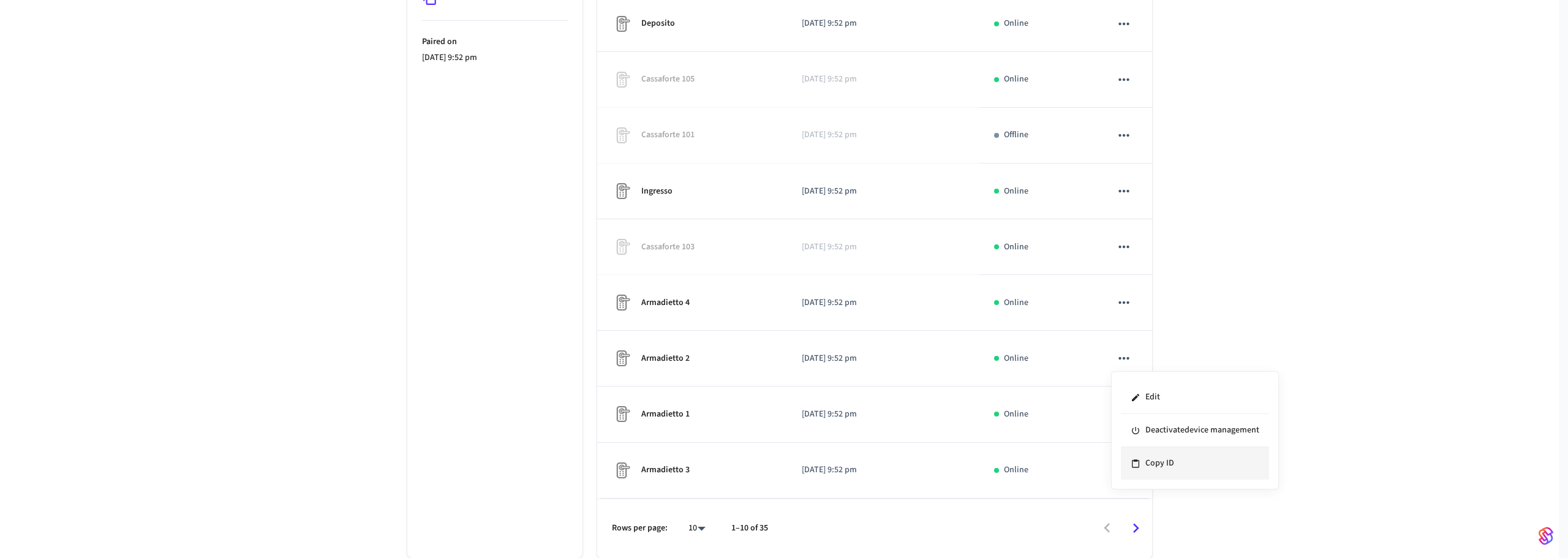
click at [1148, 469] on li "Copy ID" at bounding box center [1194, 464] width 148 height 33
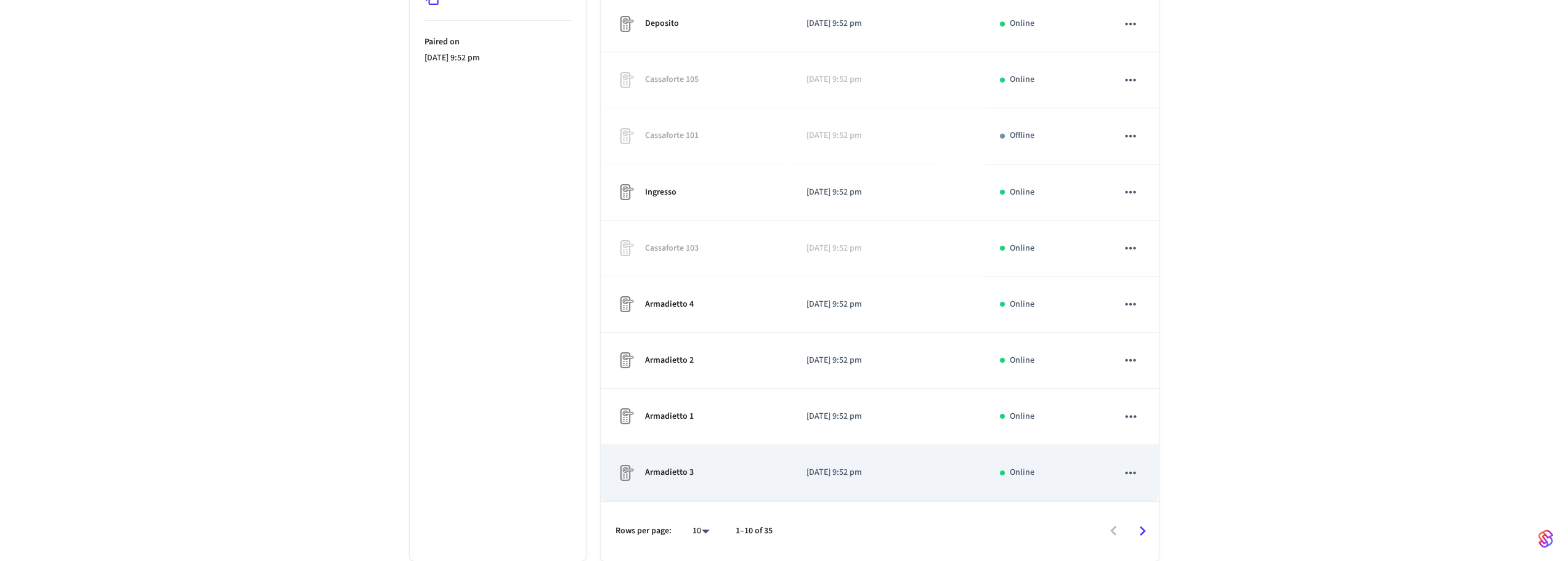
click at [1135, 468] on icon "sticky table" at bounding box center [1131, 474] width 16 height 16
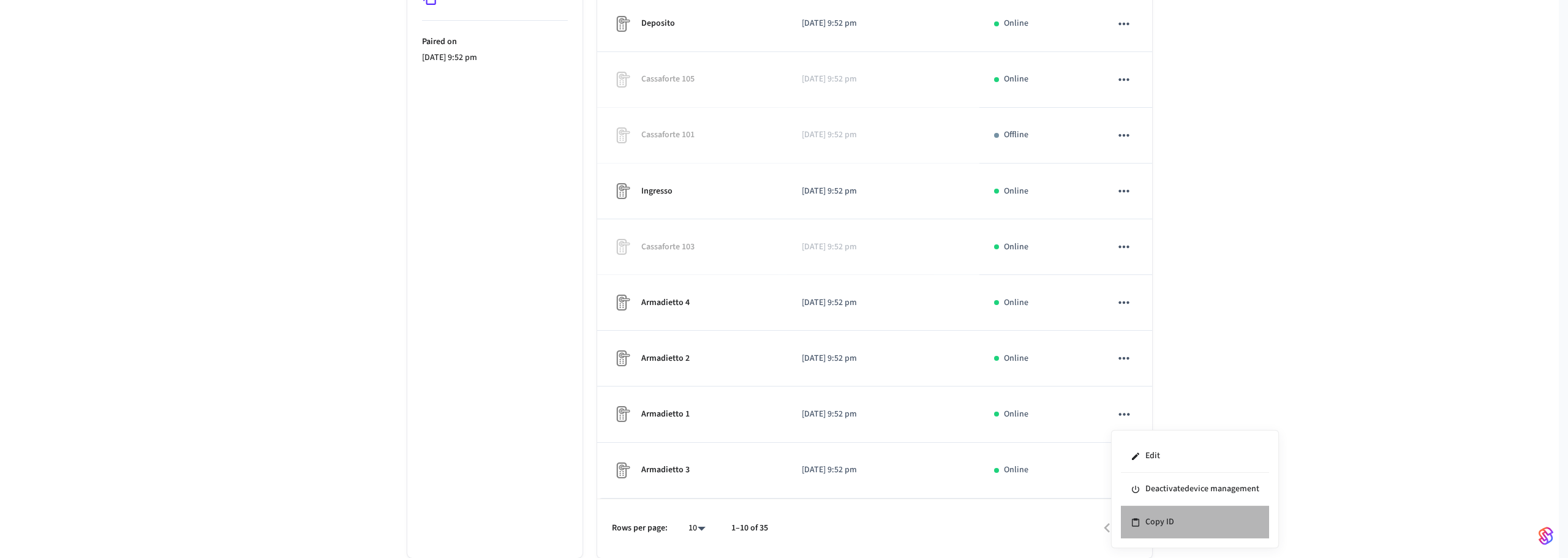
click at [1152, 516] on li "Copy ID" at bounding box center [1194, 523] width 148 height 33
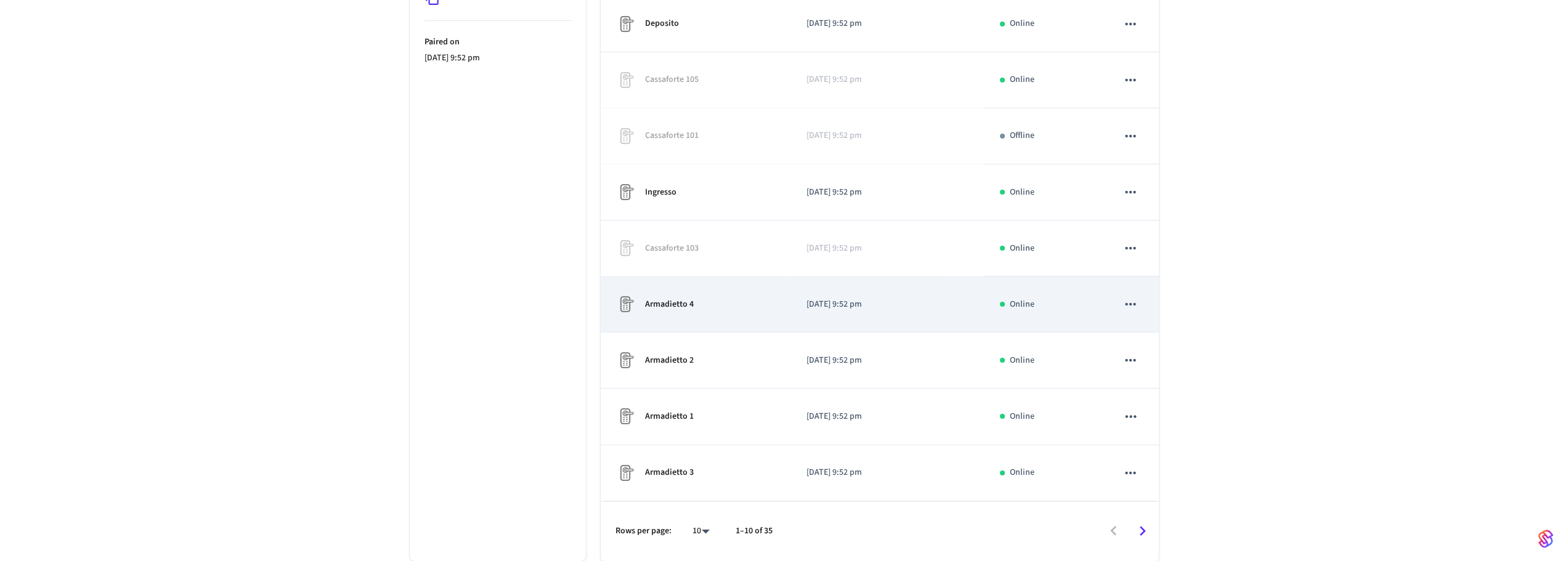
click at [1127, 305] on icon "sticky table" at bounding box center [1131, 304] width 11 height 3
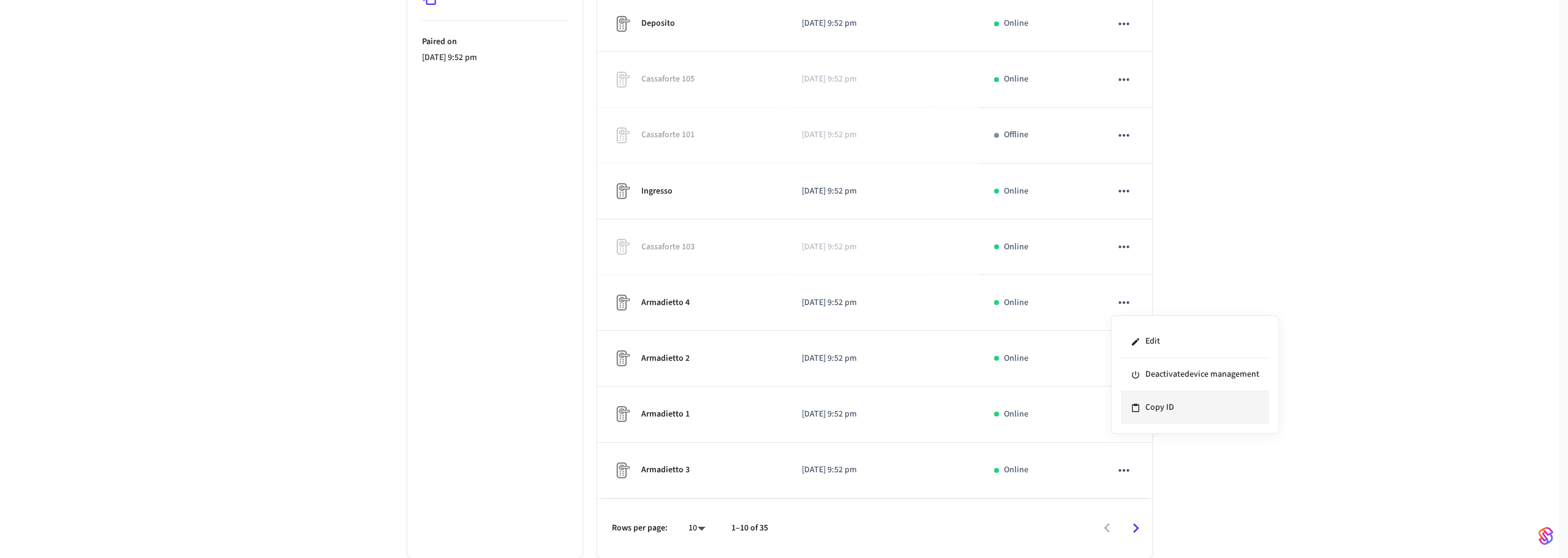
click at [1158, 398] on li "Copy ID" at bounding box center [1194, 408] width 148 height 33
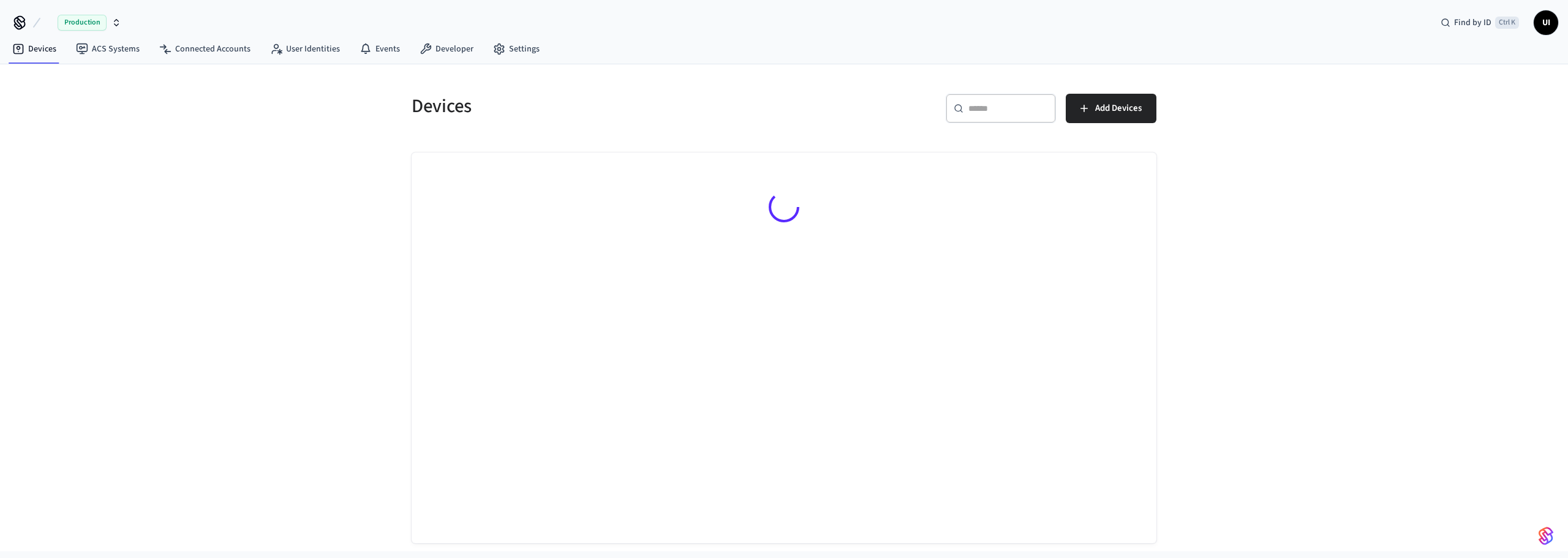
click at [1542, 23] on span "UI" at bounding box center [1545, 23] width 22 height 22
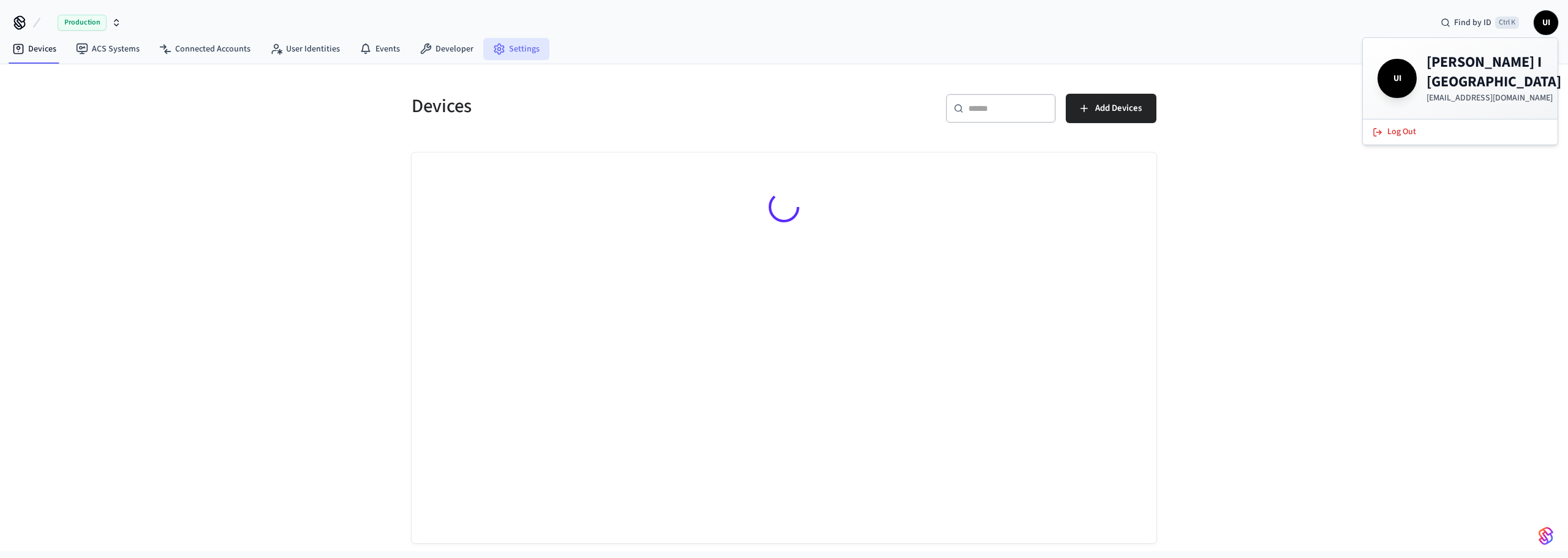
click at [515, 48] on link "Settings" at bounding box center [516, 49] width 66 height 22
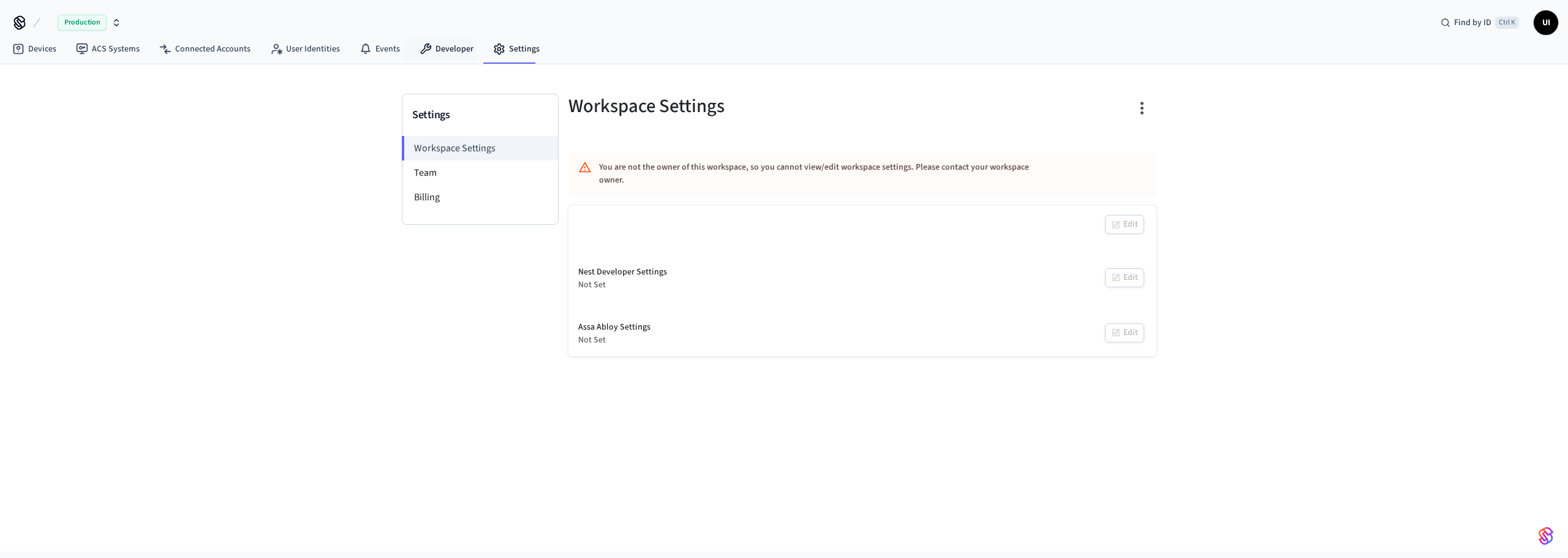
click at [447, 47] on link "Developer" at bounding box center [446, 49] width 73 height 22
click at [78, 23] on span "Production" at bounding box center [82, 23] width 49 height 16
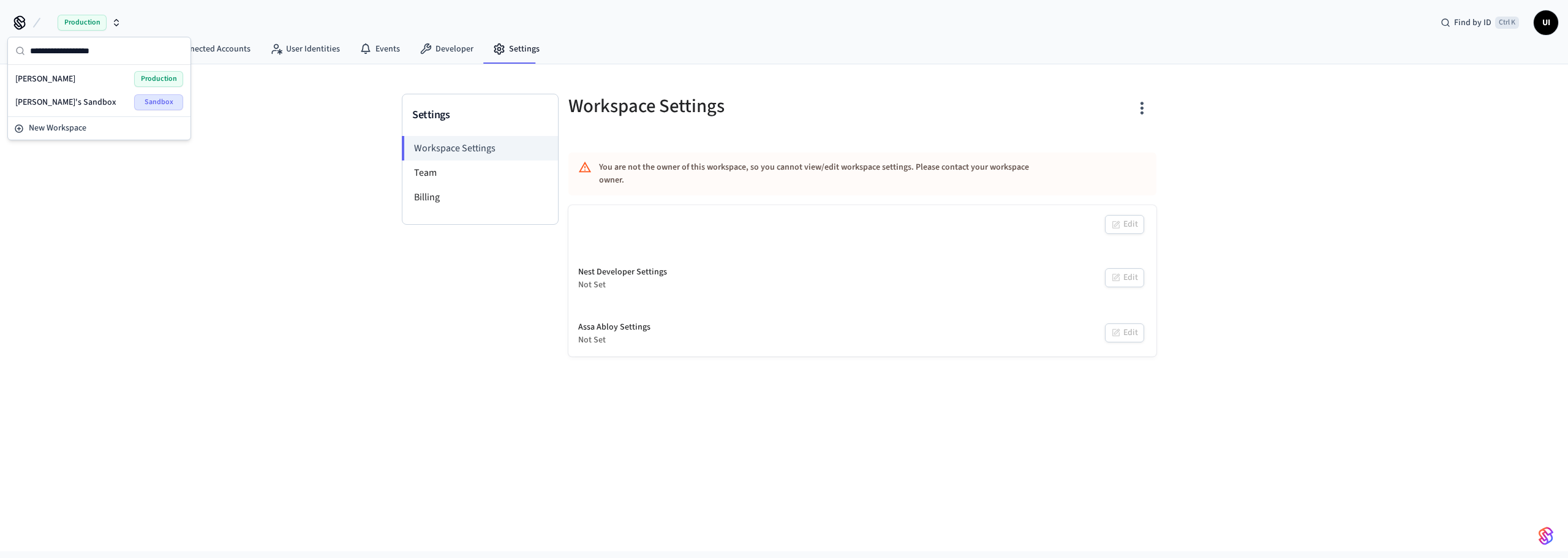
click at [78, 83] on div "Umberto I Production" at bounding box center [99, 79] width 168 height 16
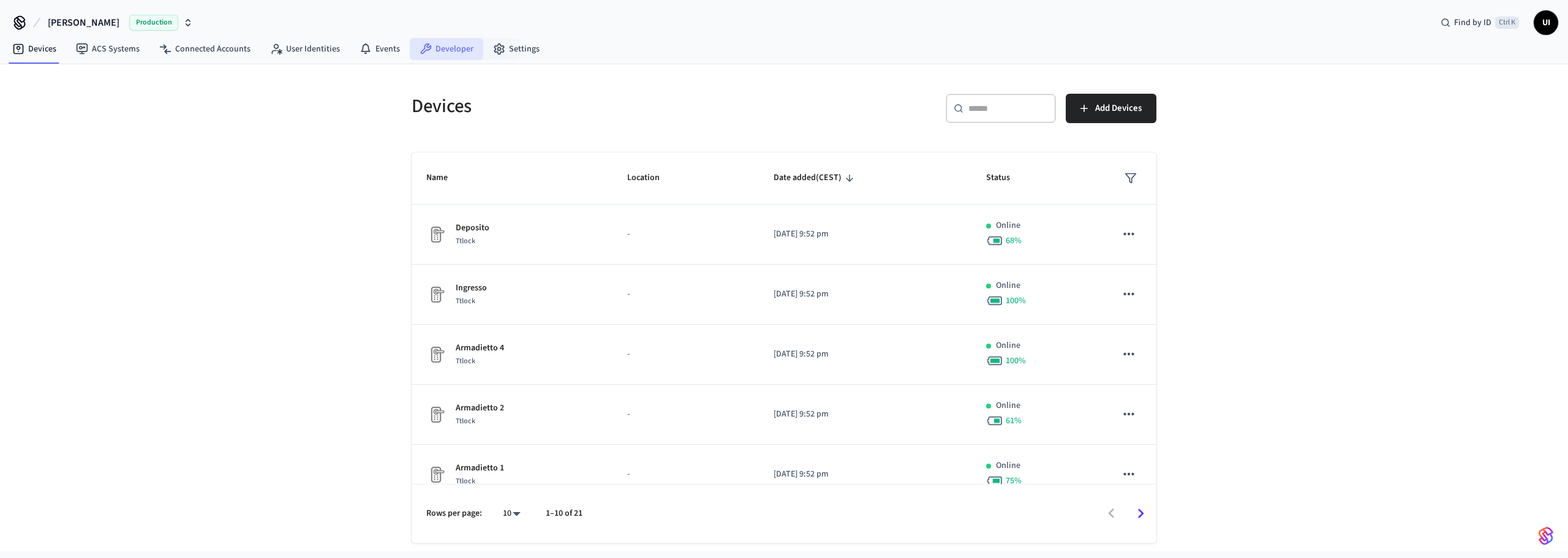
click at [447, 51] on link "Developer" at bounding box center [446, 49] width 73 height 22
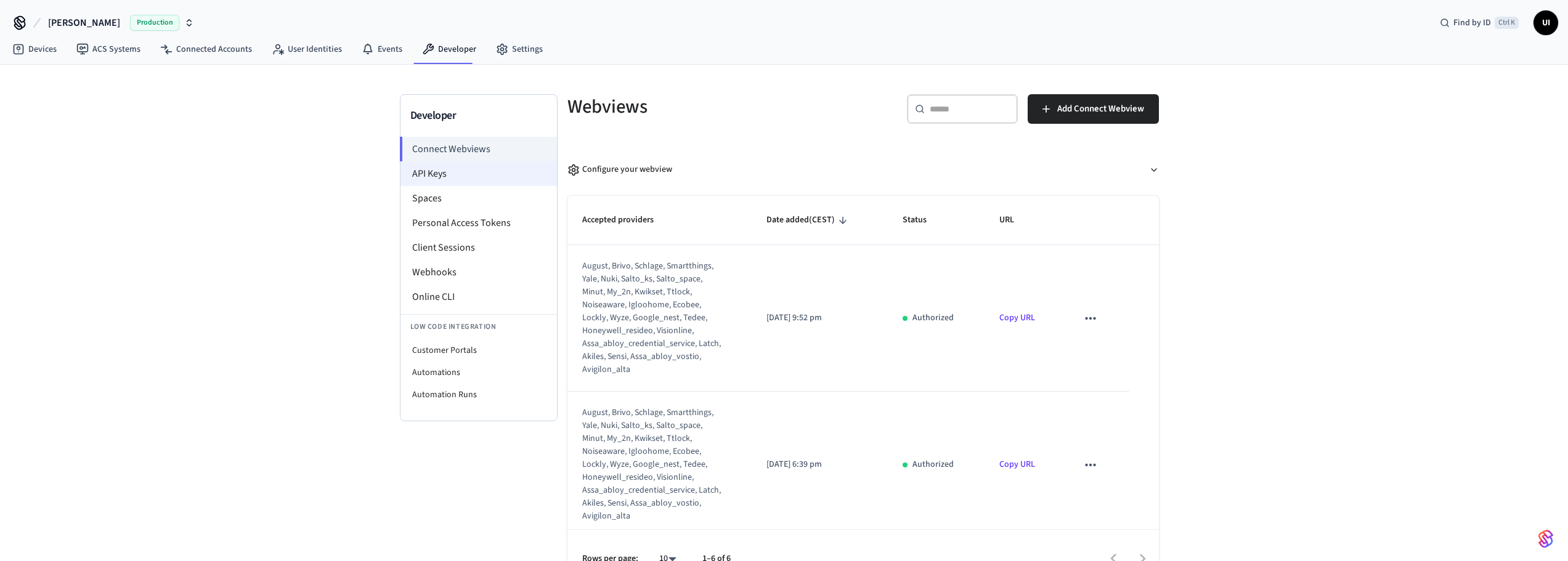
click at [443, 173] on li "API Keys" at bounding box center [478, 173] width 156 height 25
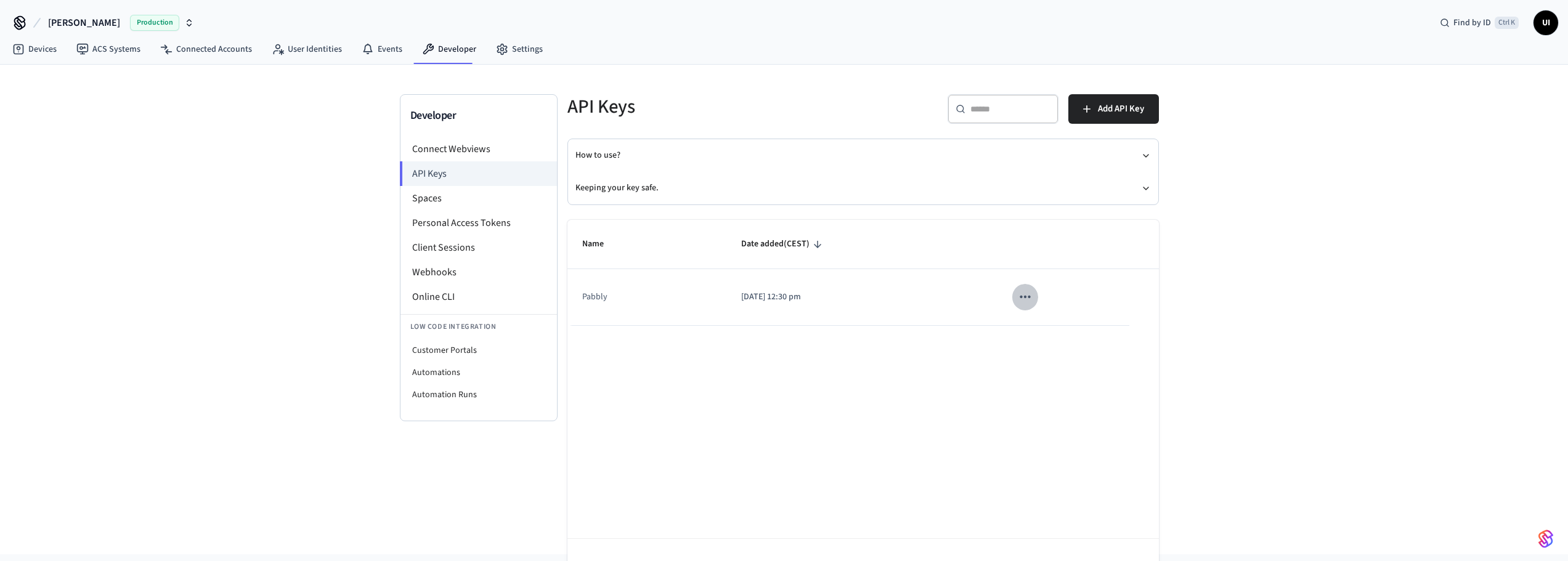
click at [1022, 297] on icon "sticky table" at bounding box center [1025, 297] width 11 height 3
